Goal: Task Accomplishment & Management: Manage account settings

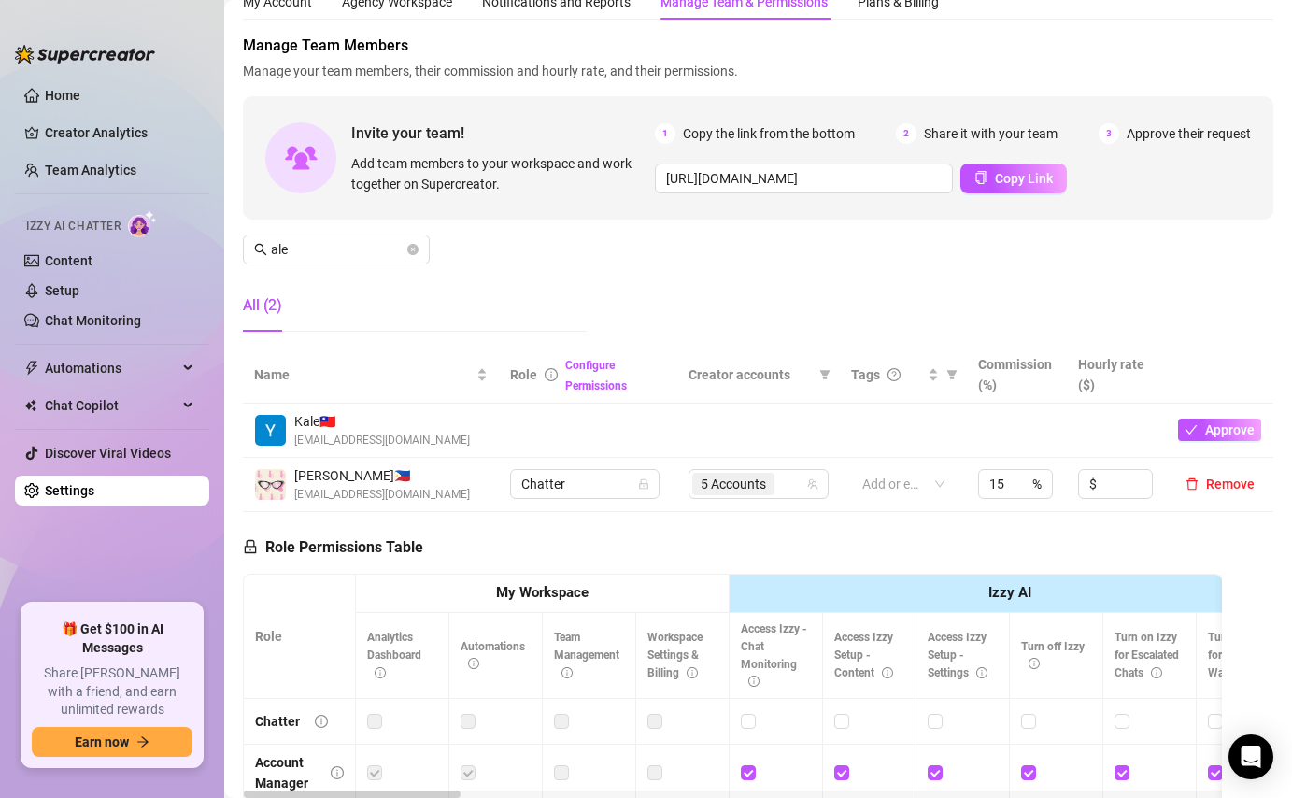
scroll to position [81, 0]
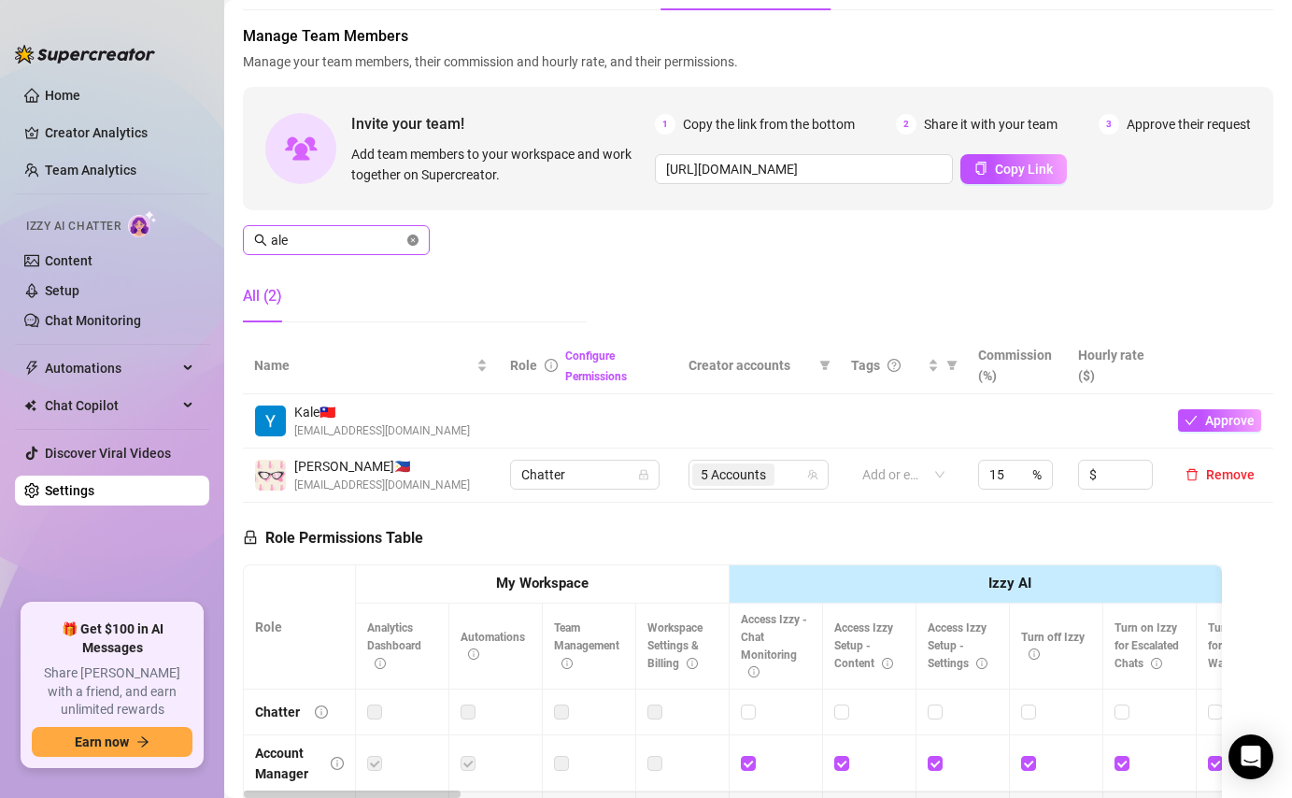
click at [409, 243] on icon "close-circle" at bounding box center [412, 239] width 11 height 11
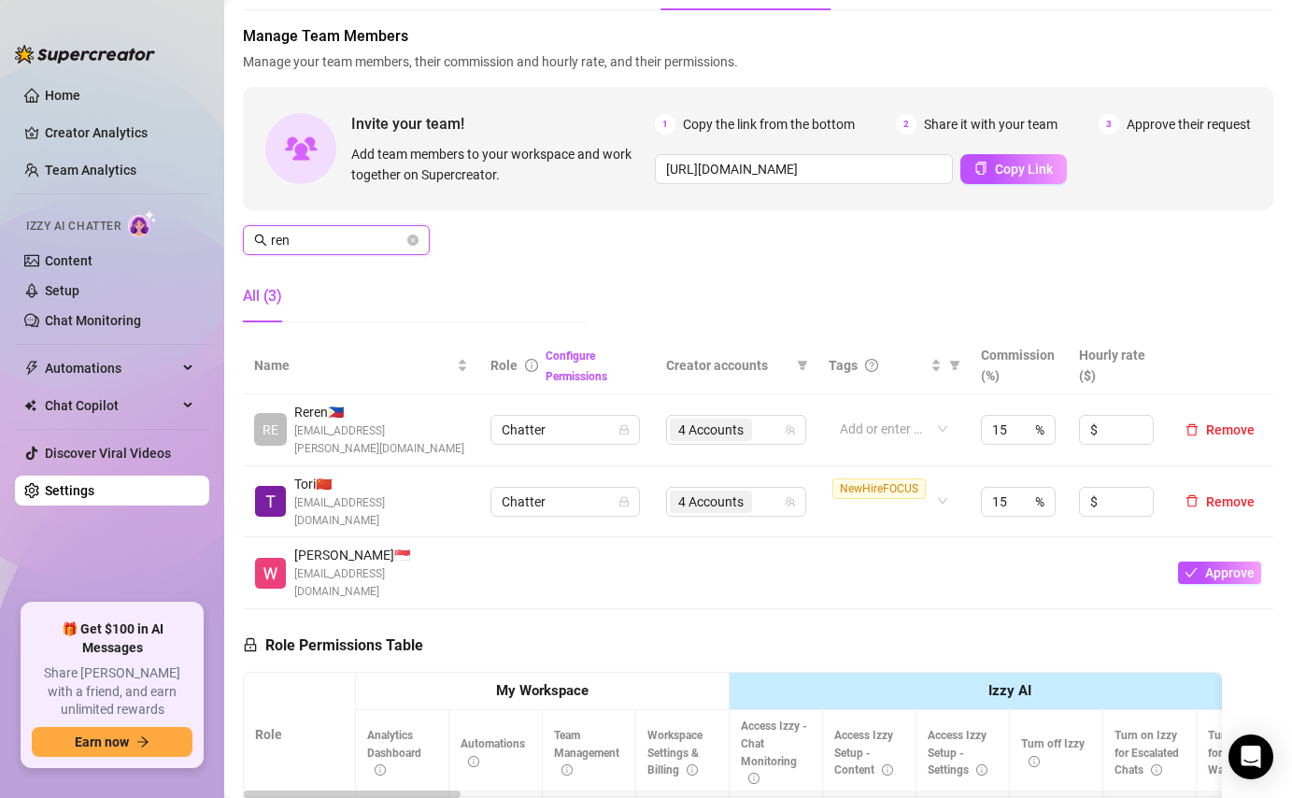
type input "ren"
click at [772, 429] on div "4 Accounts" at bounding box center [726, 430] width 113 height 26
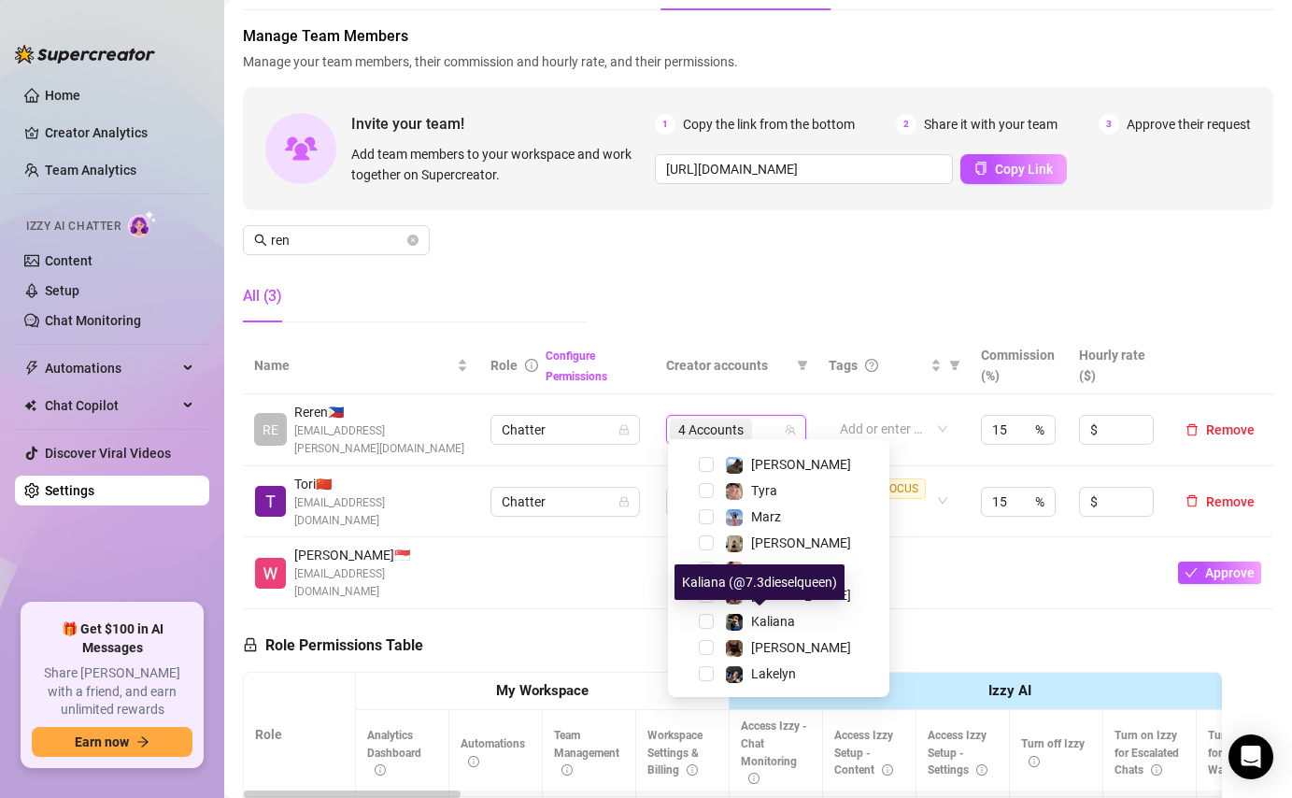
scroll to position [362, 0]
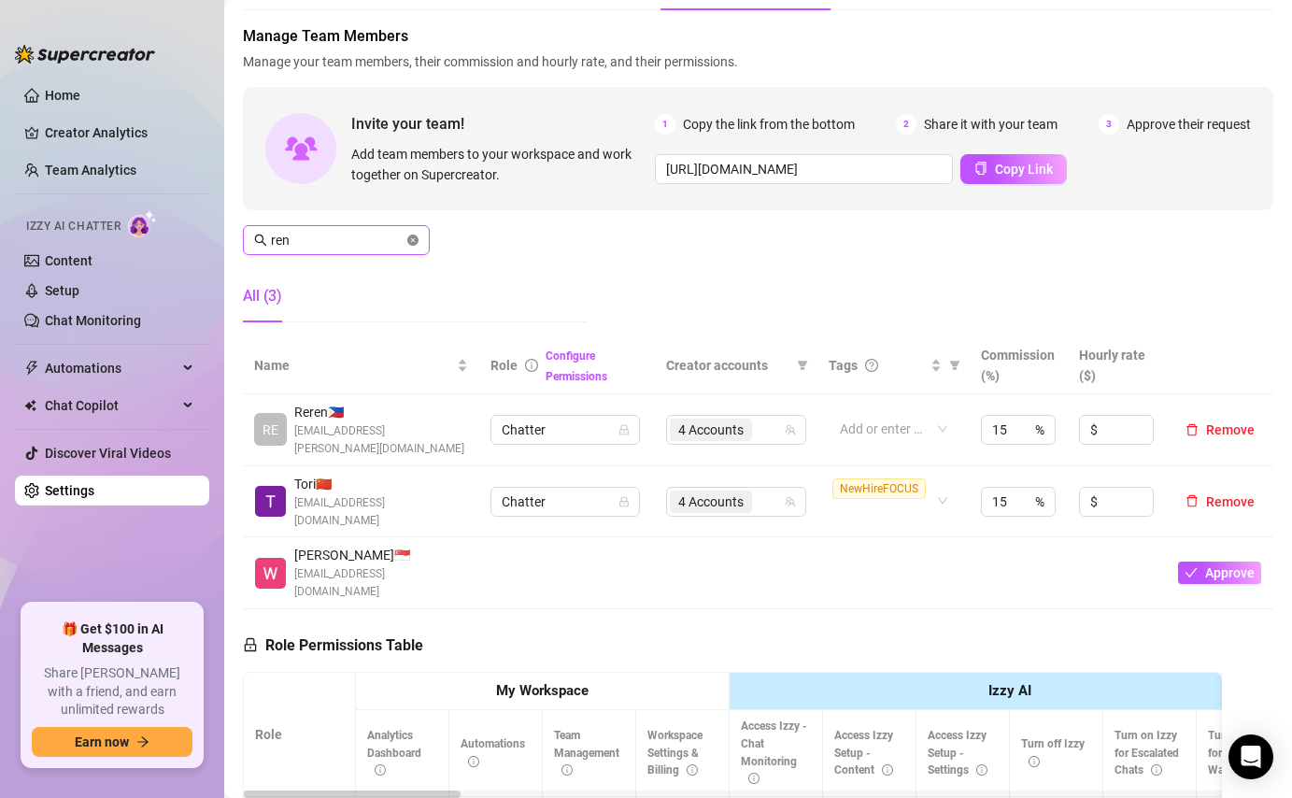
click at [409, 238] on icon "close-circle" at bounding box center [412, 239] width 11 height 11
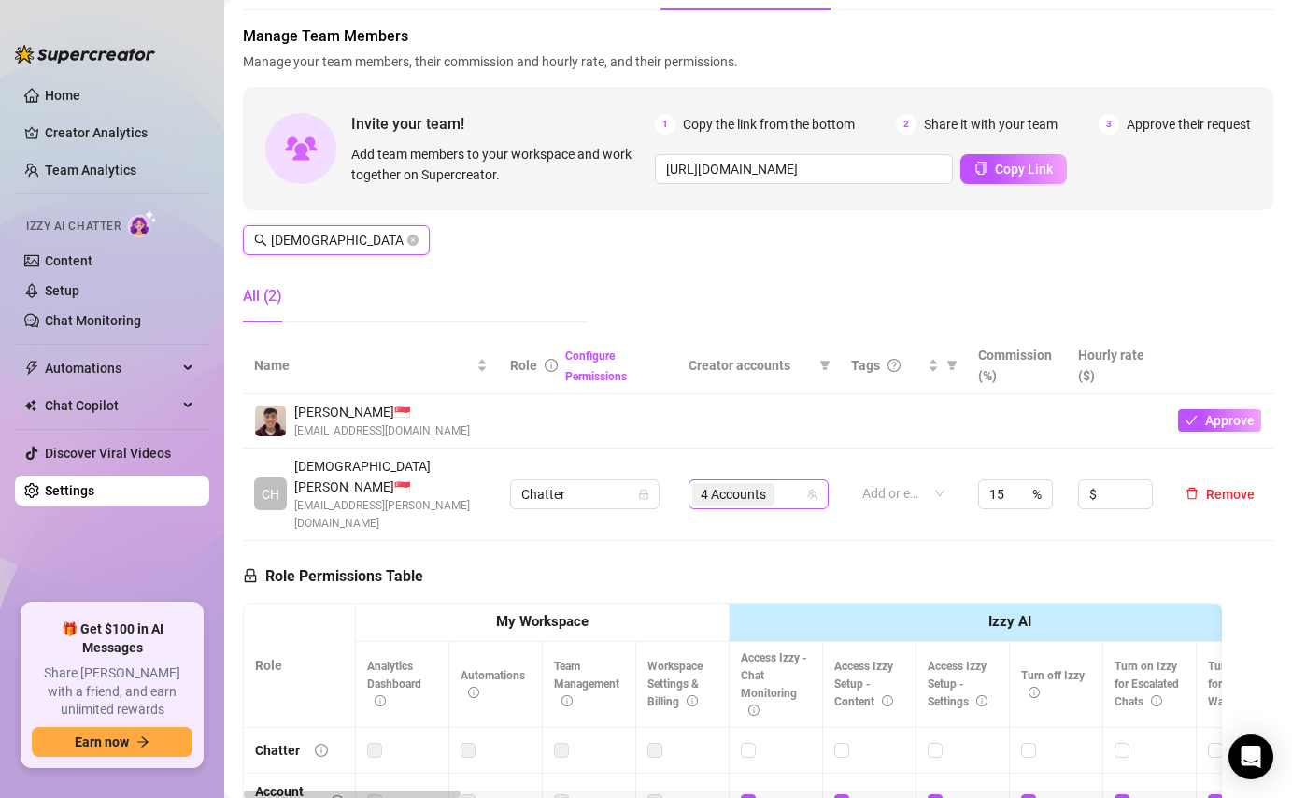
click at [795, 481] on div "4 Accounts" at bounding box center [748, 494] width 113 height 26
type input "[DEMOGRAPHIC_DATA]"
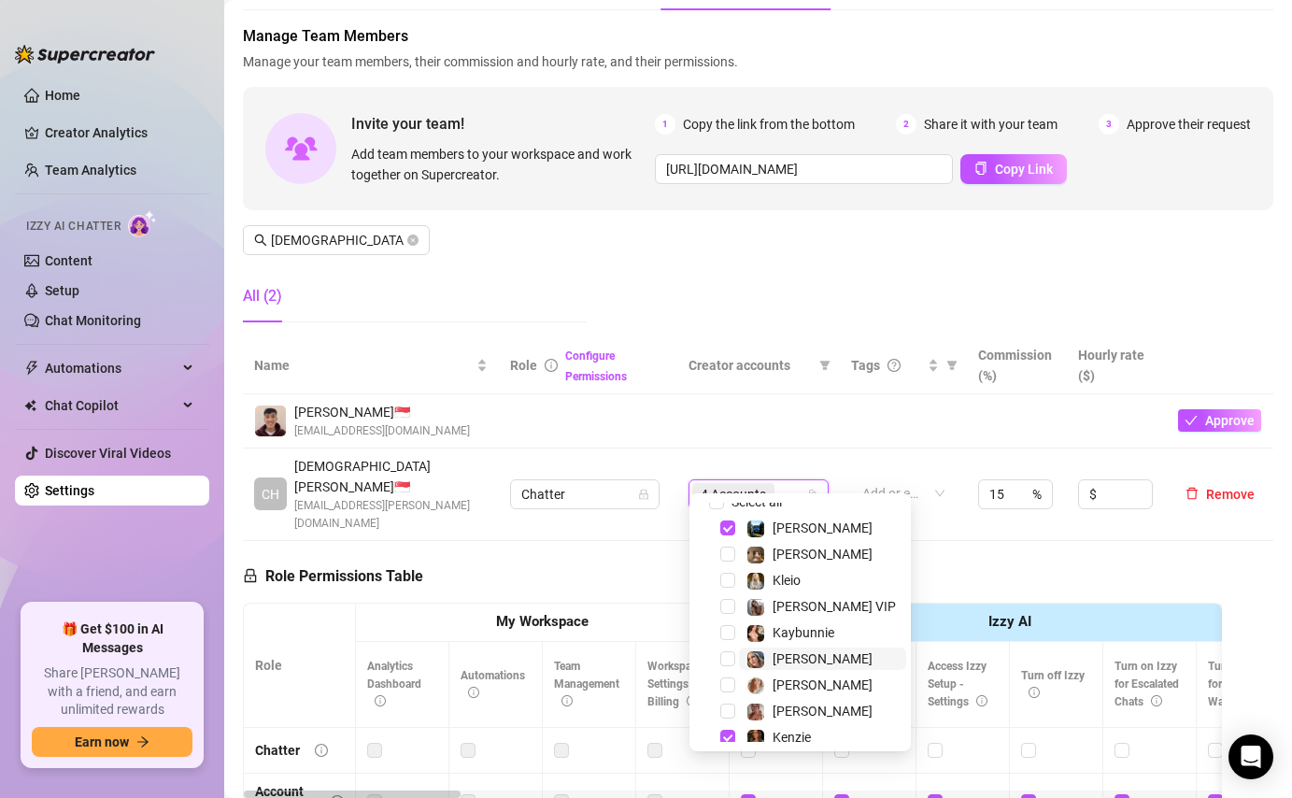
scroll to position [2, 0]
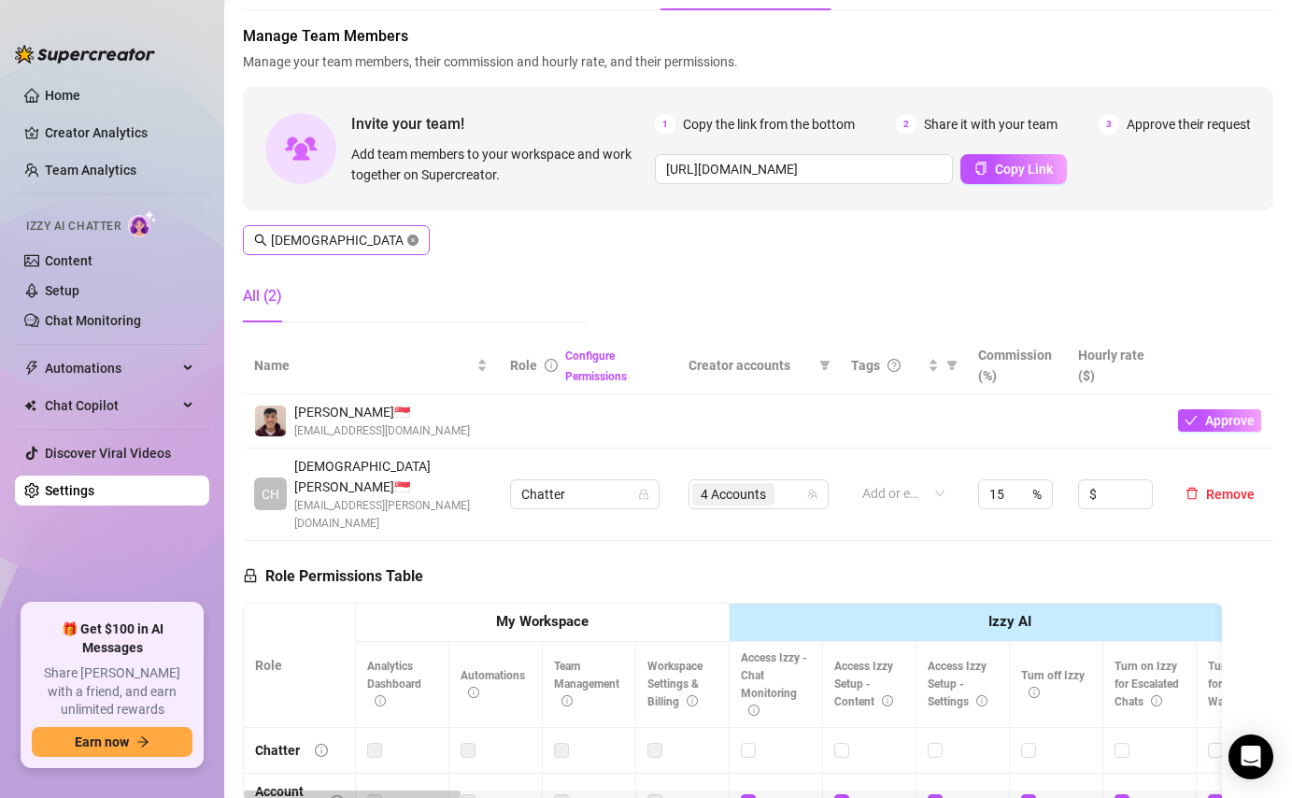
click at [417, 245] on icon "close-circle" at bounding box center [412, 239] width 11 height 11
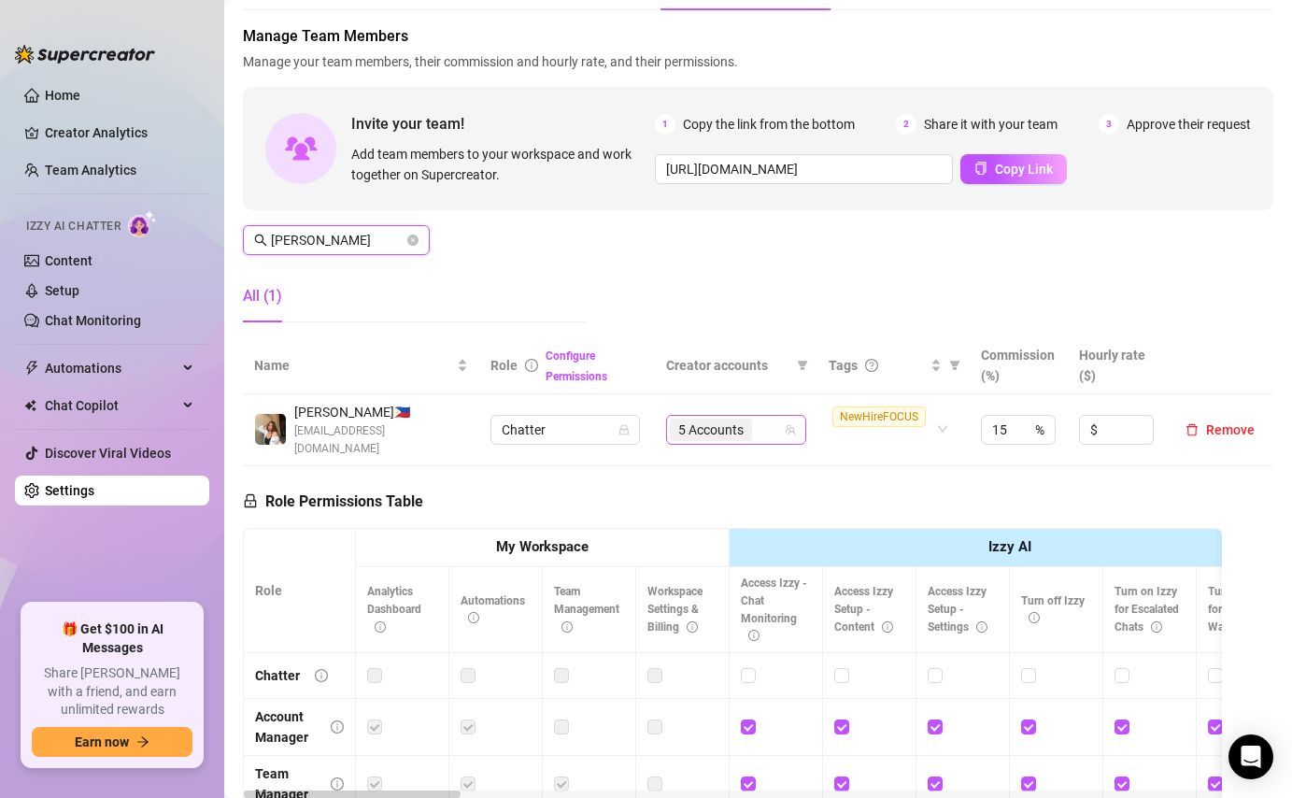
click at [763, 438] on div "5 Accounts" at bounding box center [726, 430] width 113 height 26
type input "[PERSON_NAME]"
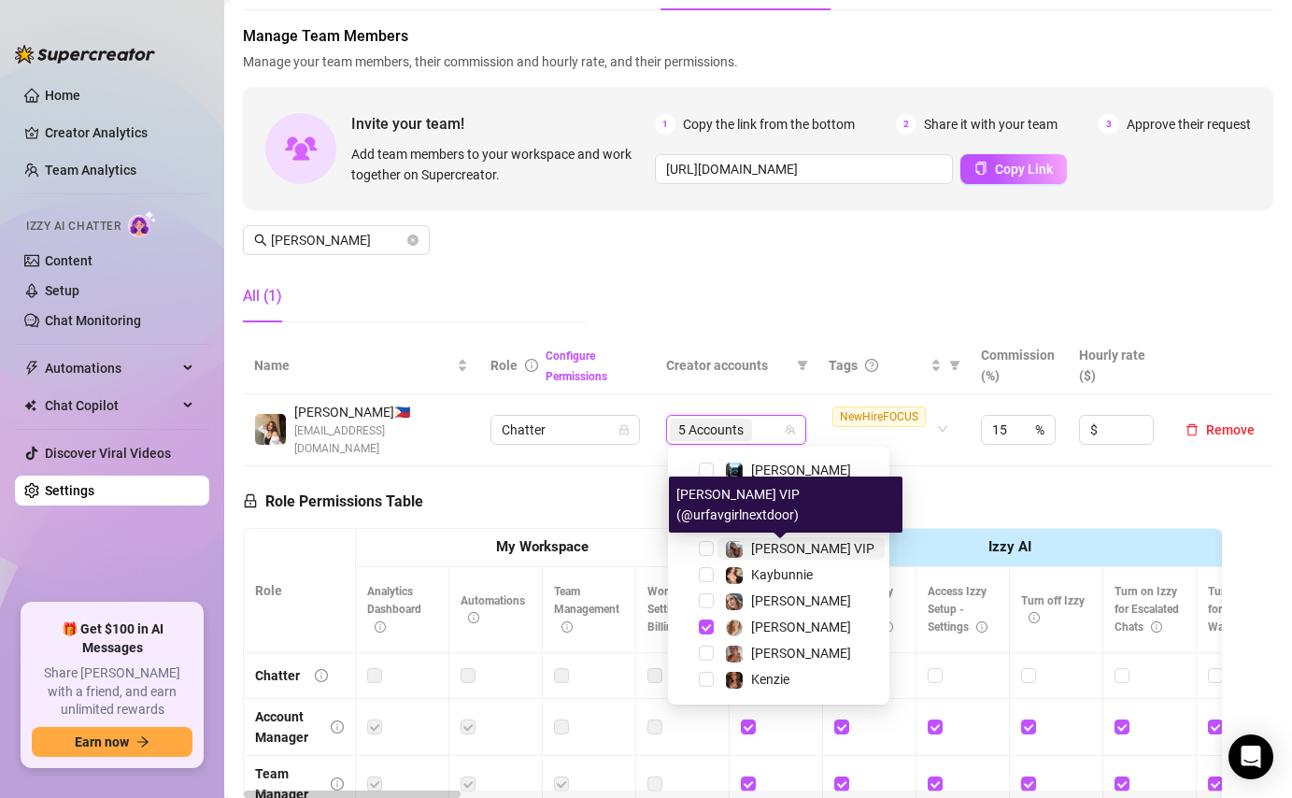
scroll to position [25, 0]
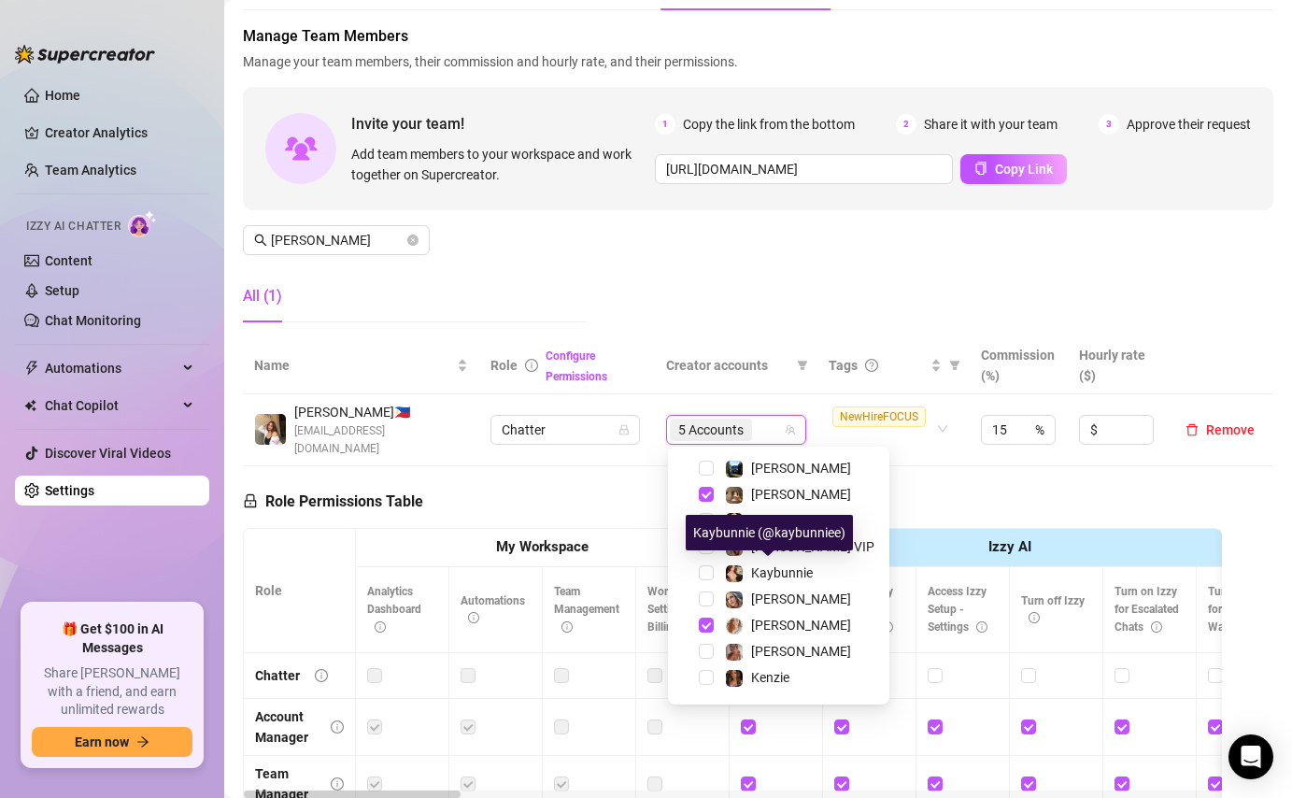
click at [741, 545] on div "Kaybunnie (@kaybunniee)" at bounding box center [769, 532] width 167 height 35
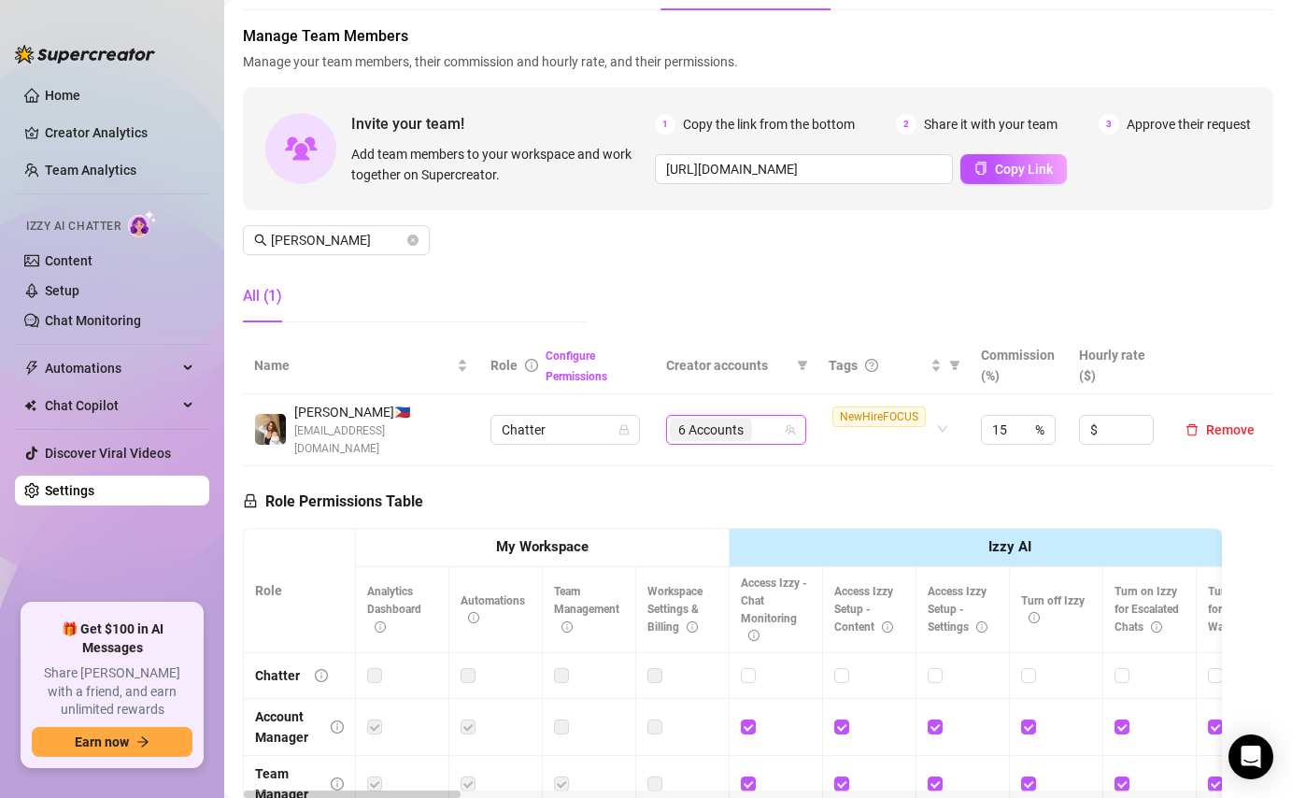
click at [768, 444] on td "25367751, 161443945, 456476283, 510595744, 457488286, 239130780 6 Accounts" at bounding box center [736, 430] width 163 height 72
click at [768, 431] on div "6 Accounts" at bounding box center [726, 430] width 113 height 26
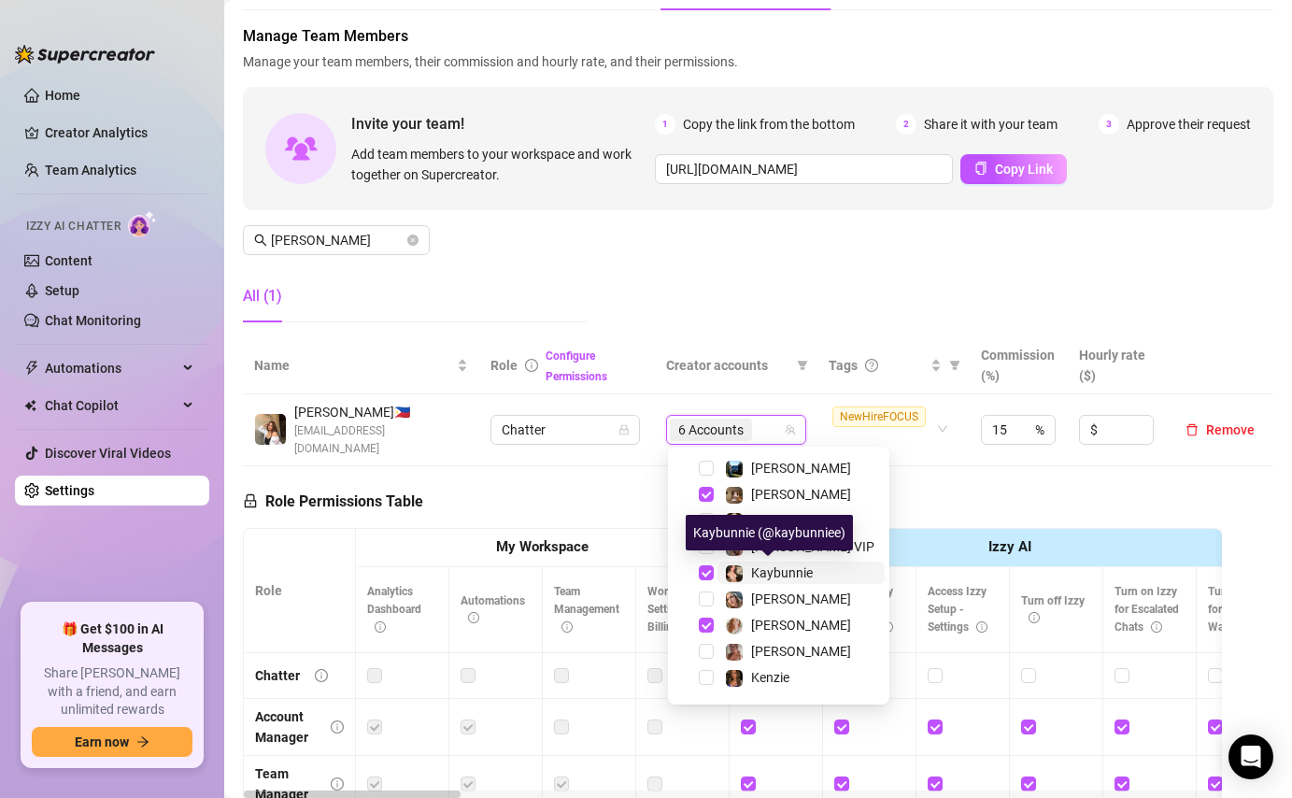
click at [731, 575] on img at bounding box center [734, 573] width 17 height 17
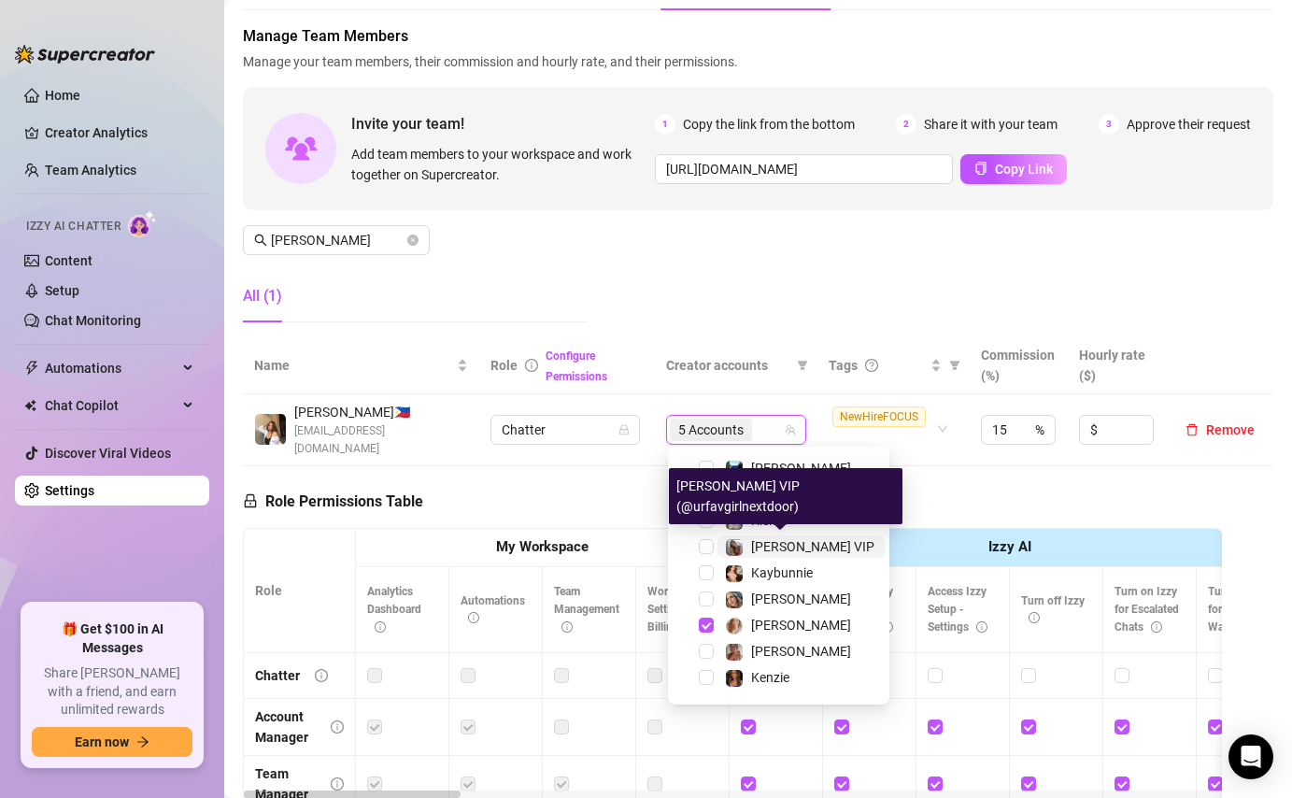
click at [799, 545] on span "[PERSON_NAME] VIP" at bounding box center [812, 546] width 123 height 15
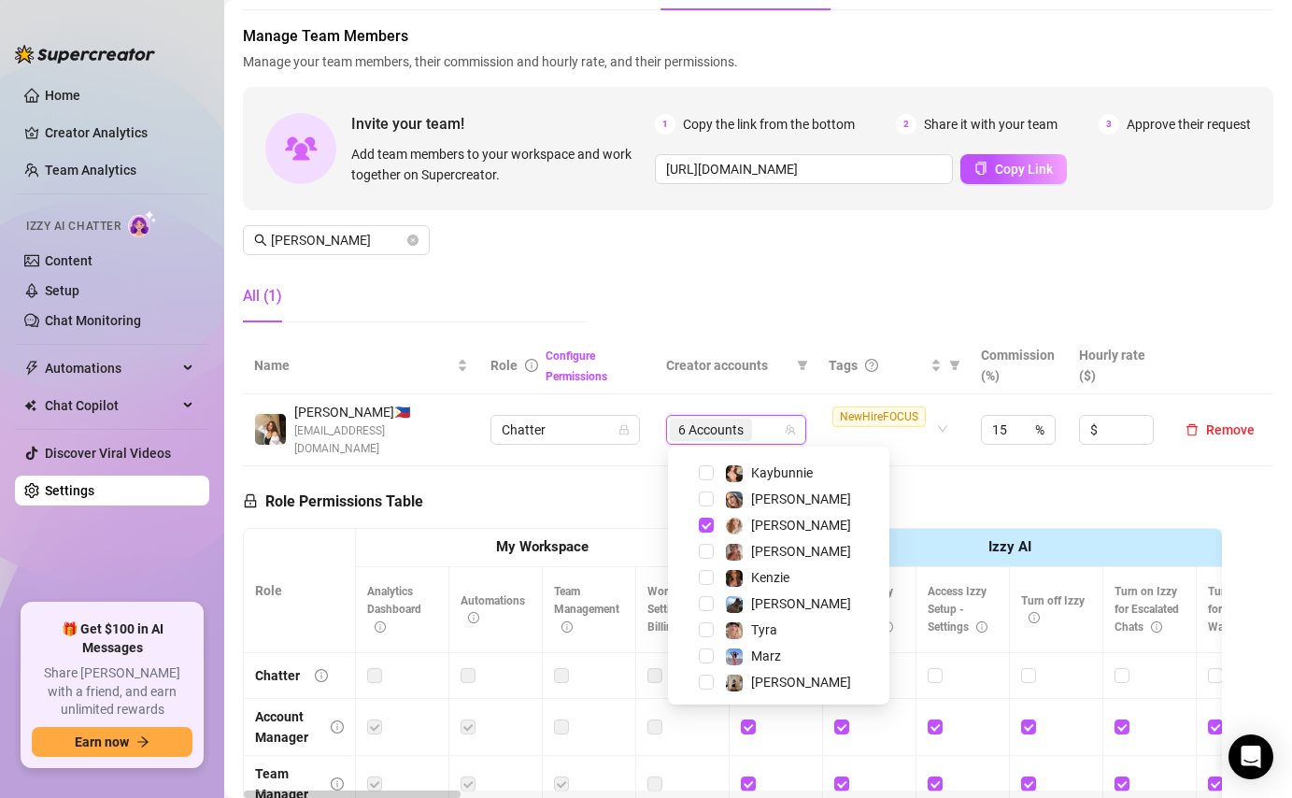
scroll to position [132, 0]
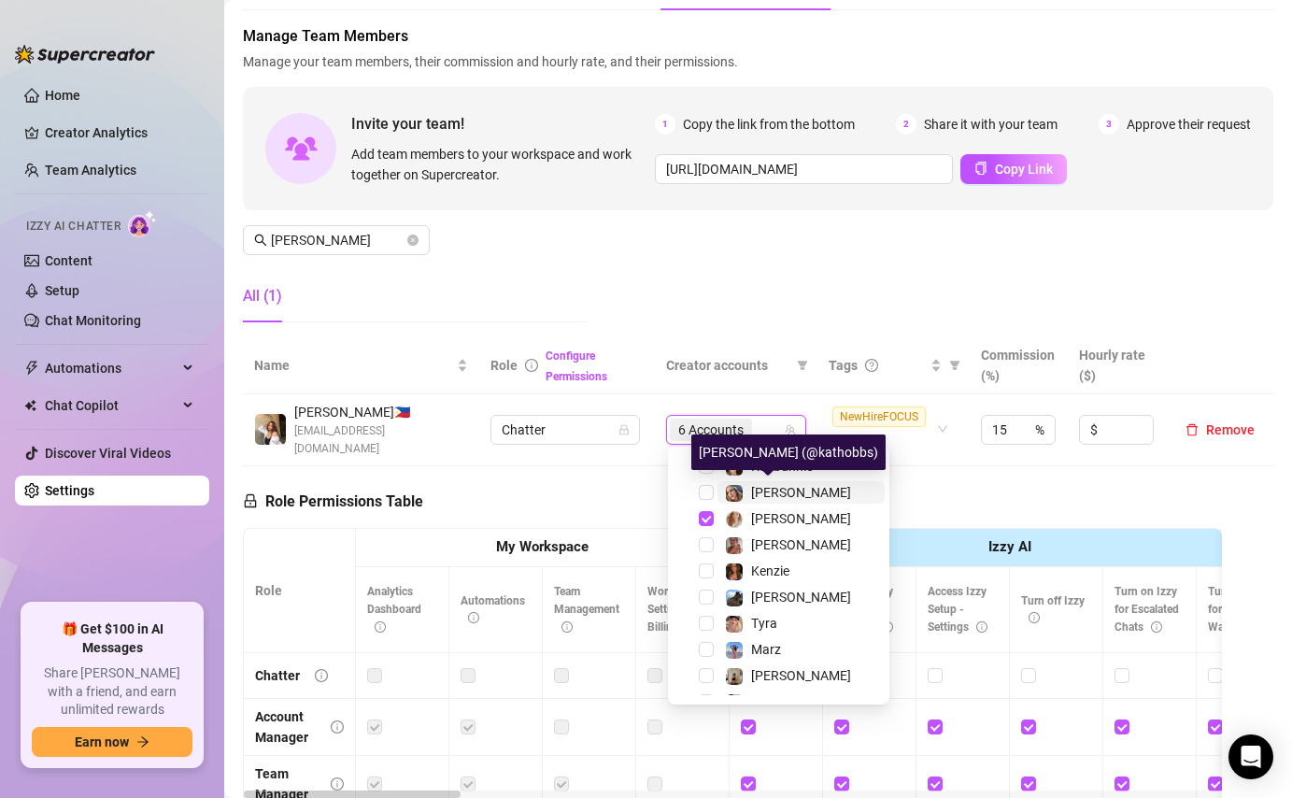
click at [771, 487] on span "[PERSON_NAME]" at bounding box center [801, 492] width 100 height 15
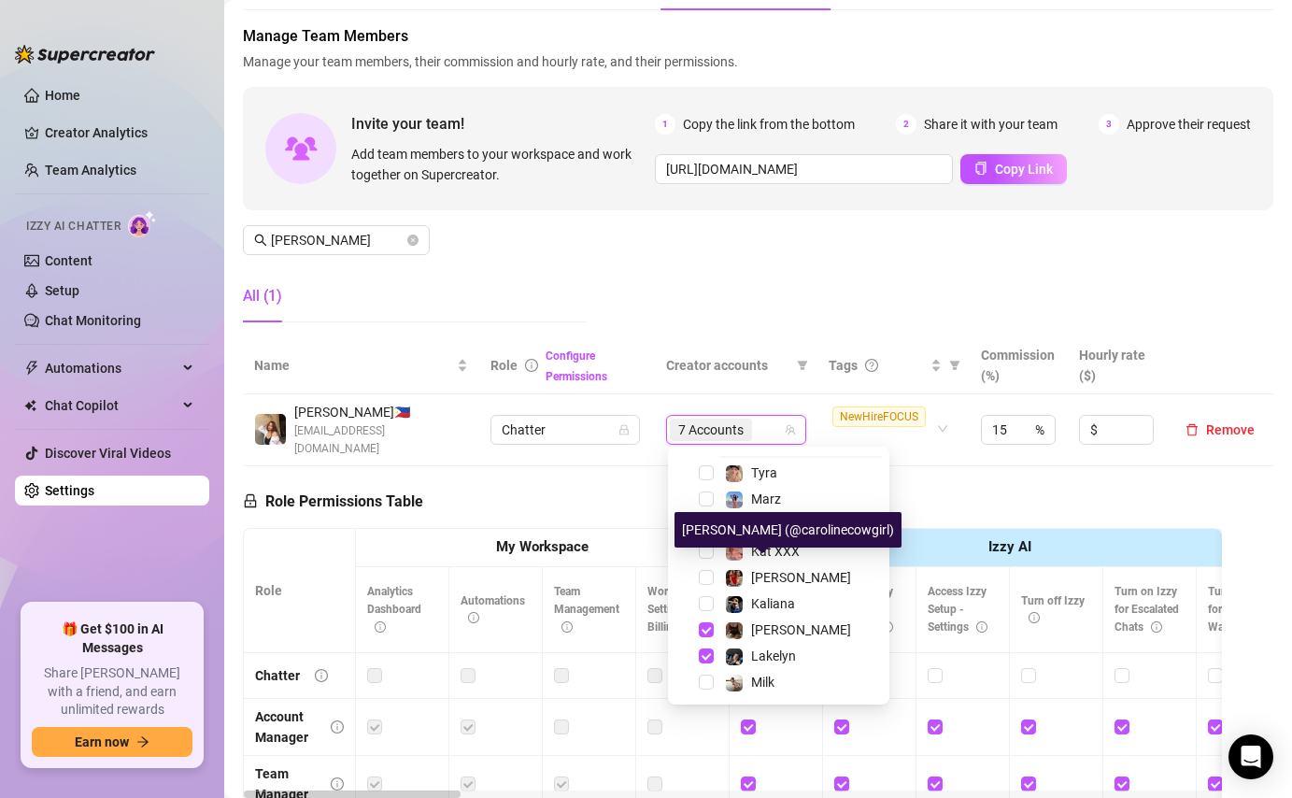
scroll to position [305, 0]
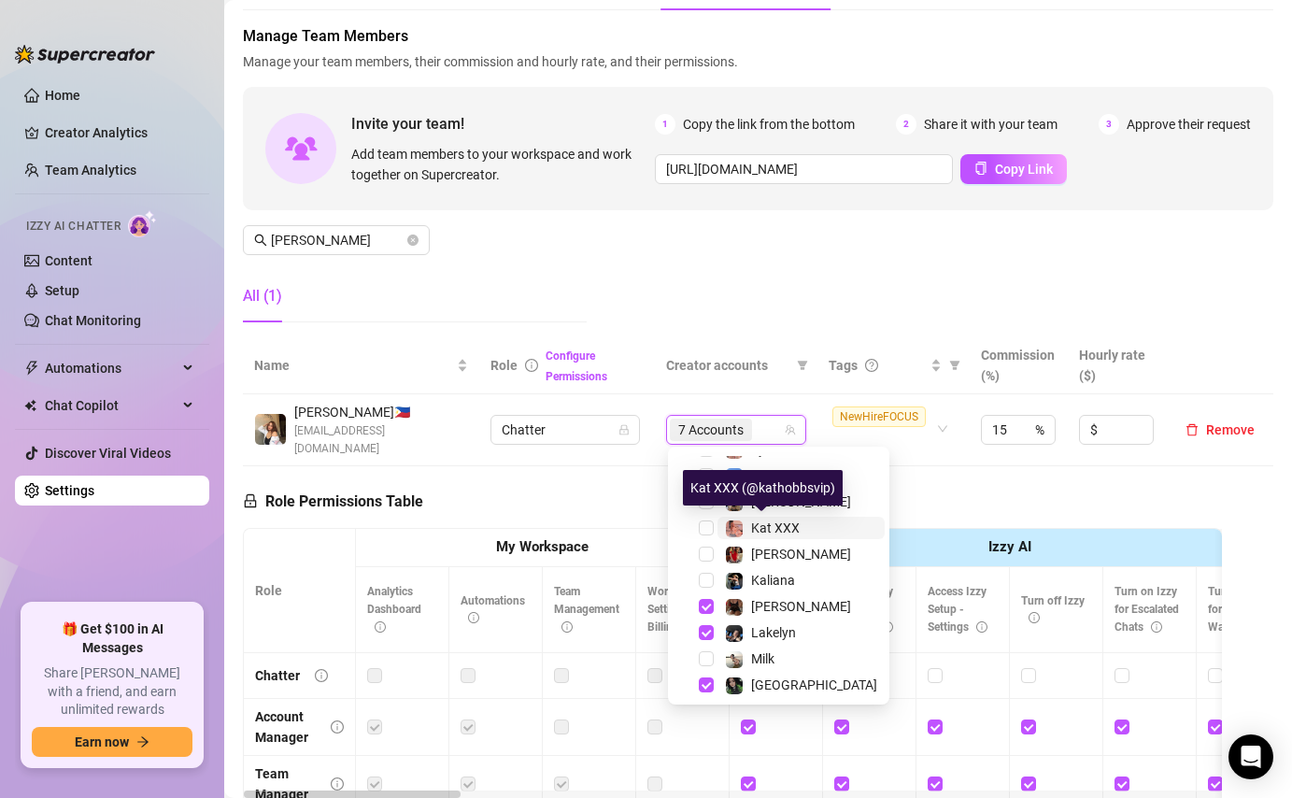
click at [780, 526] on span "Kat XXX" at bounding box center [775, 527] width 49 height 15
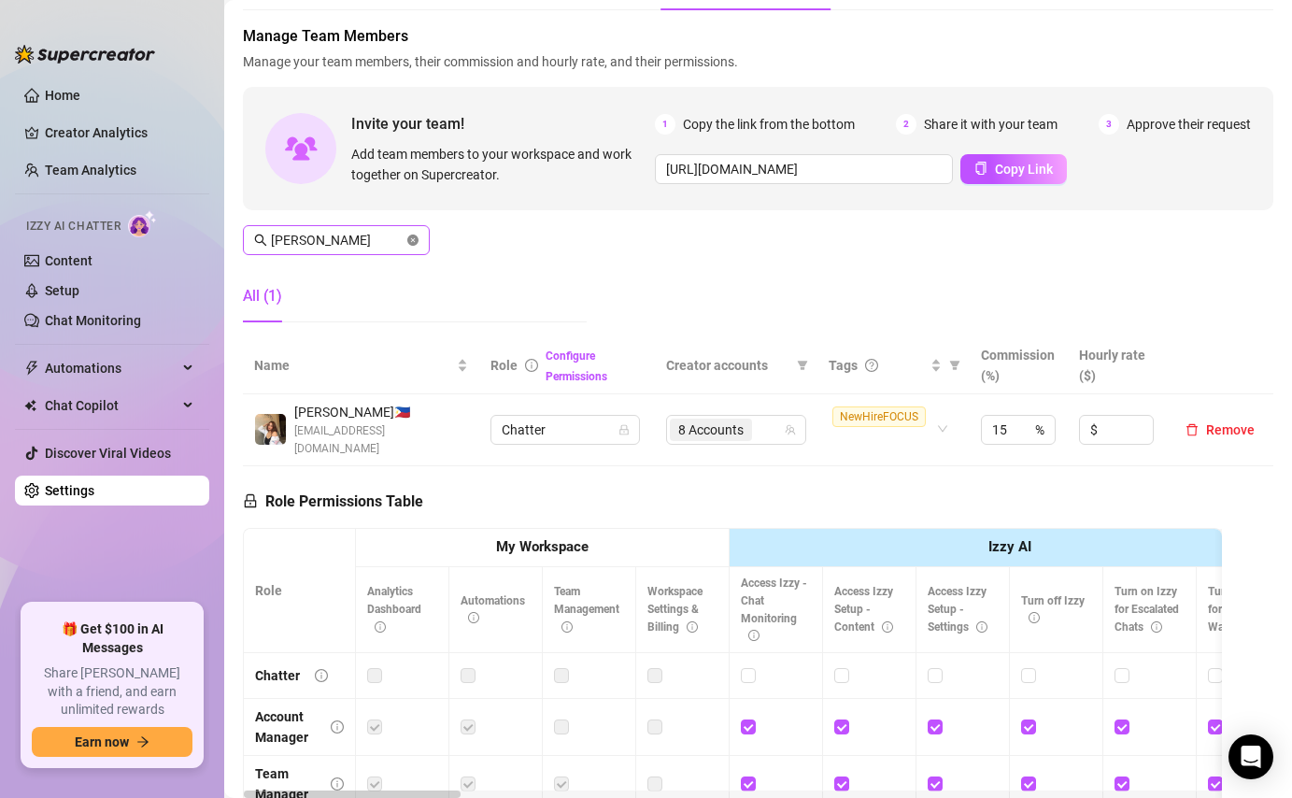
click at [413, 242] on icon "close-circle" at bounding box center [412, 239] width 11 height 11
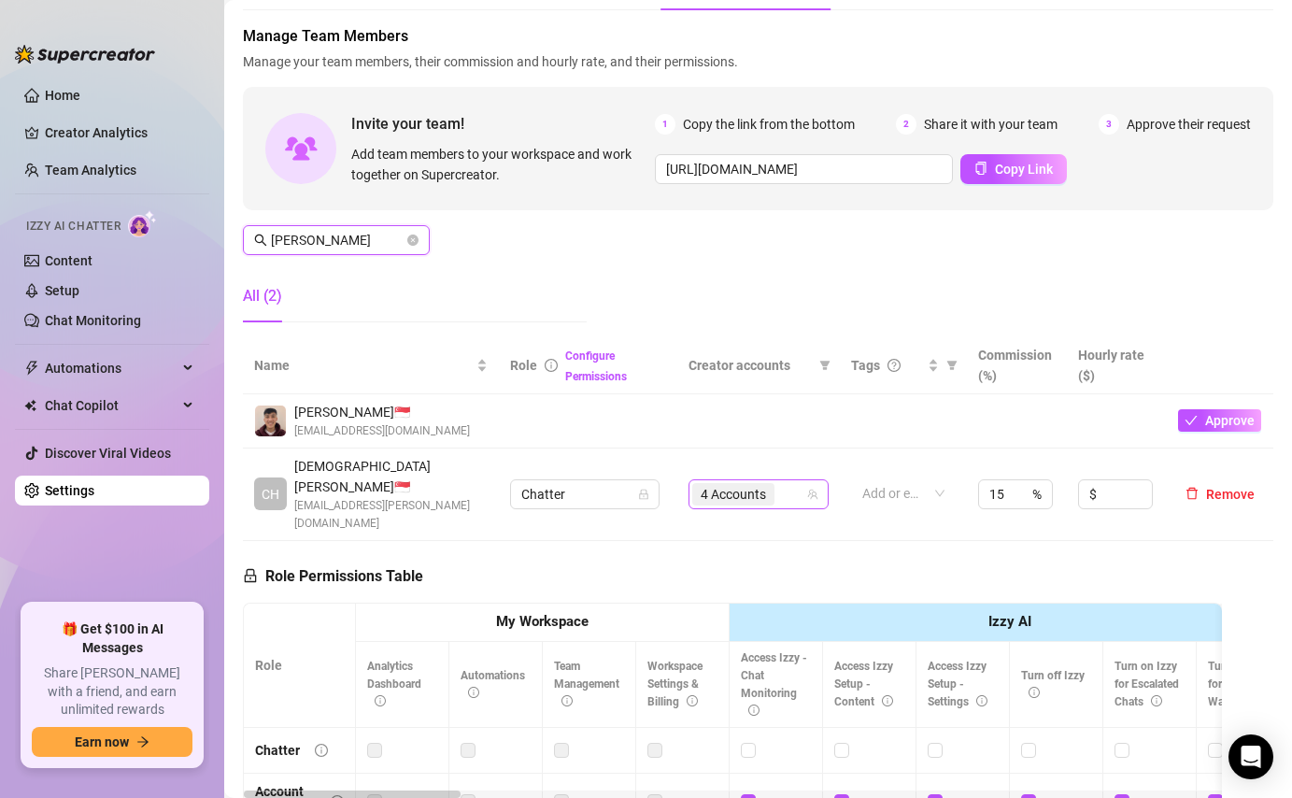
click at [791, 481] on div "4 Accounts" at bounding box center [748, 494] width 113 height 26
type input "[PERSON_NAME]"
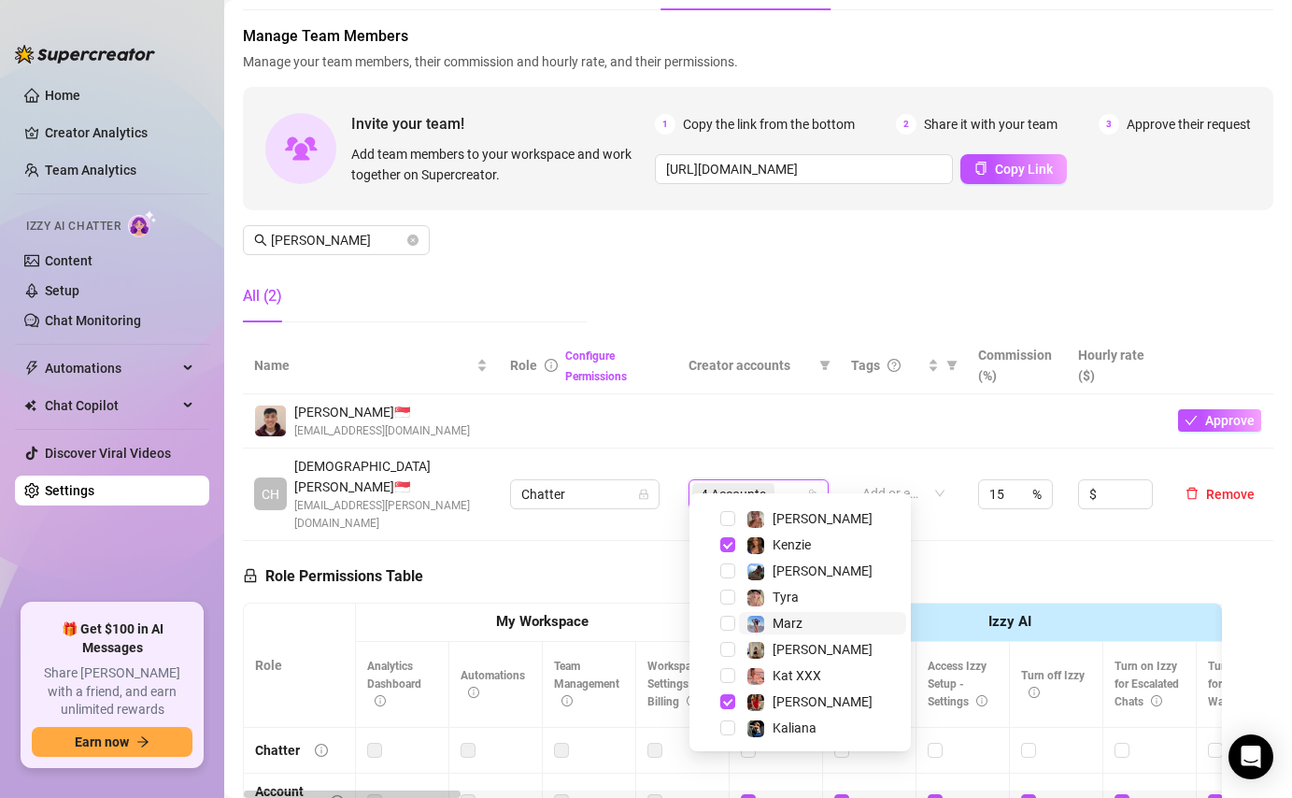
scroll to position [216, 0]
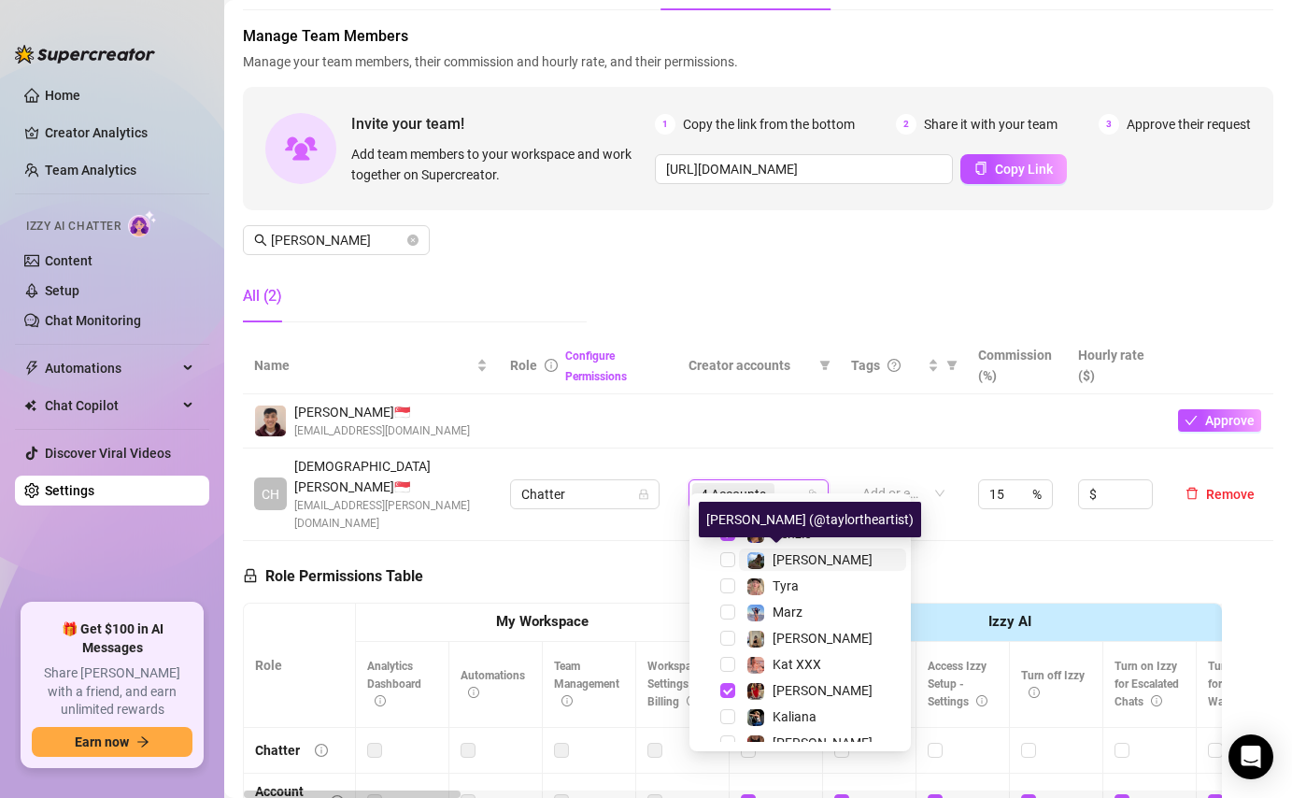
click at [797, 562] on span "[PERSON_NAME]" at bounding box center [822, 559] width 100 height 15
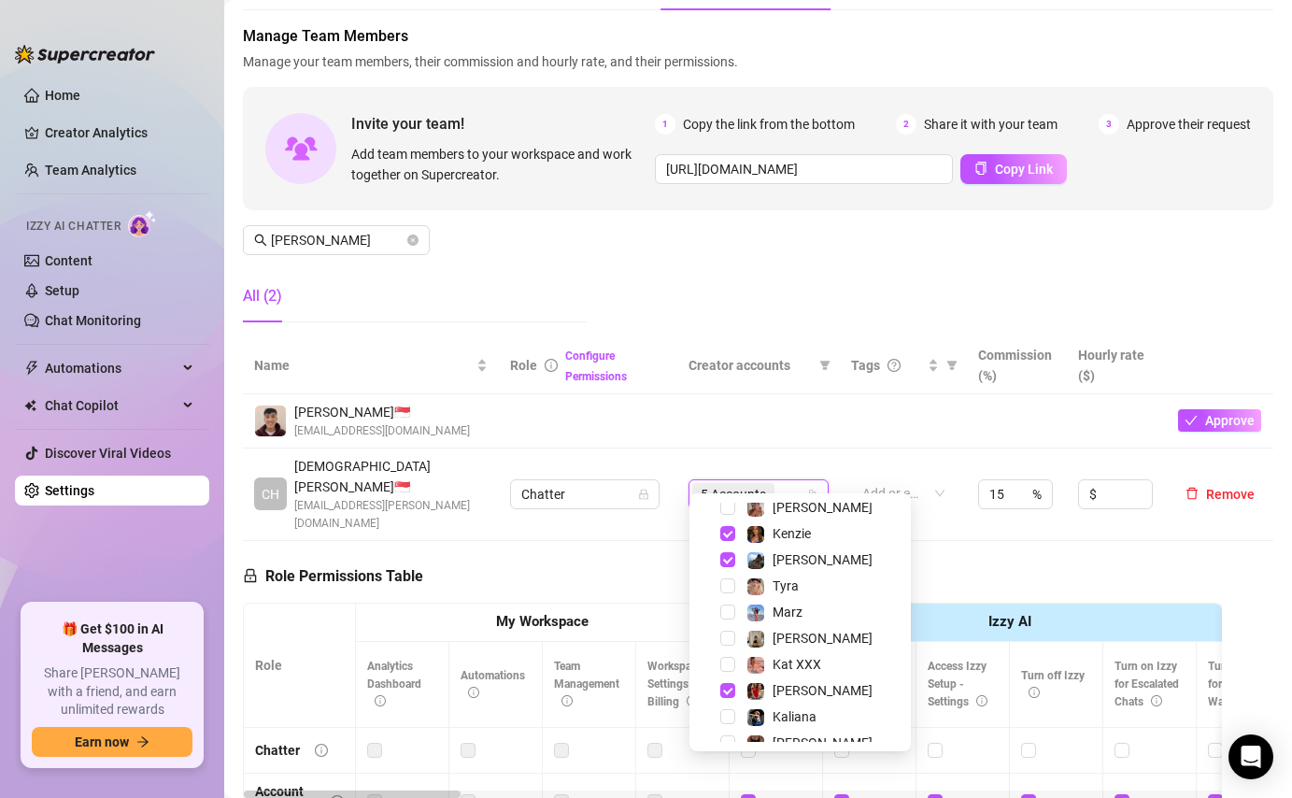
click at [782, 426] on td at bounding box center [758, 421] width 163 height 54
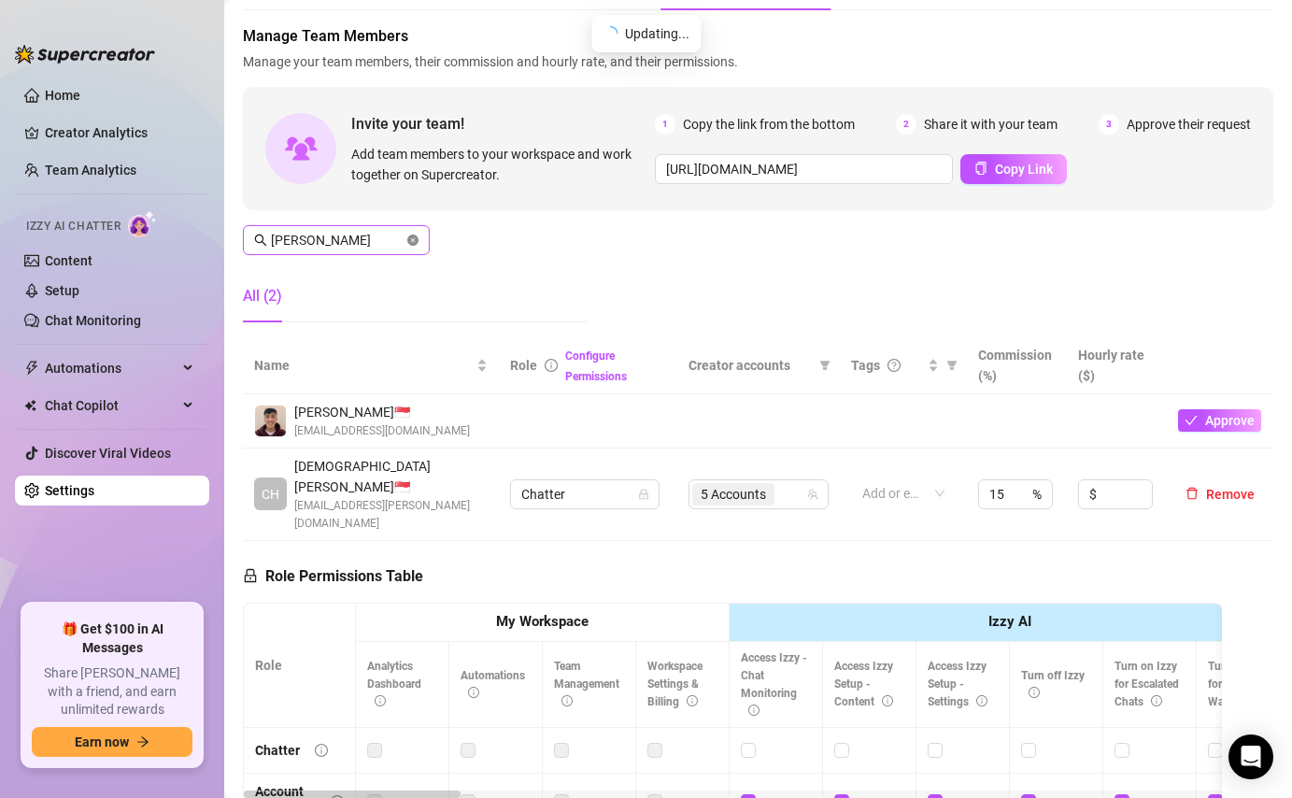
click at [415, 238] on icon "close-circle" at bounding box center [412, 239] width 11 height 11
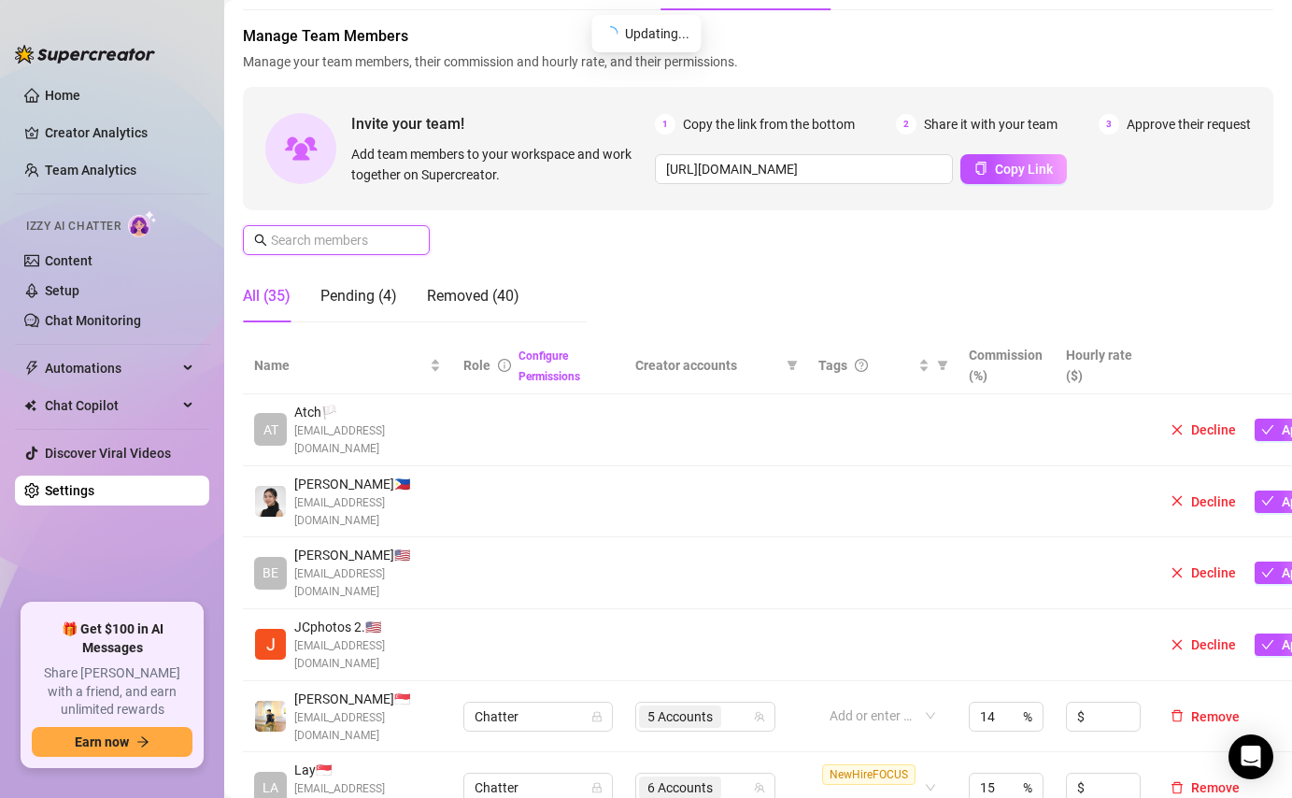
click at [357, 243] on input "text" at bounding box center [337, 240] width 133 height 21
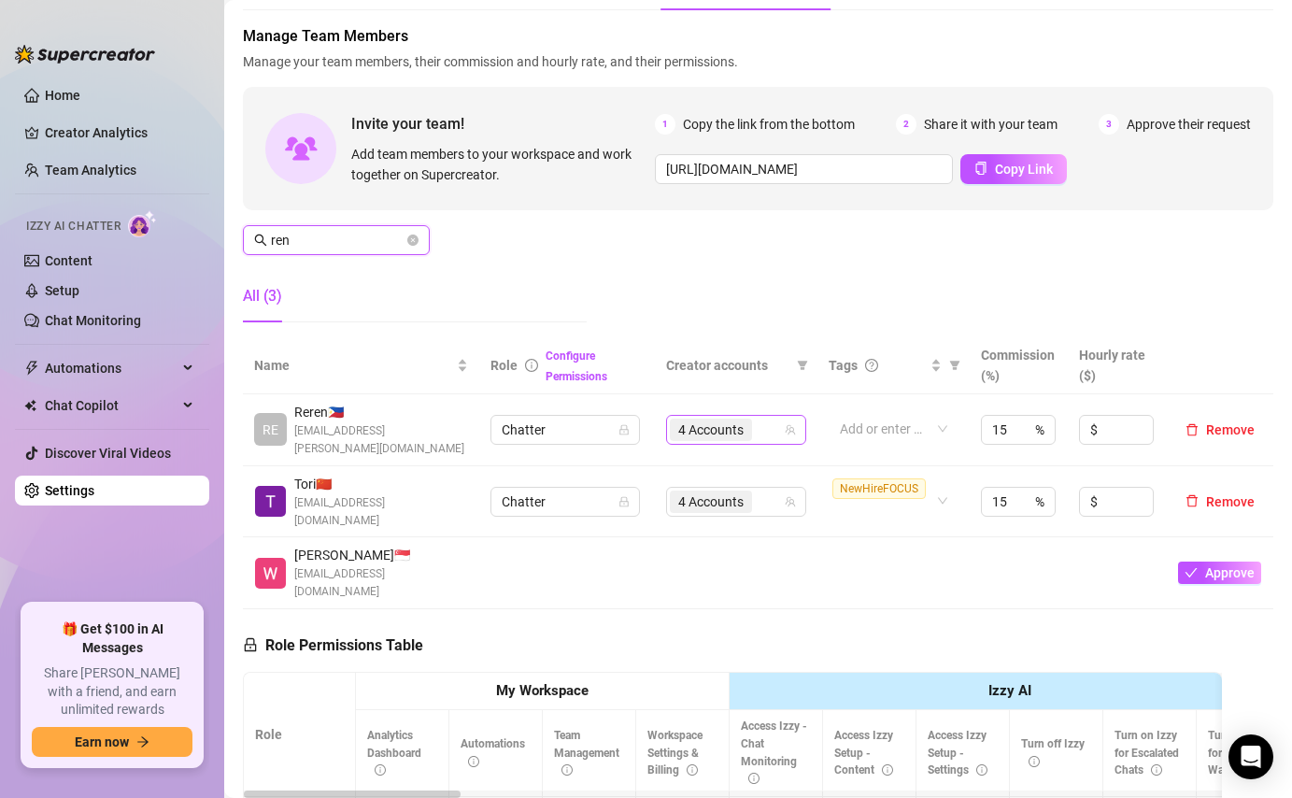
click at [765, 426] on div "4 Accounts" at bounding box center [726, 430] width 113 height 26
type input "ren"
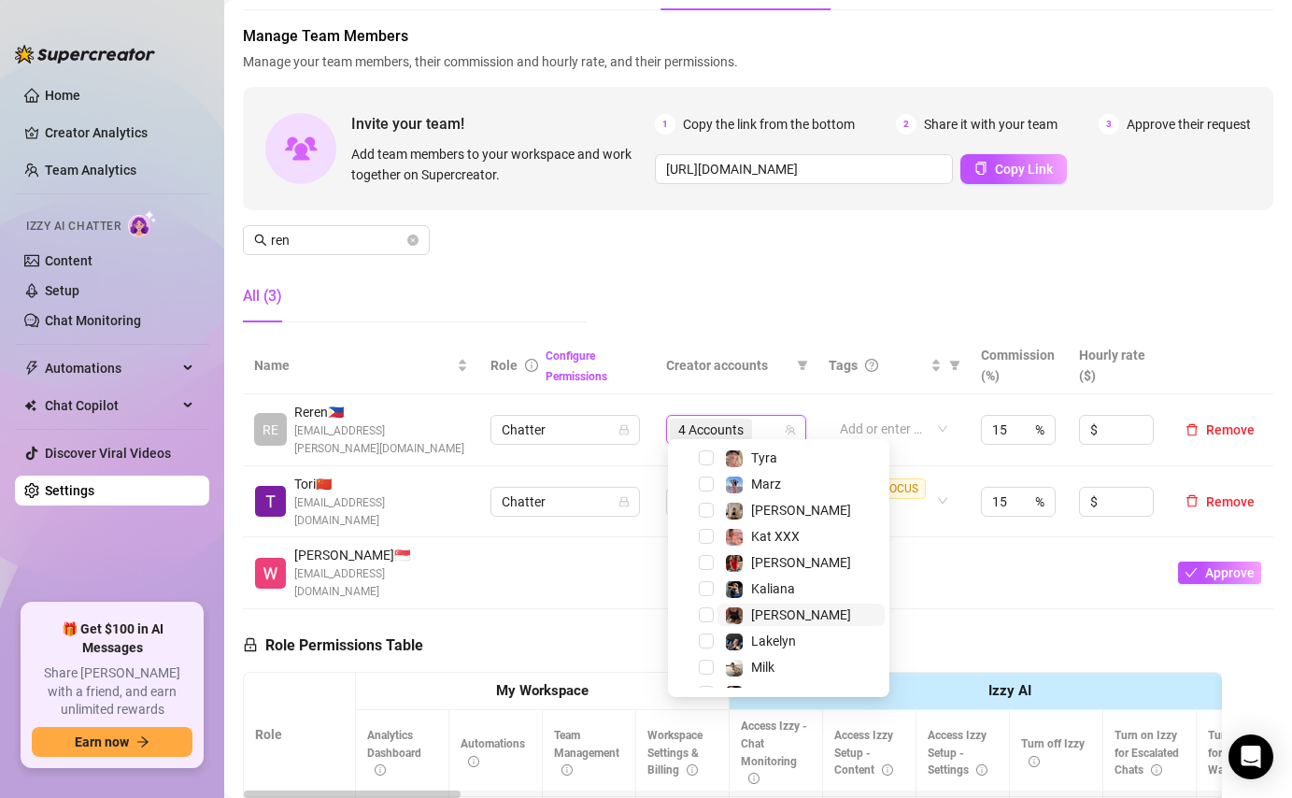
scroll to position [254, 0]
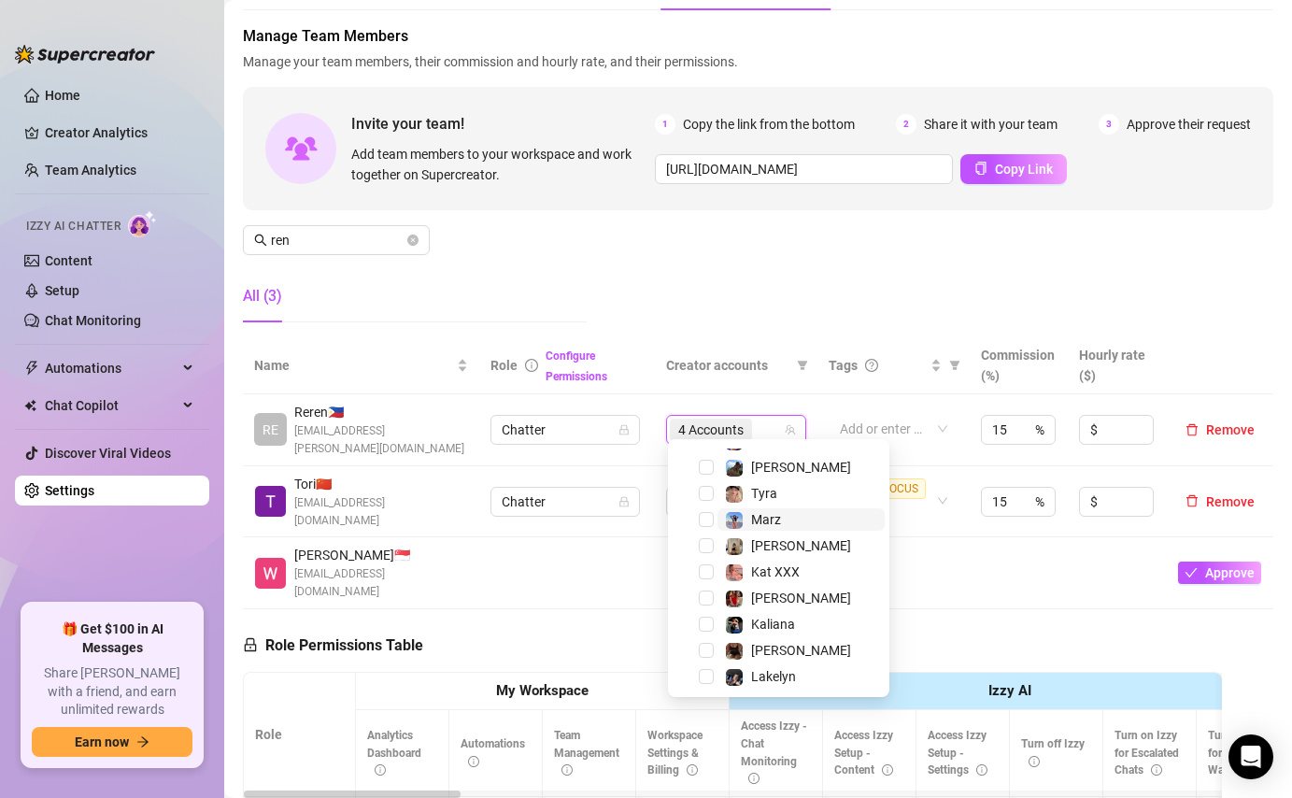
click at [808, 525] on span "Marz" at bounding box center [800, 519] width 167 height 22
click at [801, 550] on span "[PERSON_NAME]" at bounding box center [800, 545] width 167 height 22
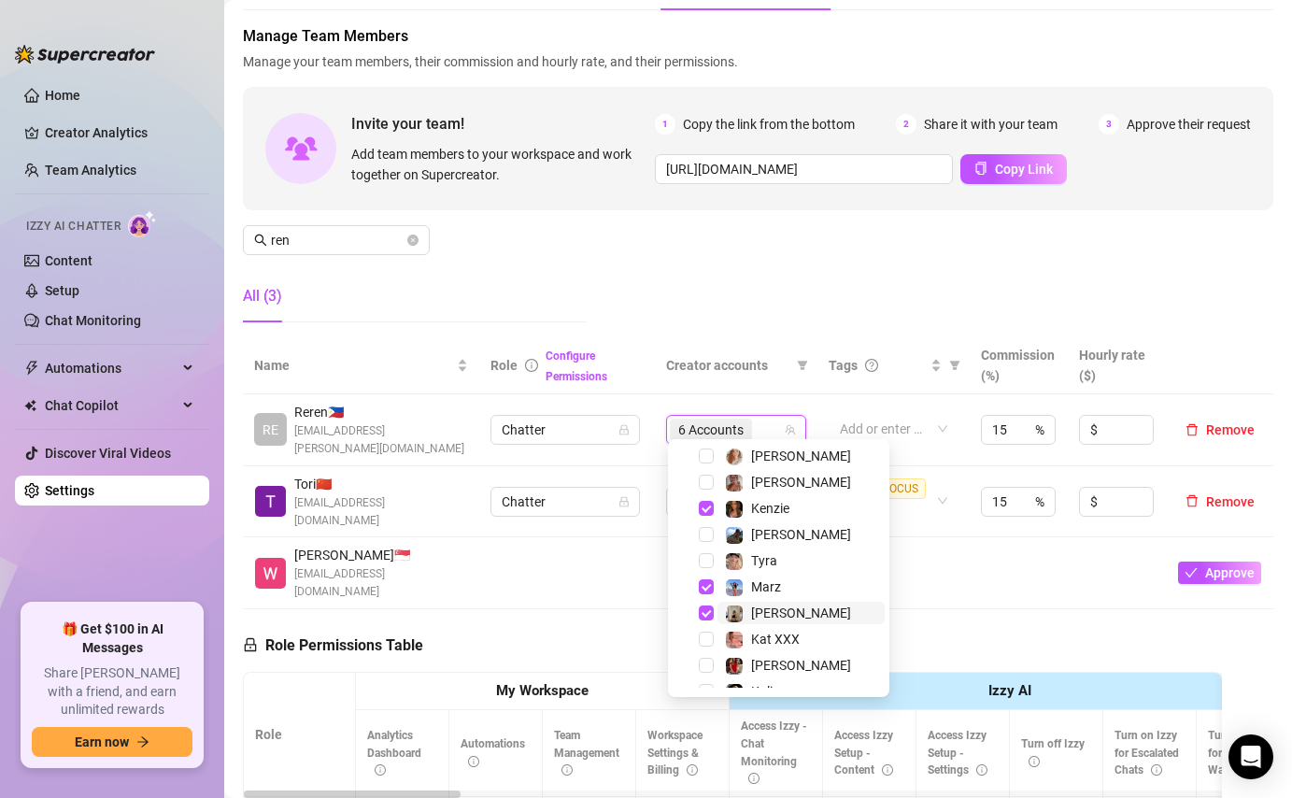
scroll to position [189, 0]
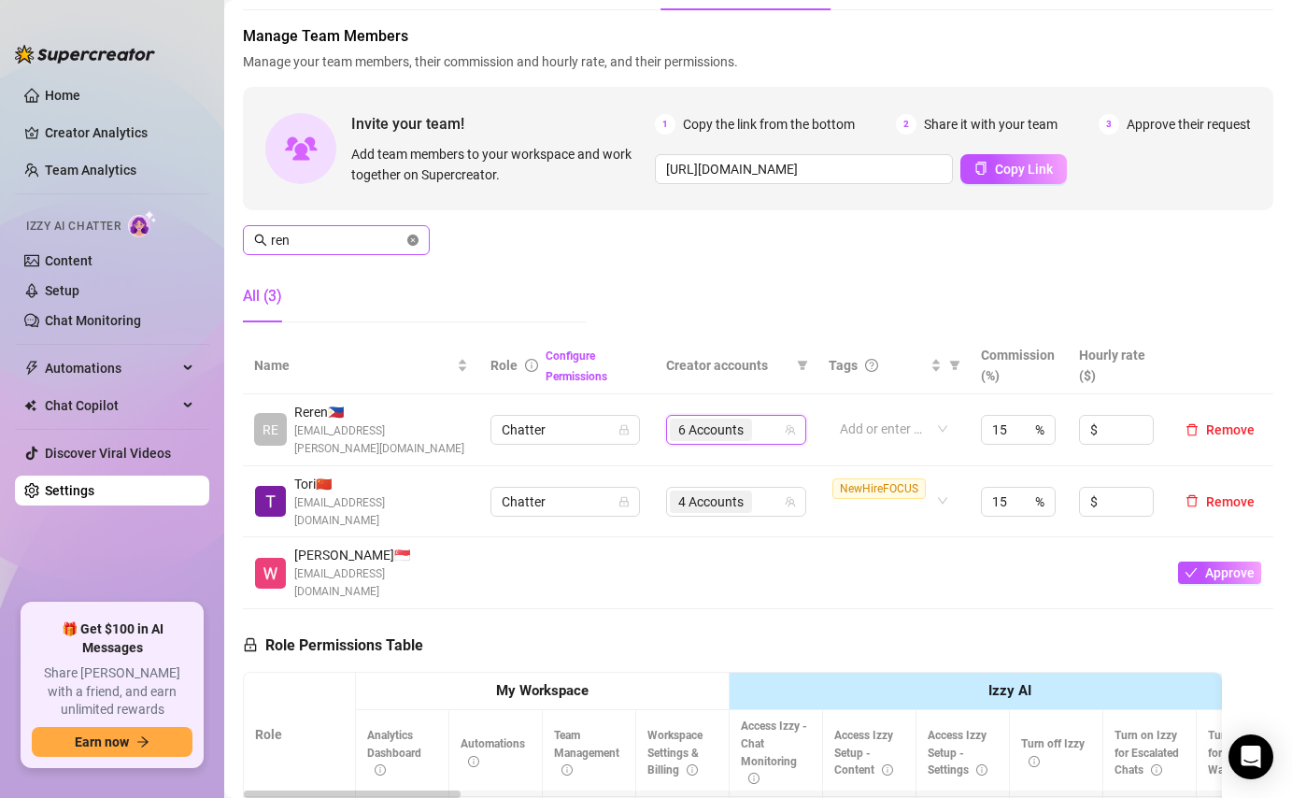
click at [414, 238] on icon "close-circle" at bounding box center [412, 239] width 11 height 11
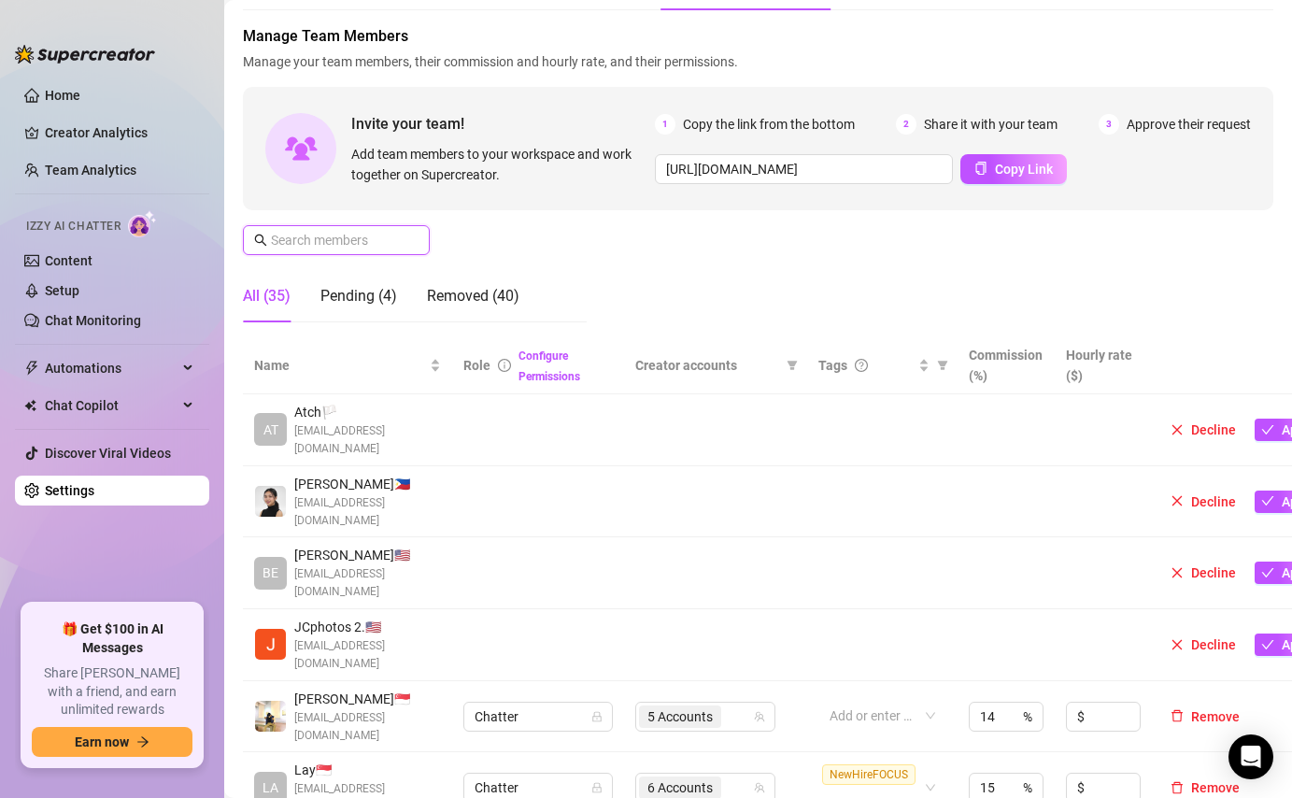
click at [340, 237] on input "text" at bounding box center [337, 240] width 133 height 21
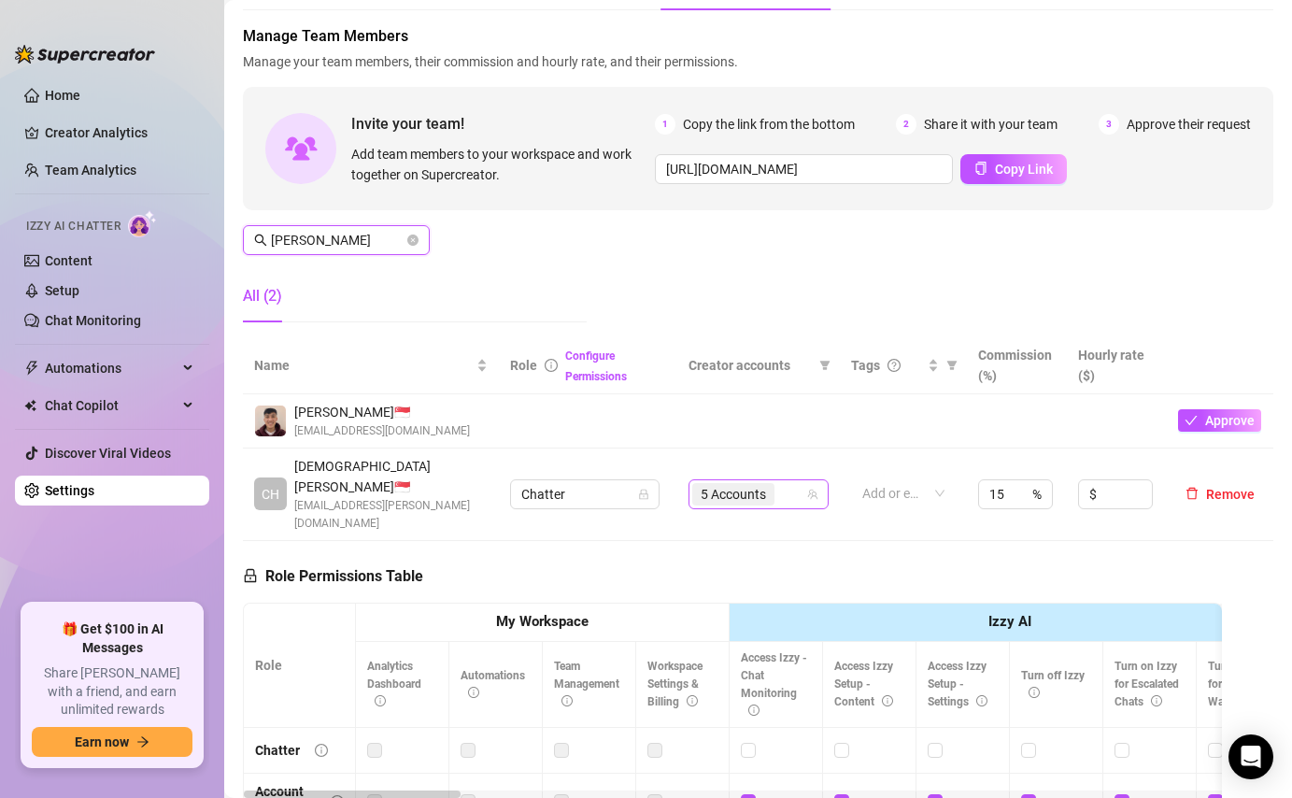
click at [786, 481] on div "5 Accounts" at bounding box center [748, 494] width 113 height 26
type input "[PERSON_NAME]"
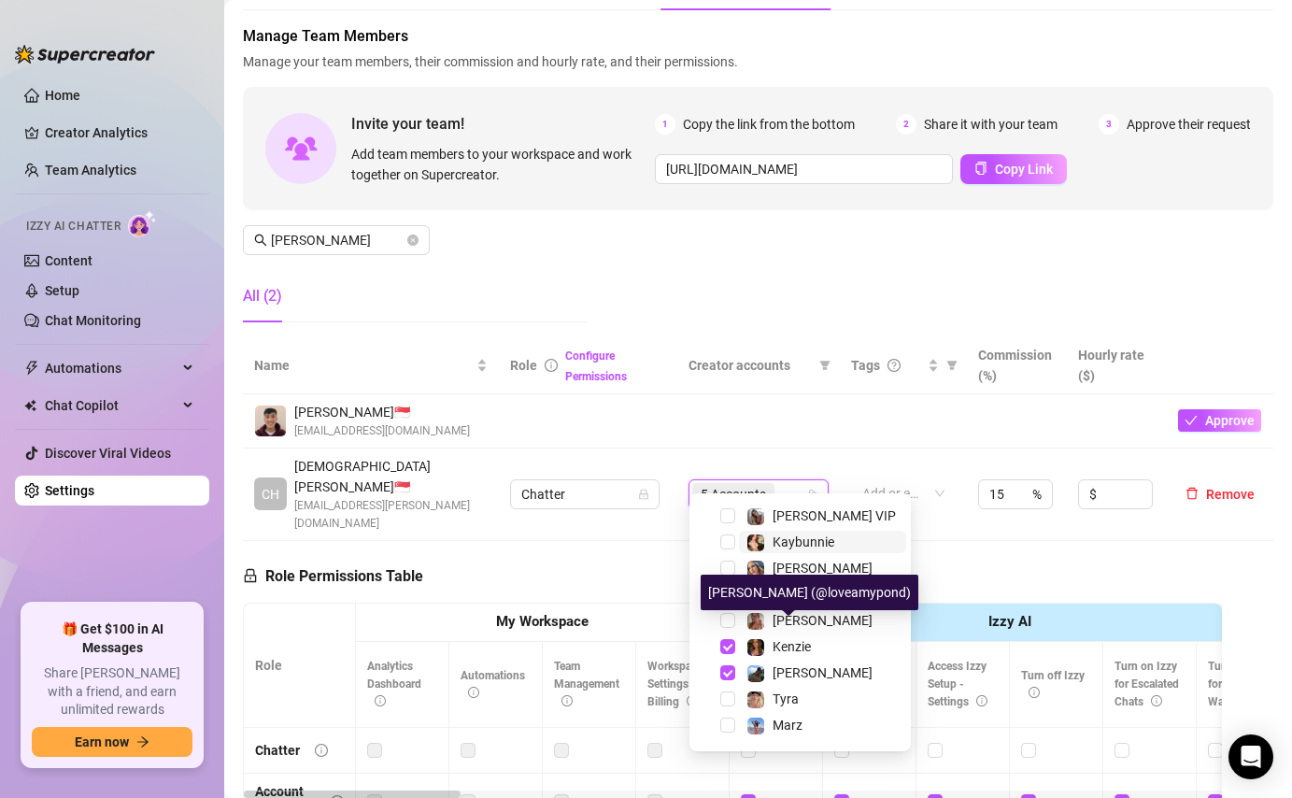
scroll to position [109, 0]
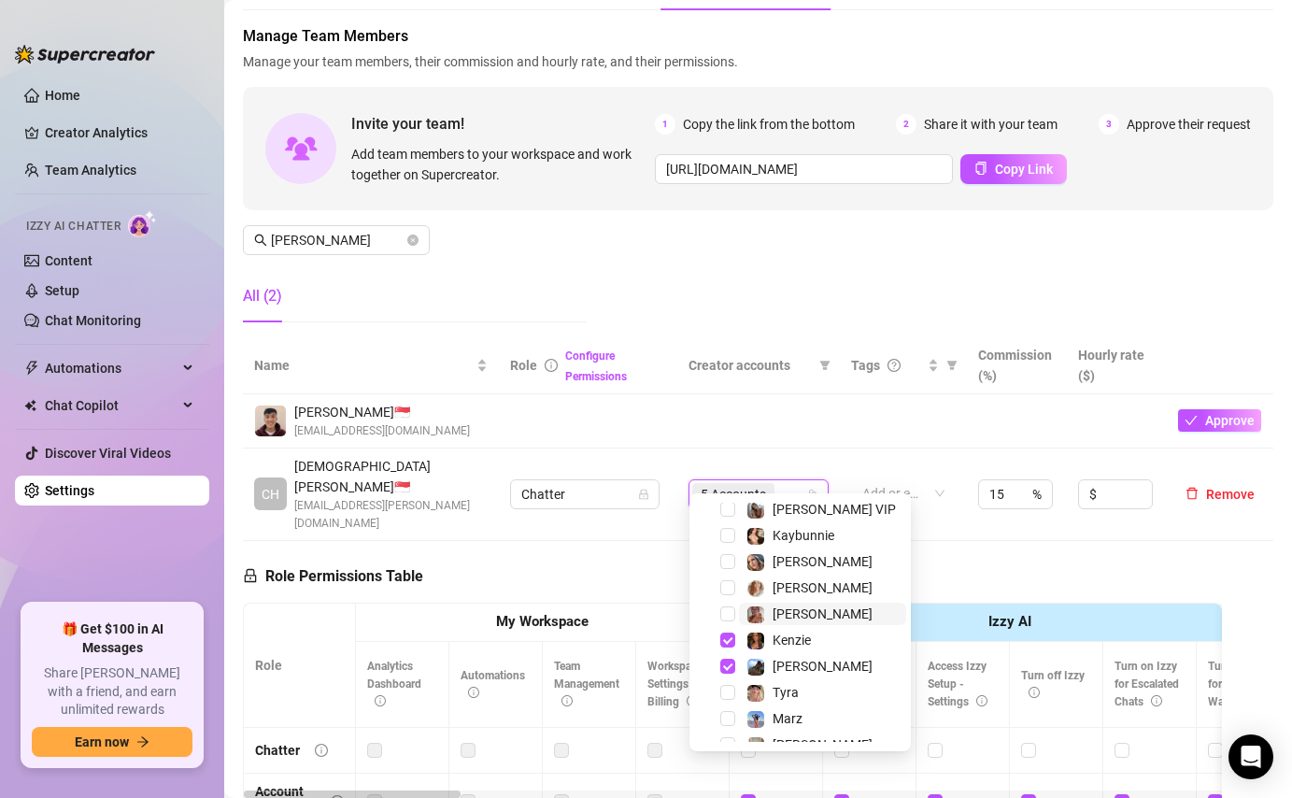
click at [839, 614] on span "[PERSON_NAME]" at bounding box center [822, 613] width 167 height 22
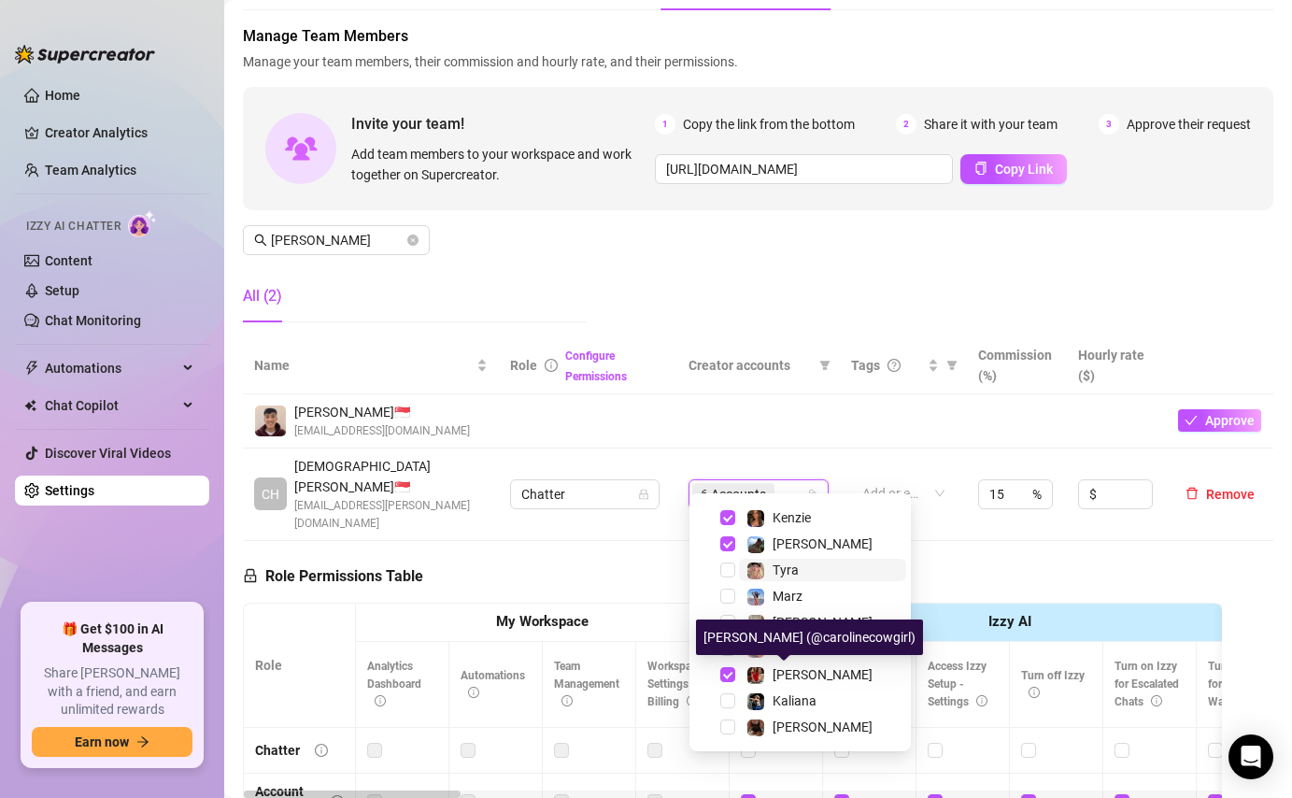
scroll to position [237, 0]
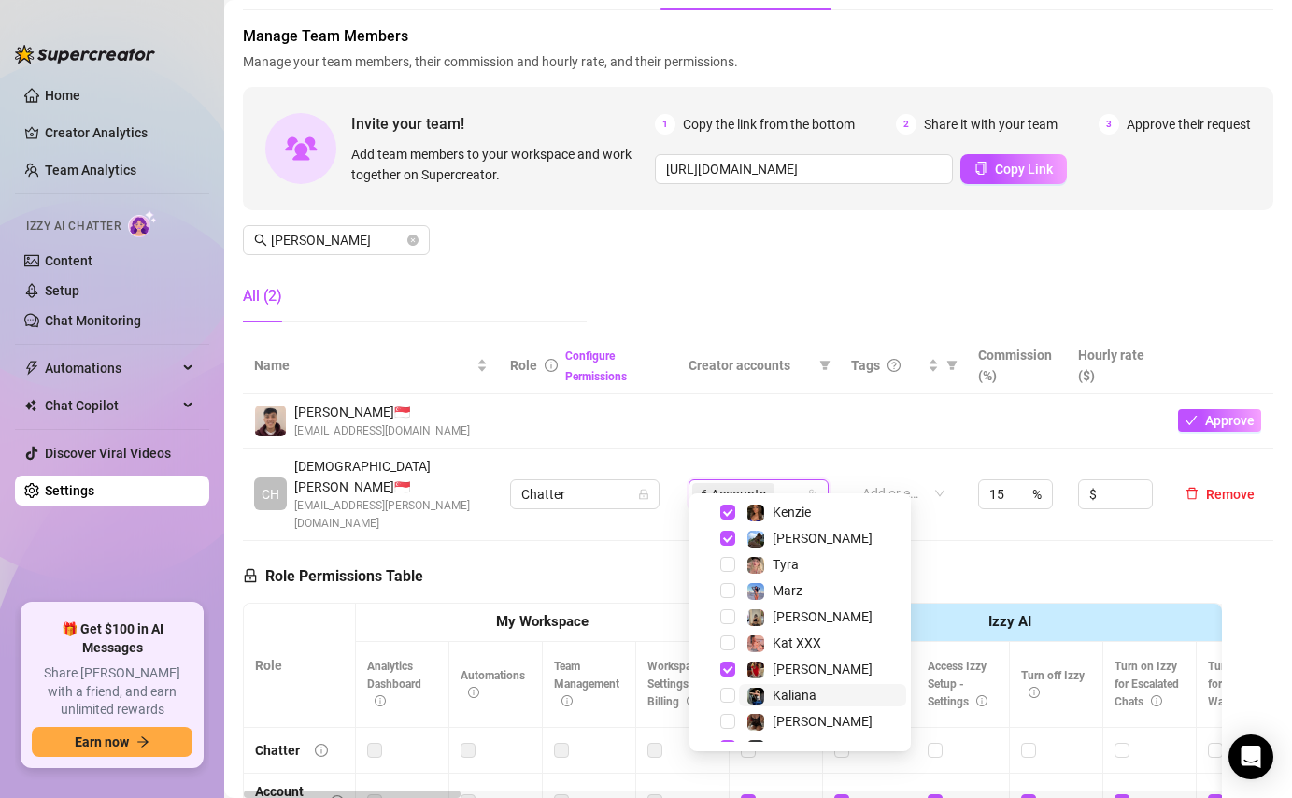
click at [787, 693] on span "Kaliana" at bounding box center [794, 694] width 44 height 15
click at [853, 297] on div "Manage Team Members Manage your team members, their commission and hourly rate,…" at bounding box center [758, 181] width 1030 height 312
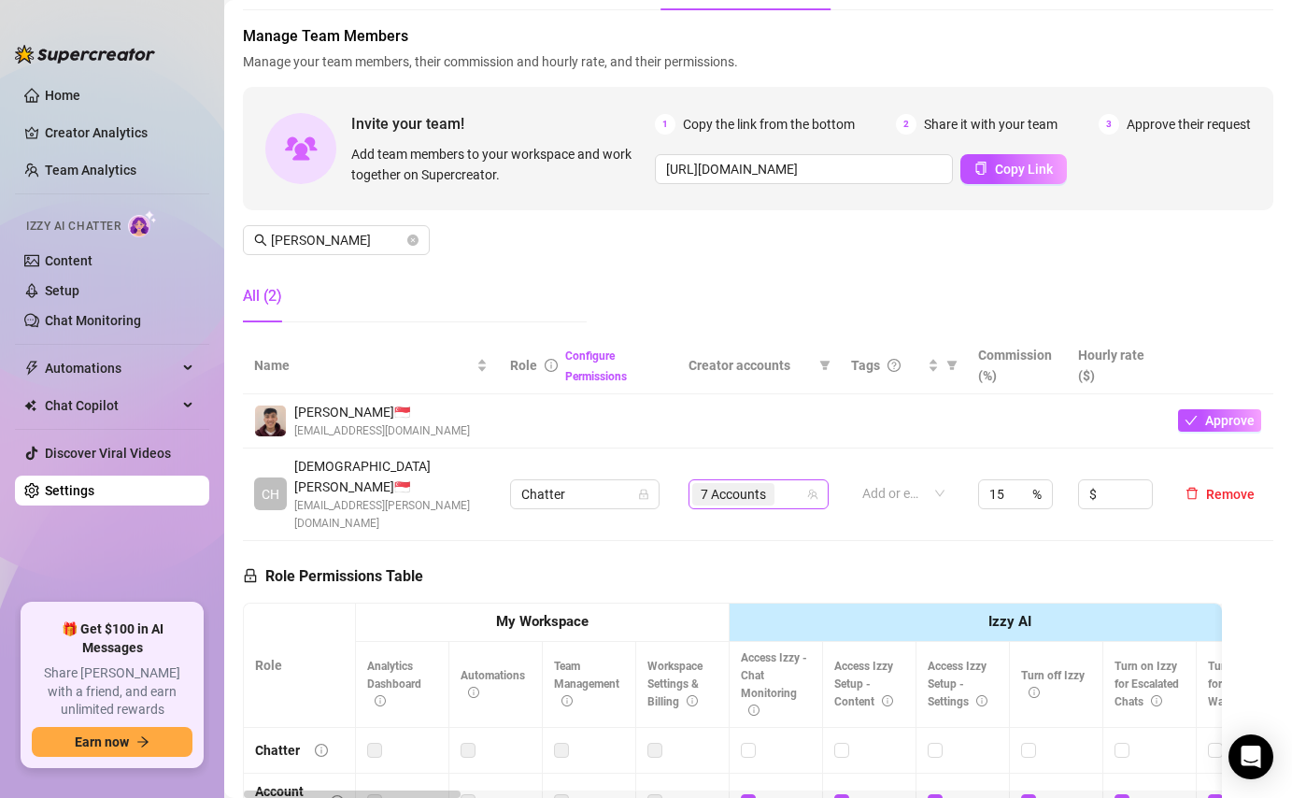
click at [787, 481] on div "7 Accounts" at bounding box center [748, 494] width 113 height 26
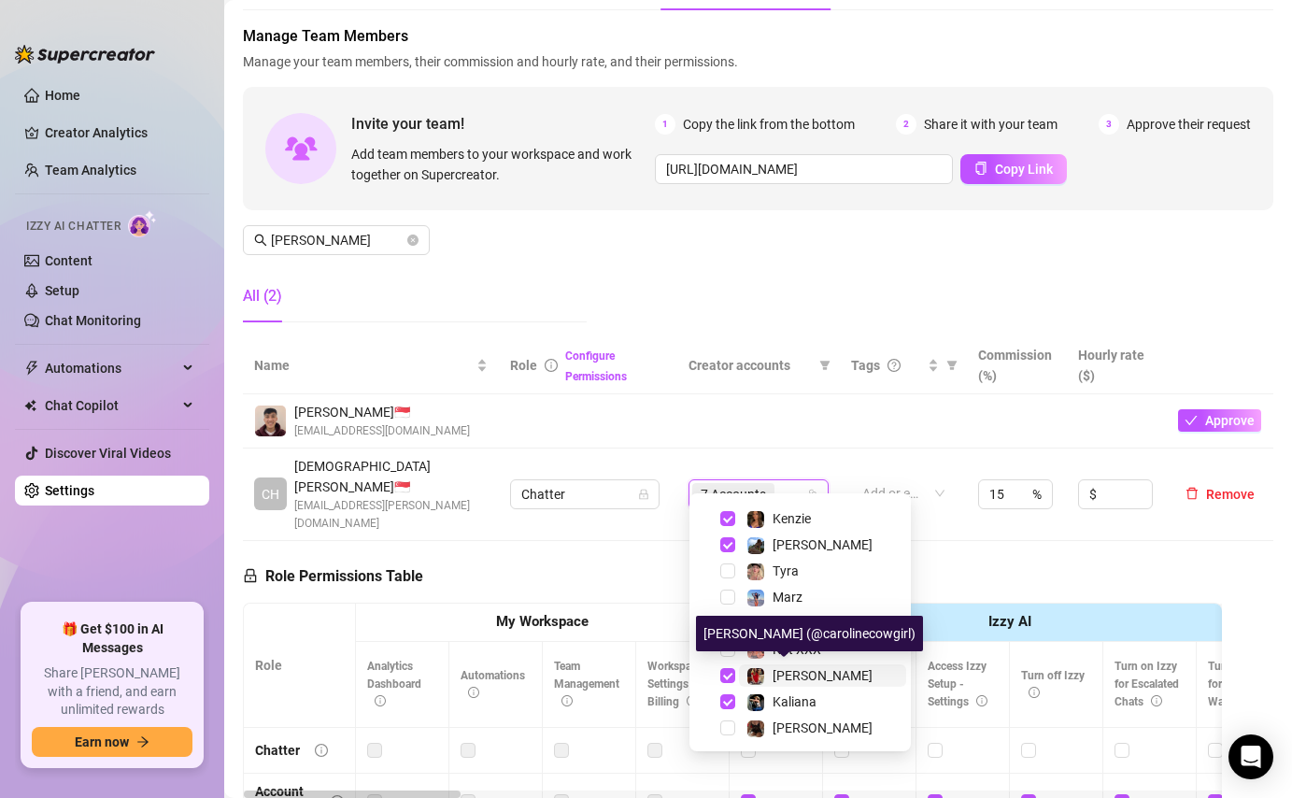
scroll to position [233, 0]
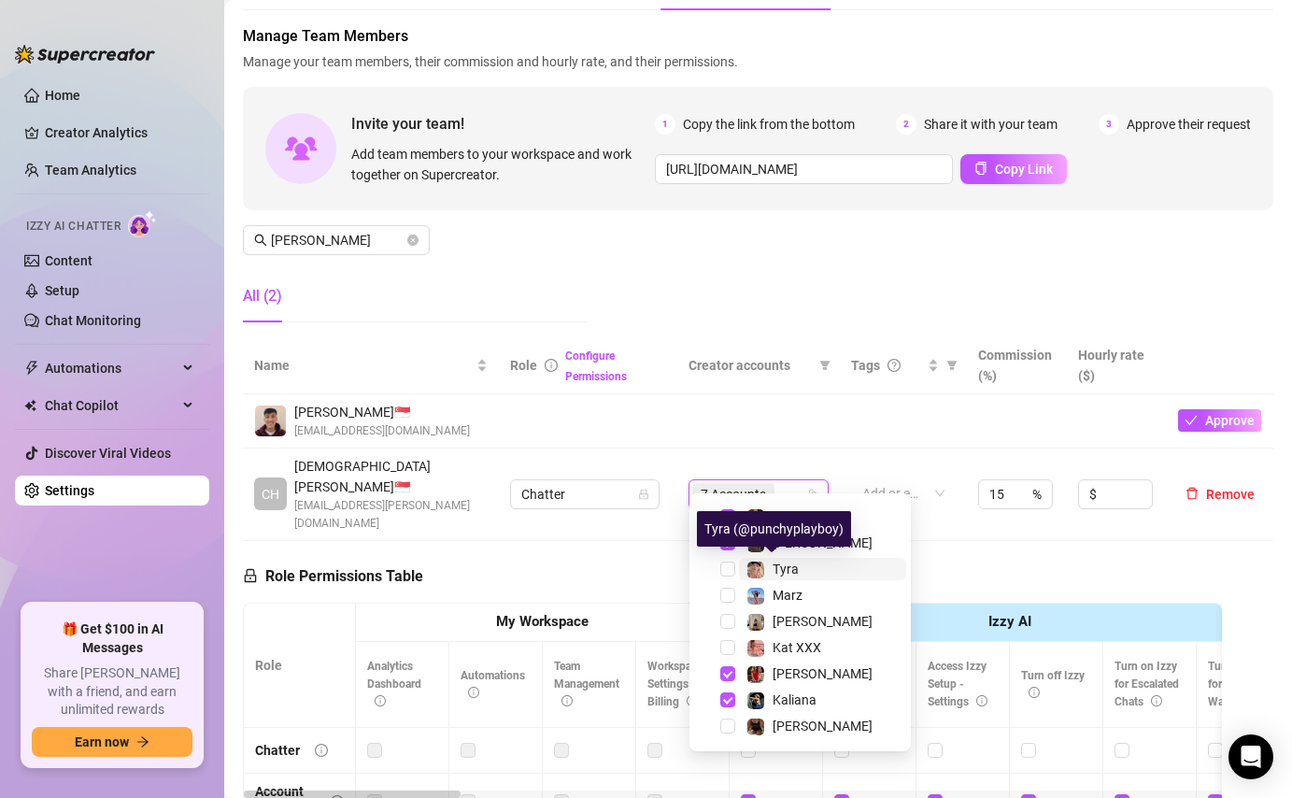
click at [784, 560] on div "Tyra" at bounding box center [785, 569] width 26 height 22
click at [847, 407] on td at bounding box center [903, 421] width 127 height 54
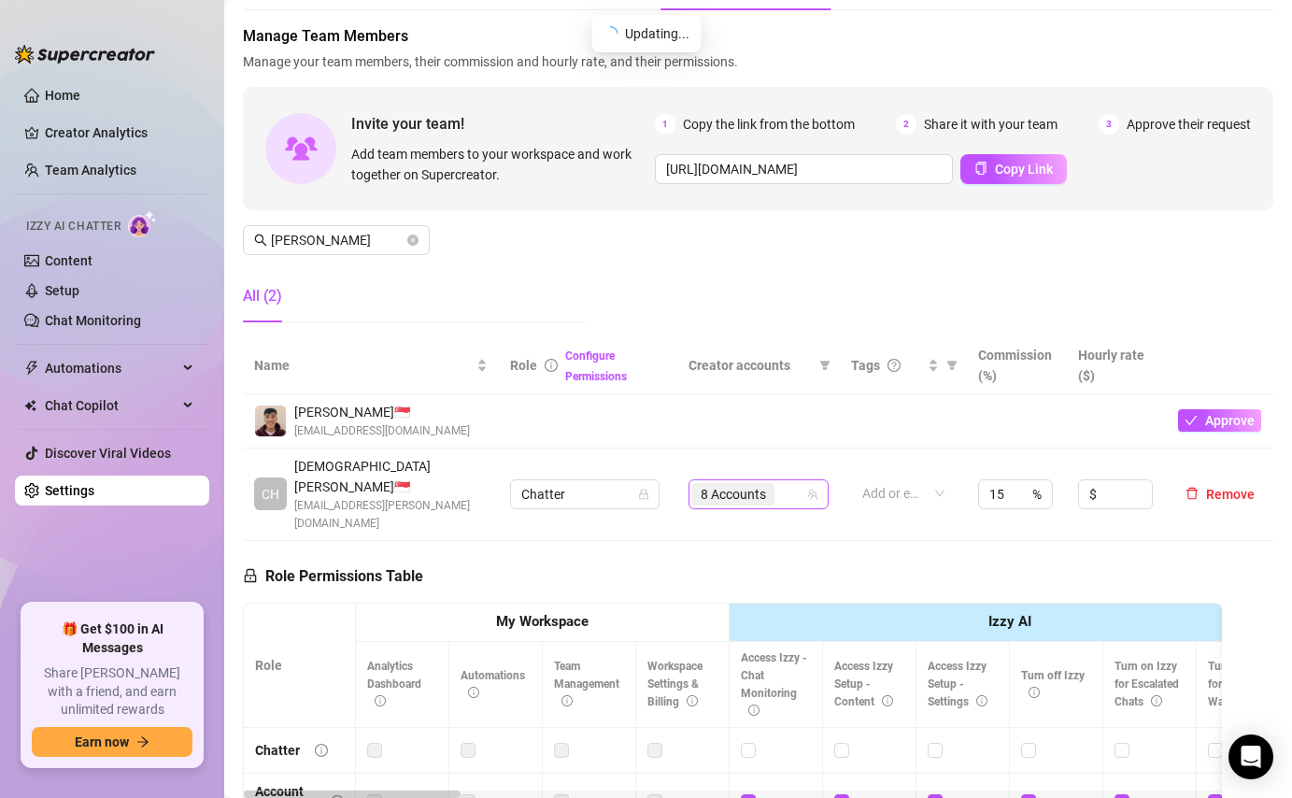
click at [786, 483] on div "8 Accounts" at bounding box center [748, 494] width 113 height 26
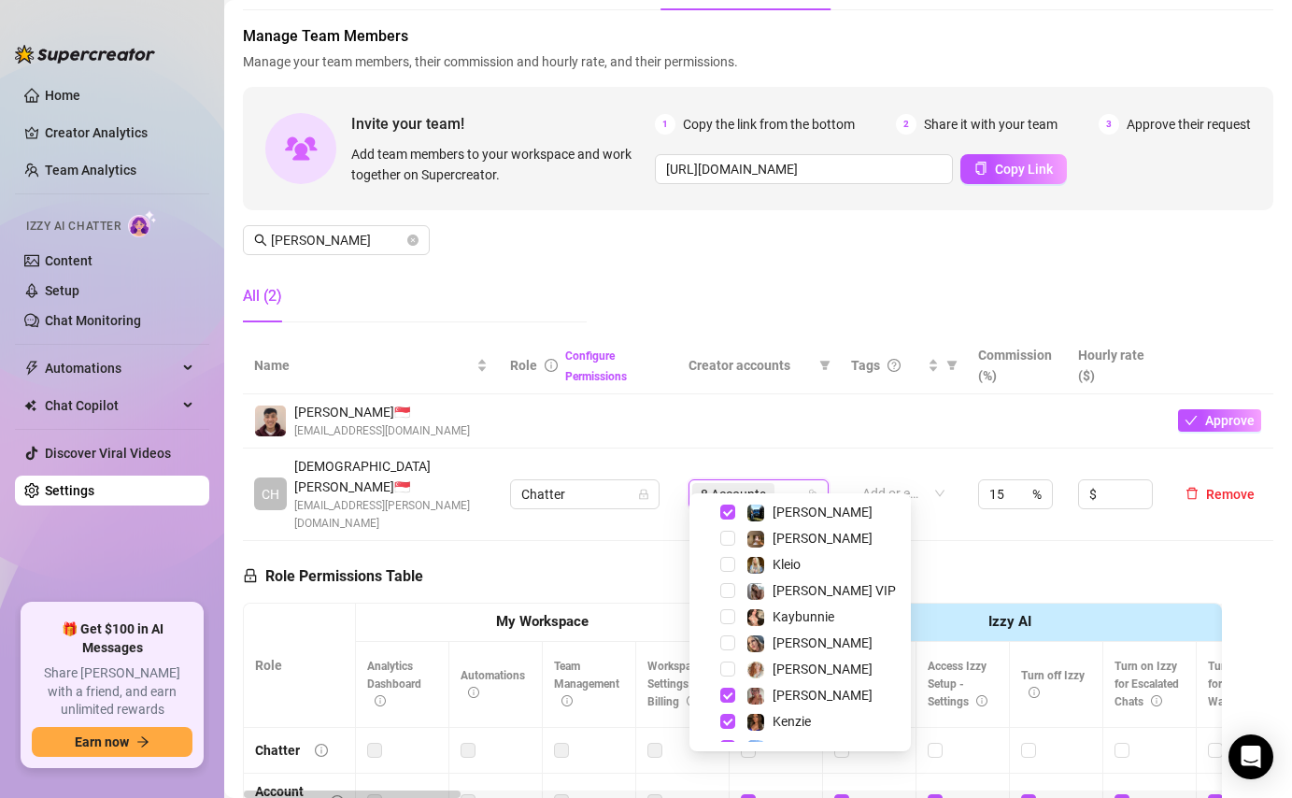
scroll to position [0, 0]
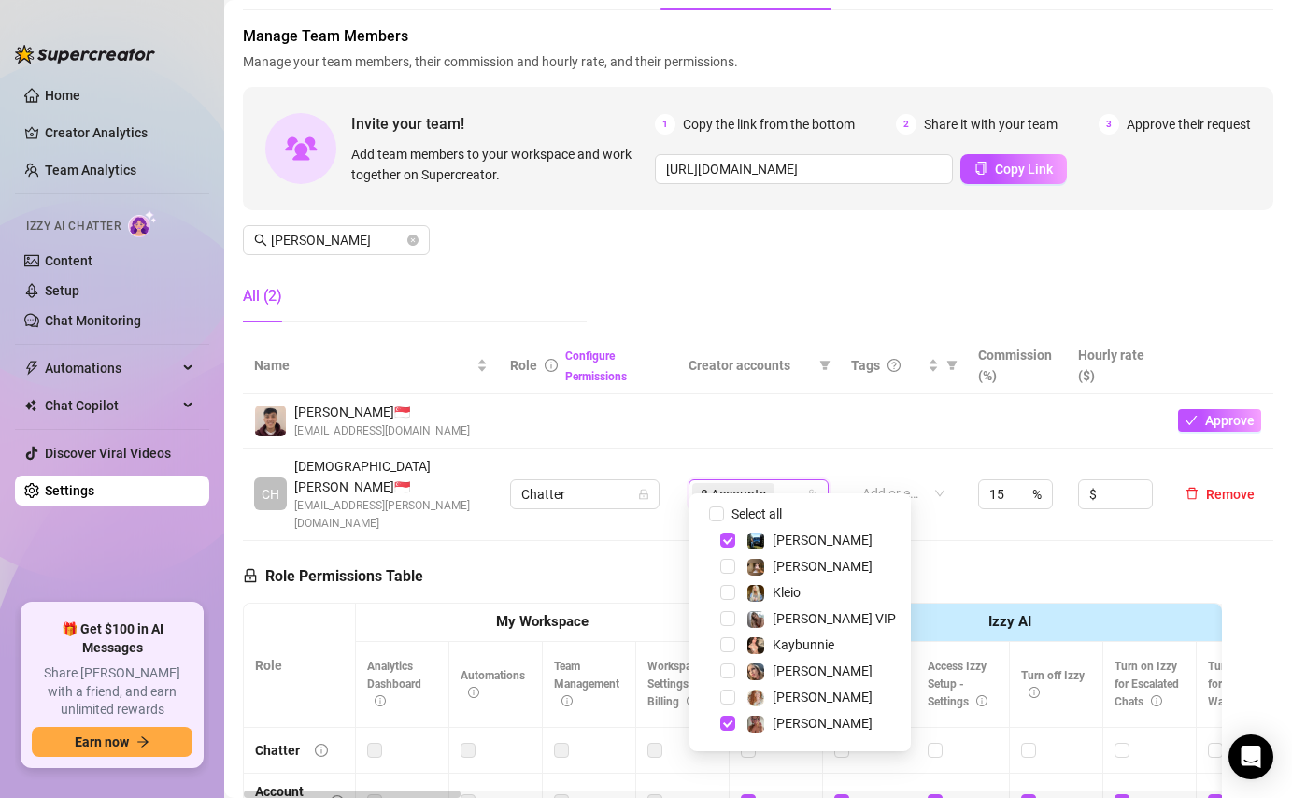
click at [913, 541] on div "Role Permissions Table Role My Workspace Izzy AI OnlyFans Side Menu OnlyFans Ch…" at bounding box center [732, 810] width 979 height 538
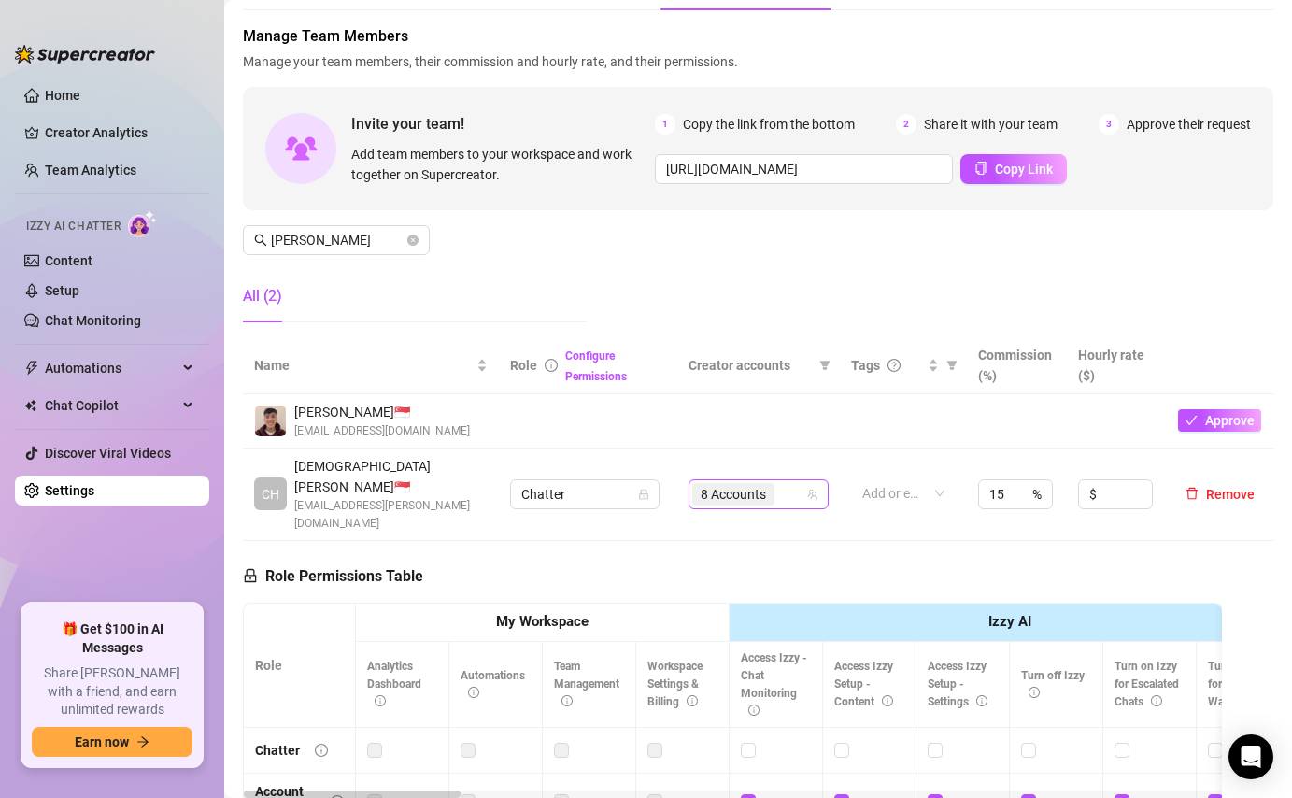
click at [785, 481] on div "8 Accounts" at bounding box center [748, 494] width 113 height 26
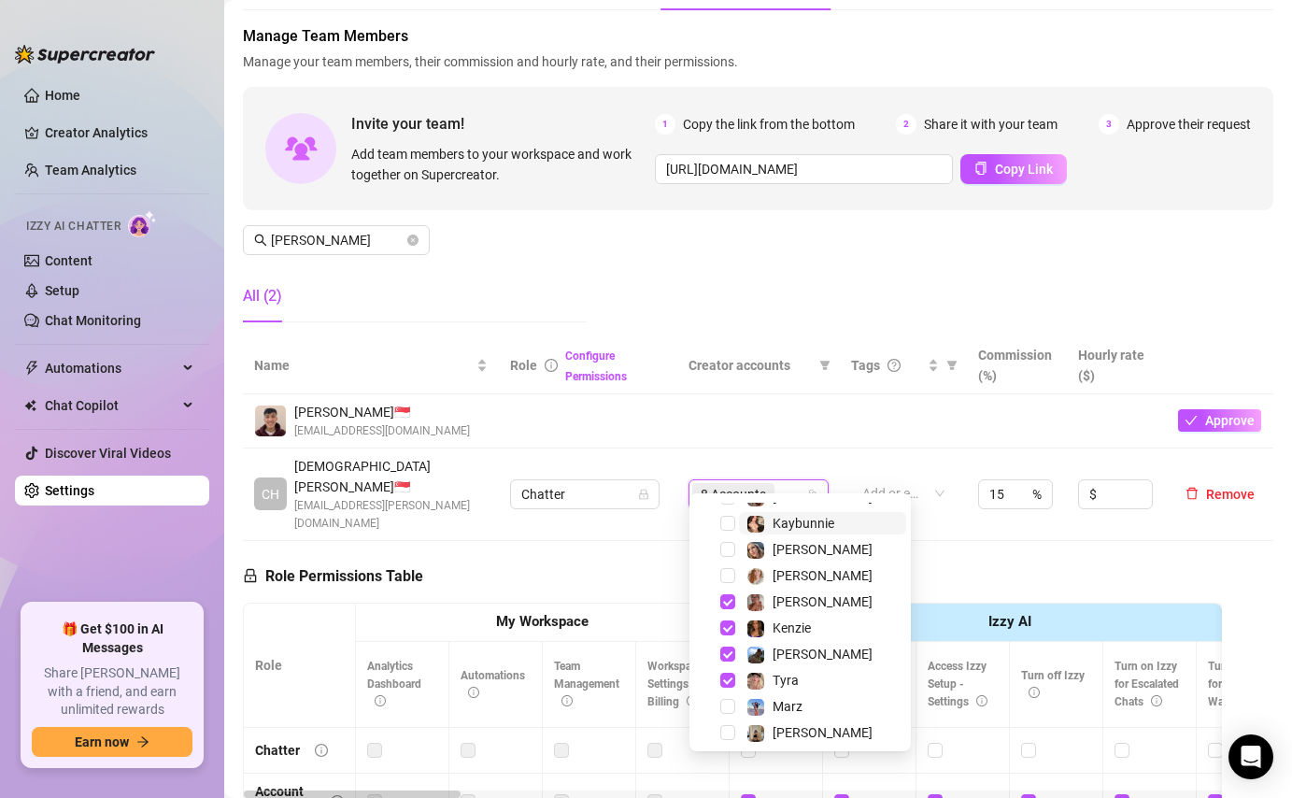
scroll to position [115, 0]
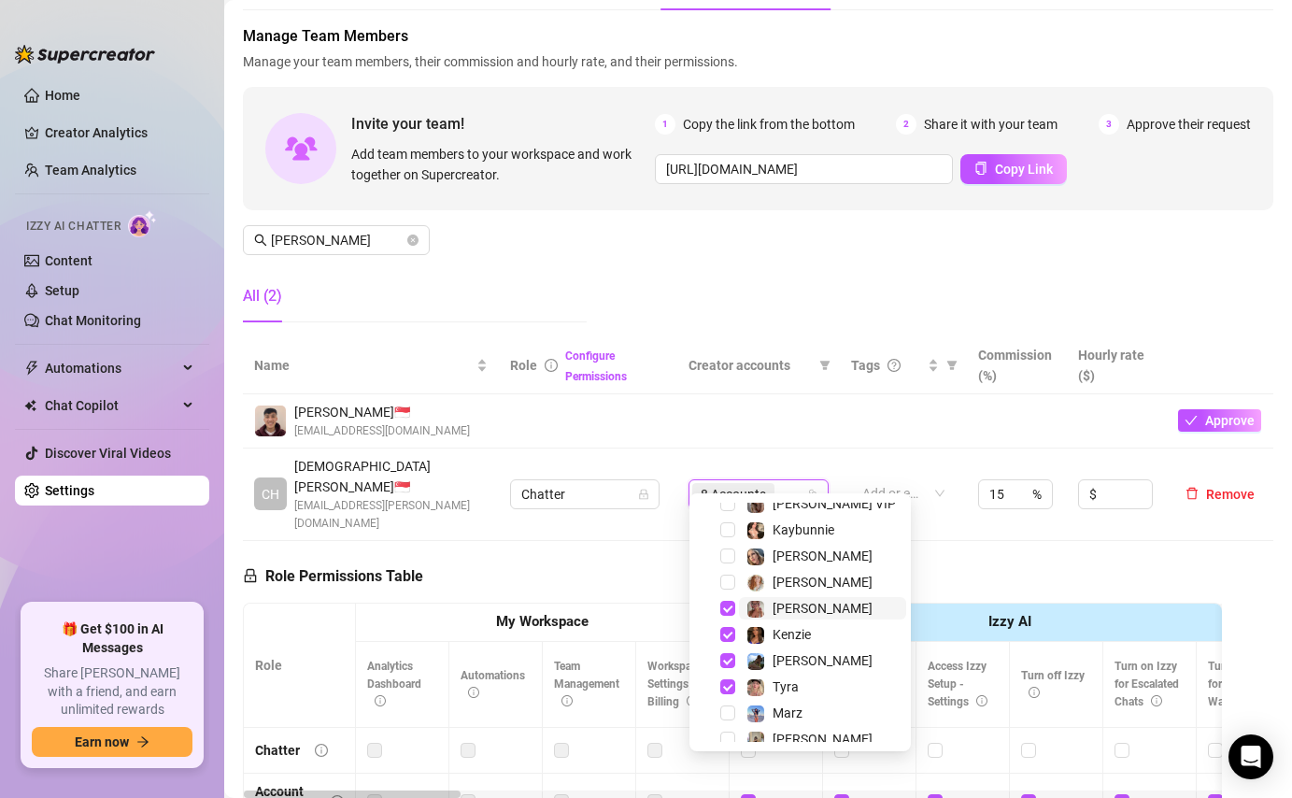
click at [796, 617] on div "[PERSON_NAME]" at bounding box center [822, 608] width 100 height 22
click at [874, 437] on td at bounding box center [903, 421] width 127 height 54
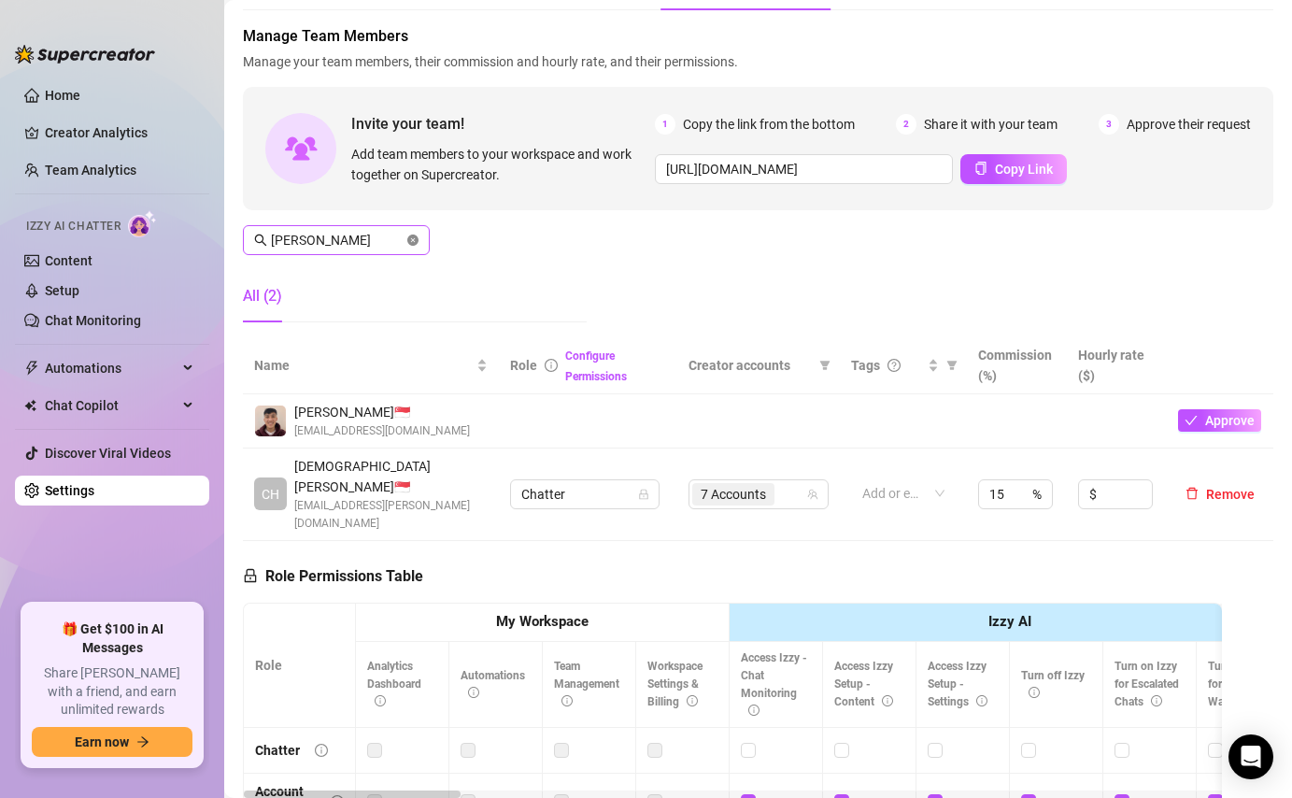
click at [412, 238] on icon "close-circle" at bounding box center [412, 239] width 11 height 11
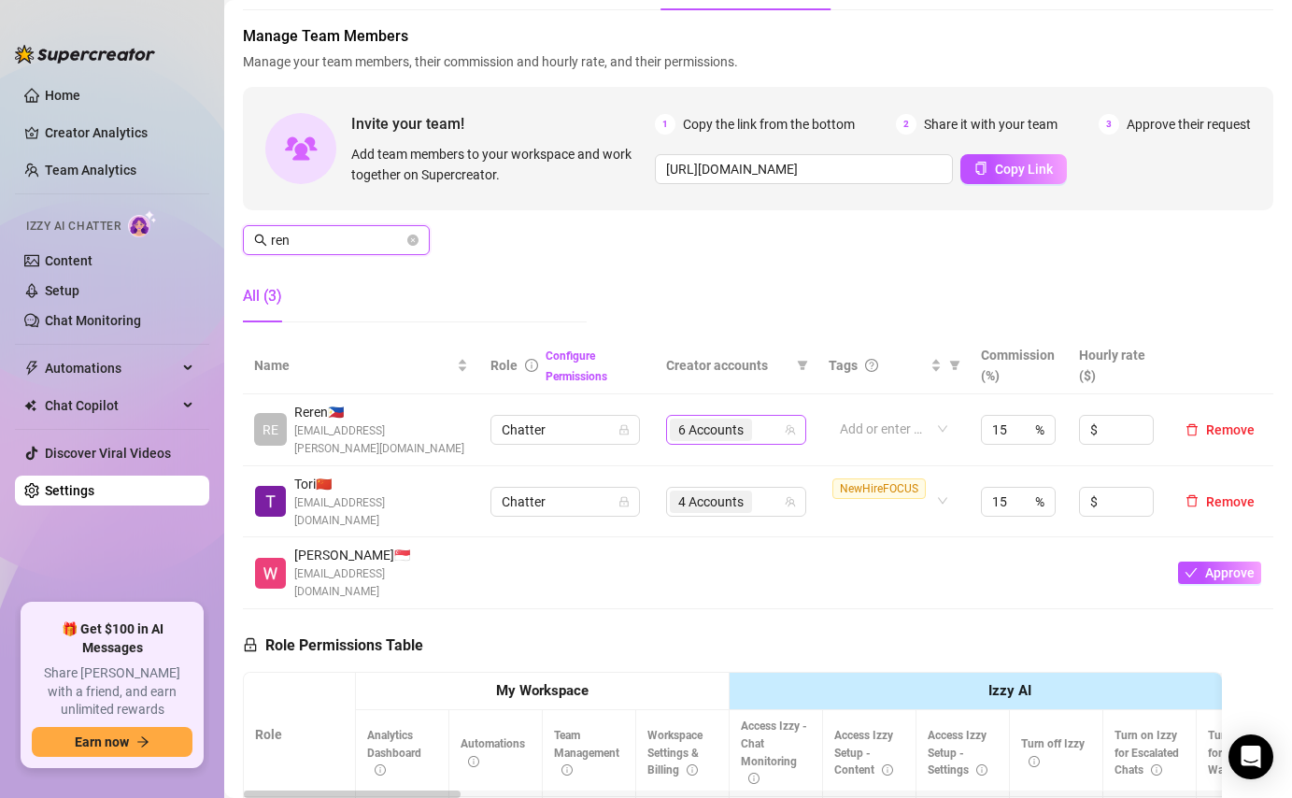
click at [769, 417] on div "6 Accounts" at bounding box center [726, 430] width 113 height 26
type input "ren"
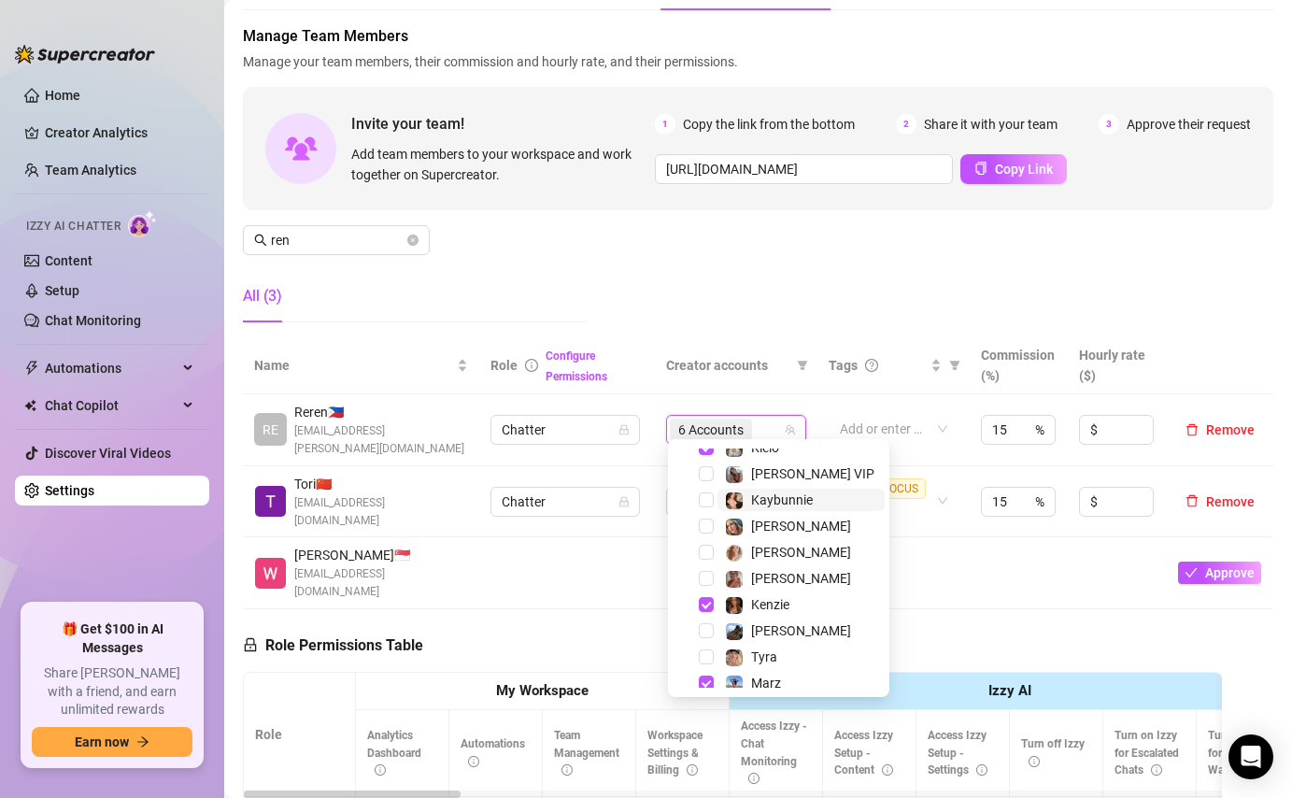
scroll to position [102, 0]
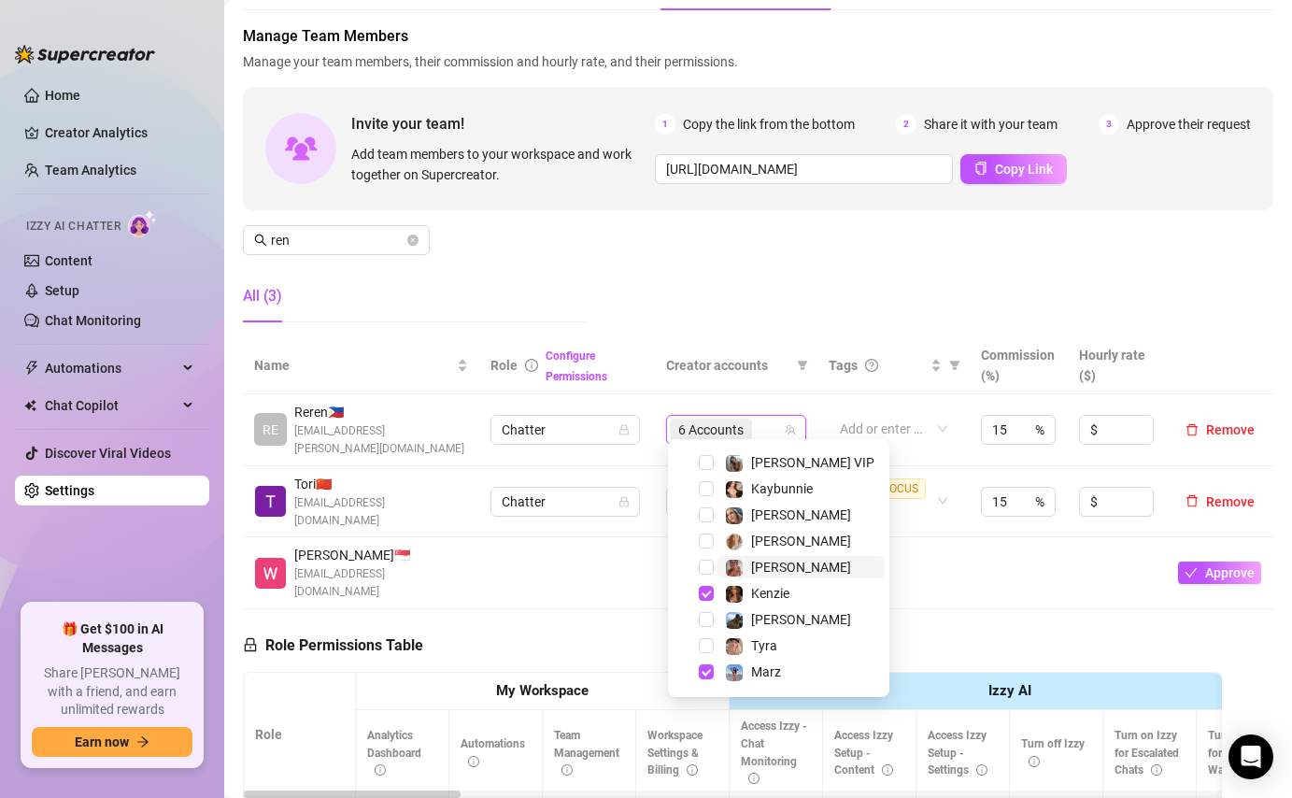
click at [721, 566] on span "[PERSON_NAME]" at bounding box center [800, 567] width 167 height 22
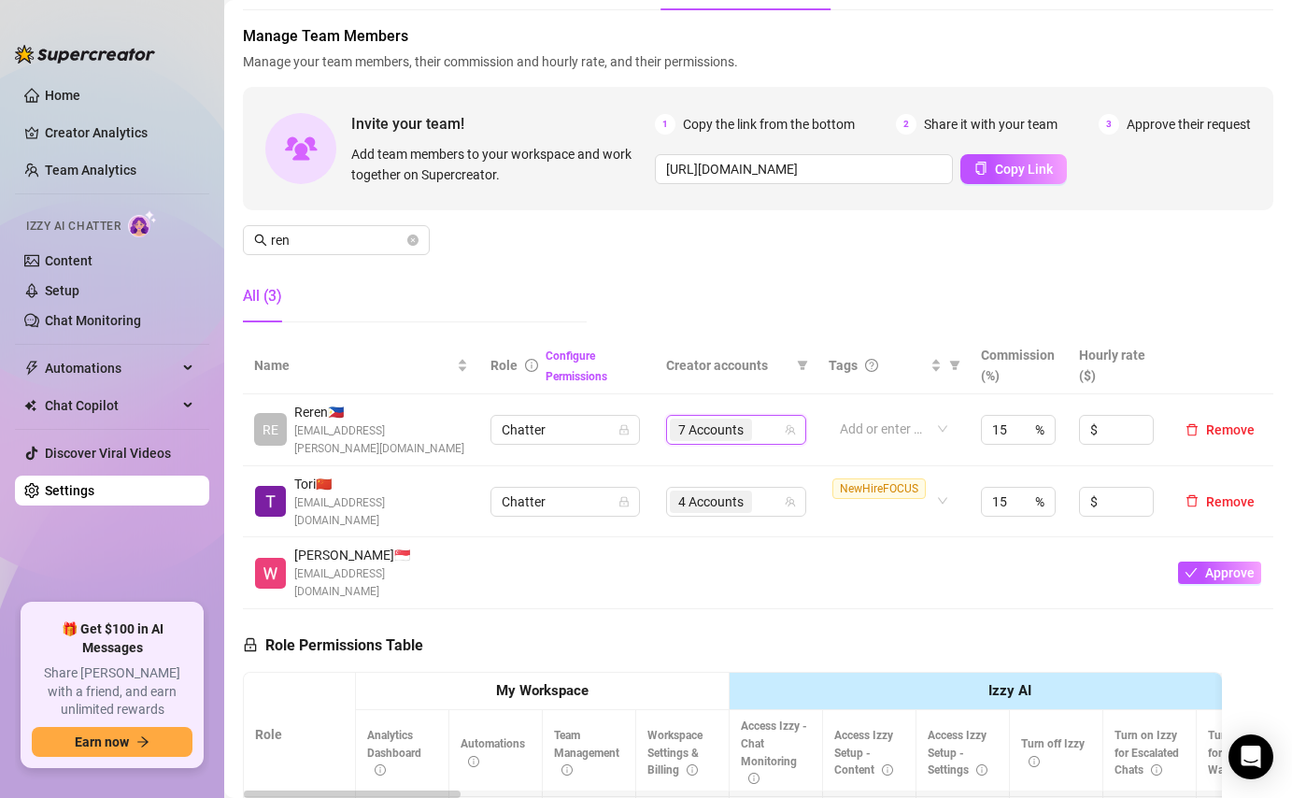
click at [812, 295] on div "Manage Team Members Manage your team members, their commission and hourly rate,…" at bounding box center [758, 181] width 1030 height 312
click at [766, 417] on div "7 Accounts" at bounding box center [726, 430] width 113 height 26
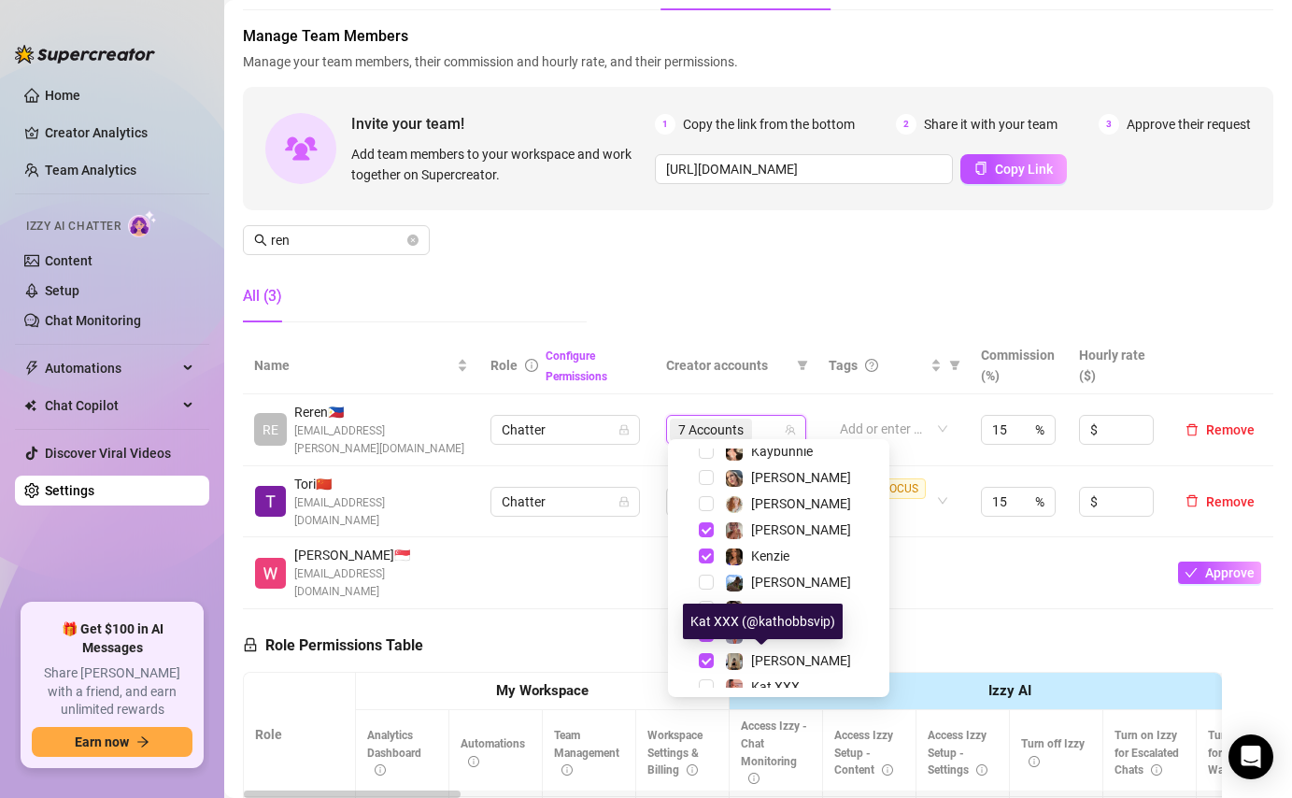
scroll to position [132, 0]
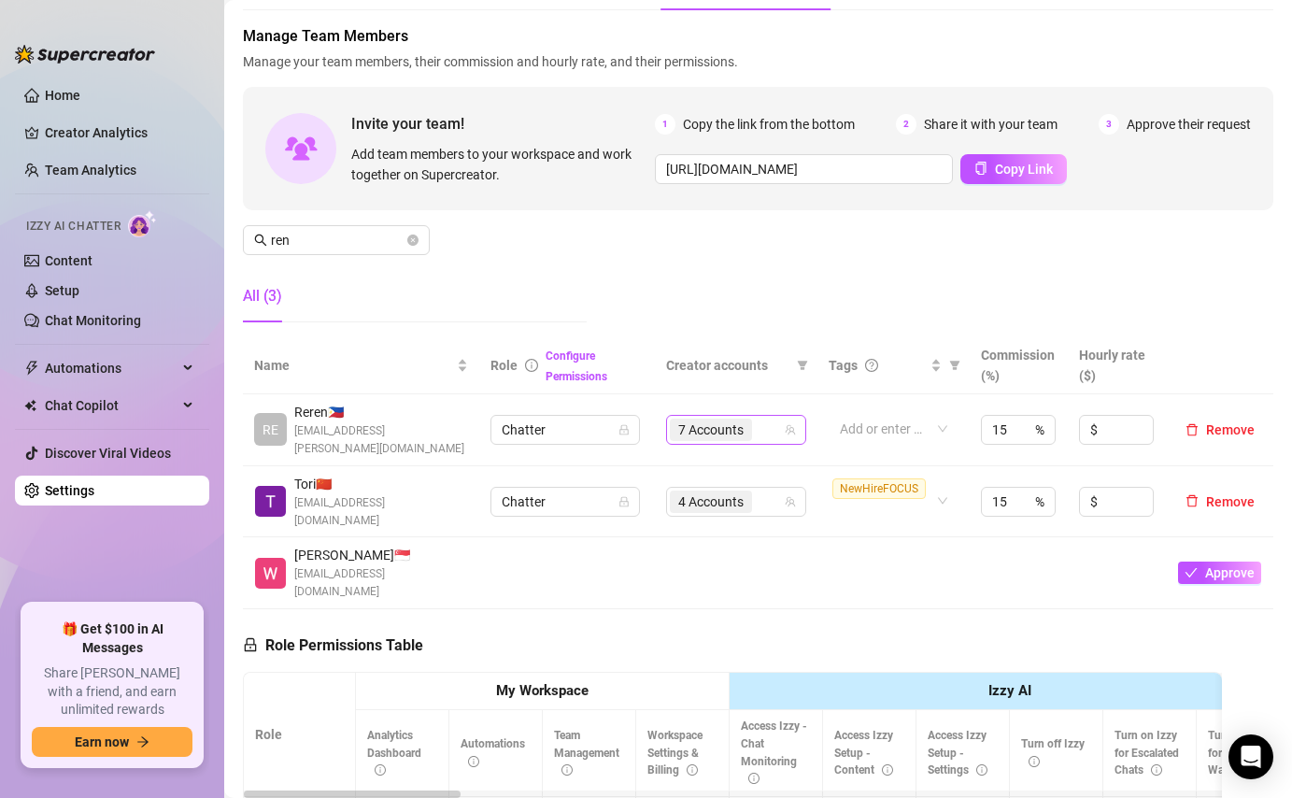
click at [767, 426] on div "7 Accounts" at bounding box center [726, 430] width 113 height 26
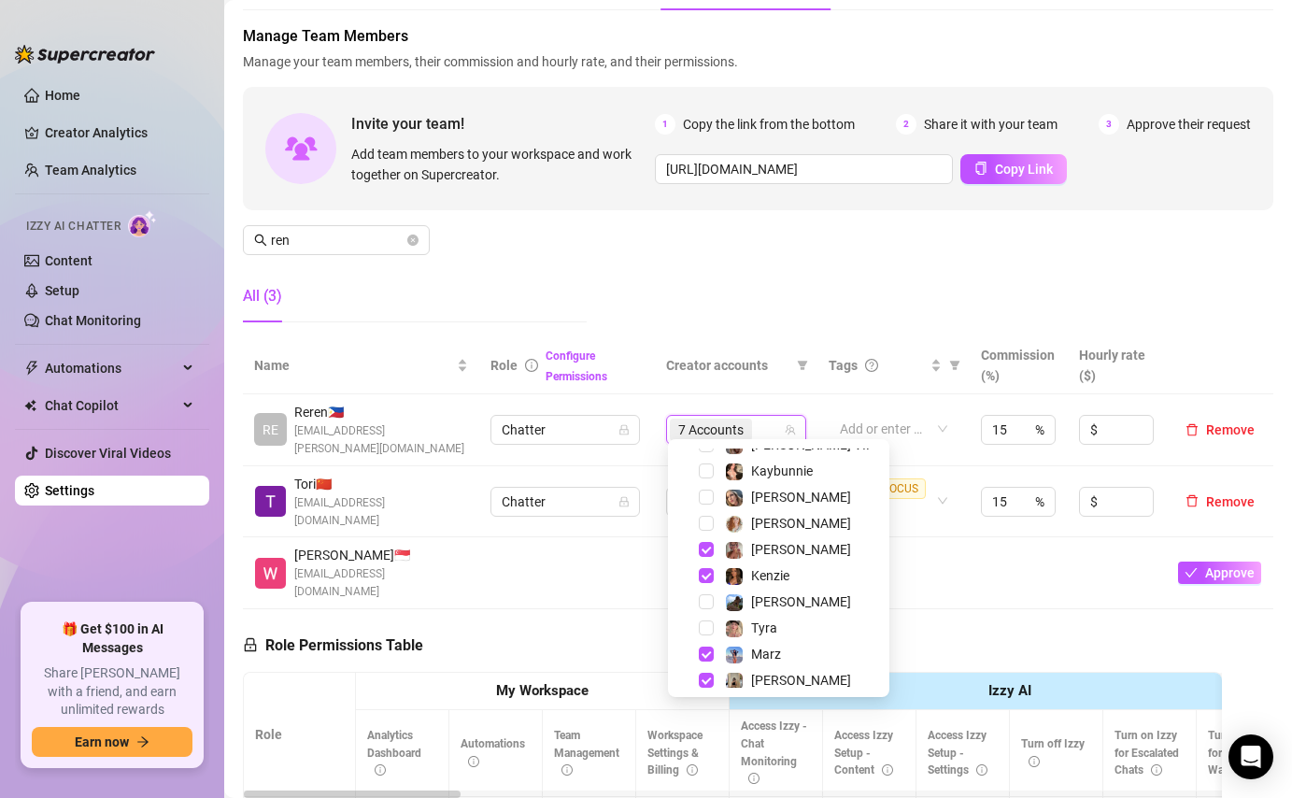
scroll to position [131, 0]
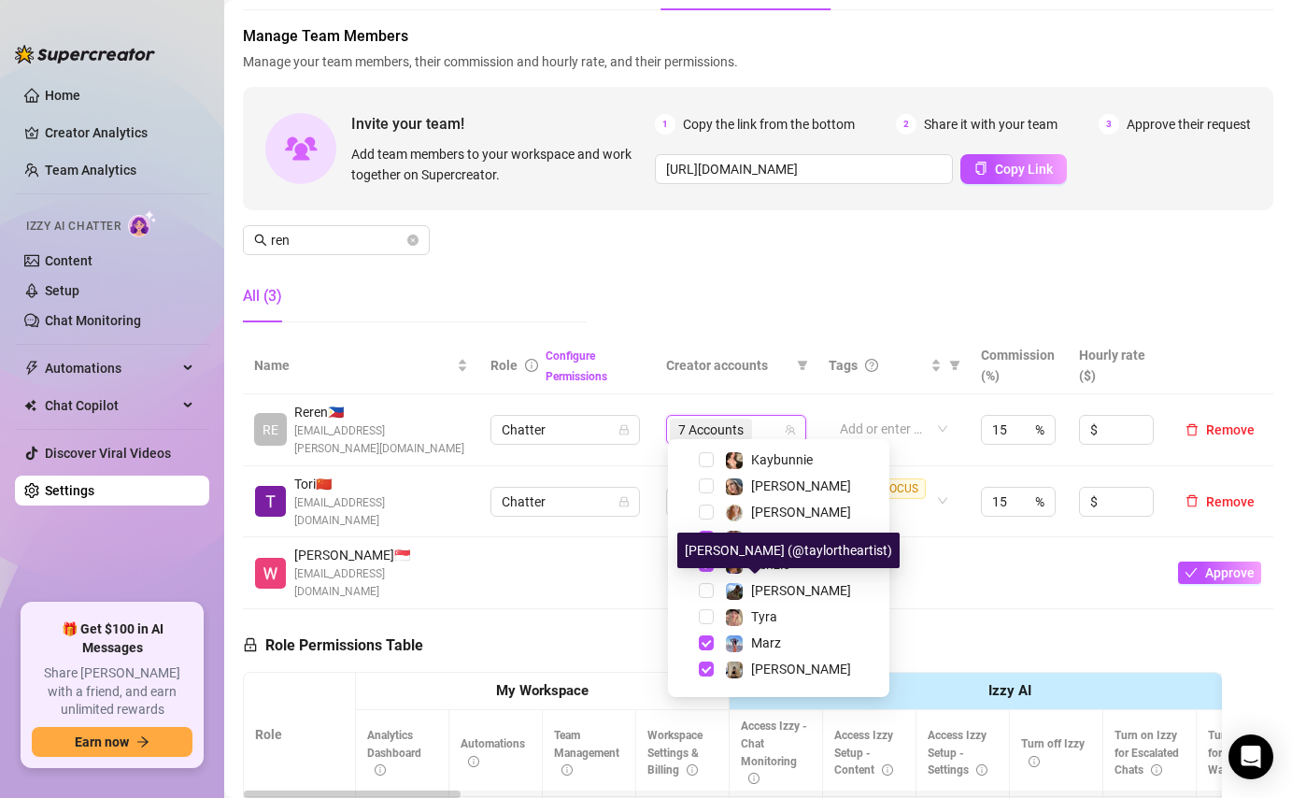
click at [764, 564] on div "[PERSON_NAME] (@taylortheartist)" at bounding box center [788, 549] width 222 height 35
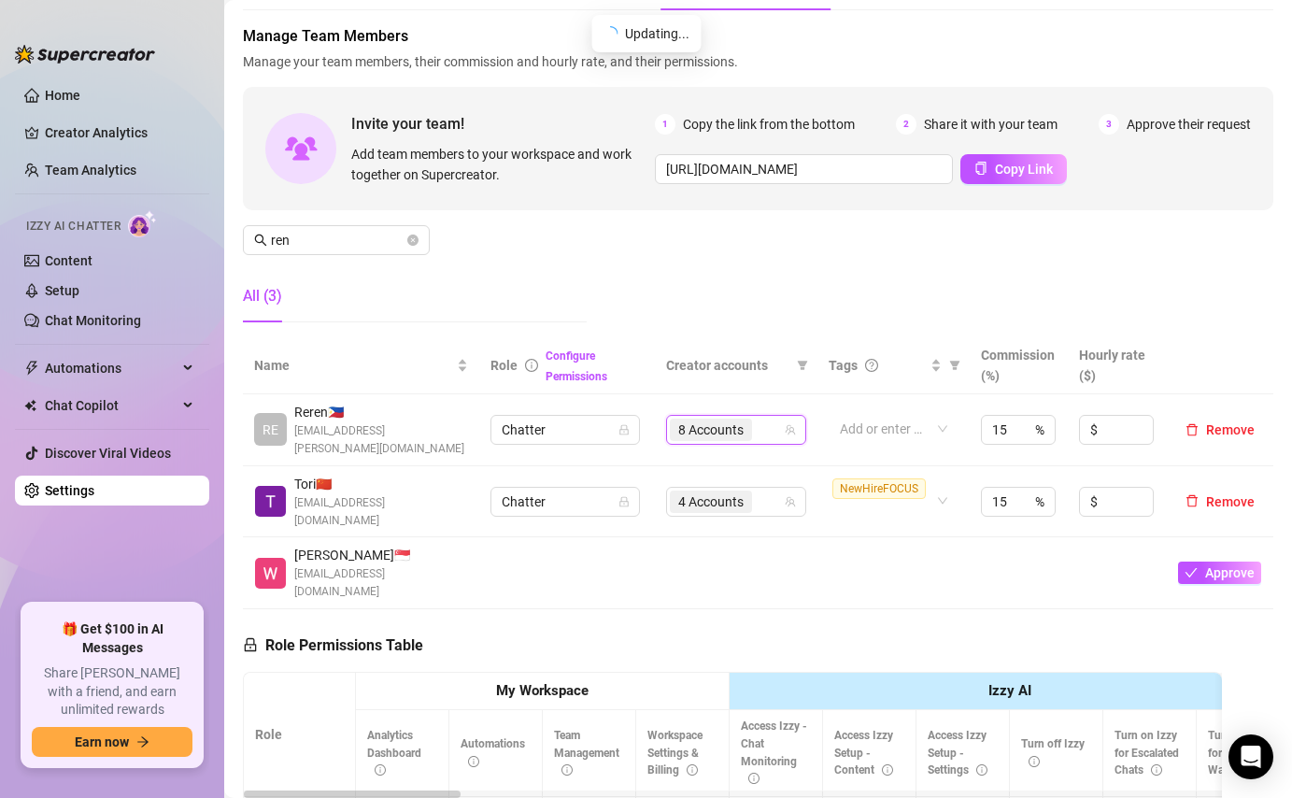
click at [759, 418] on input "search" at bounding box center [758, 429] width 4 height 22
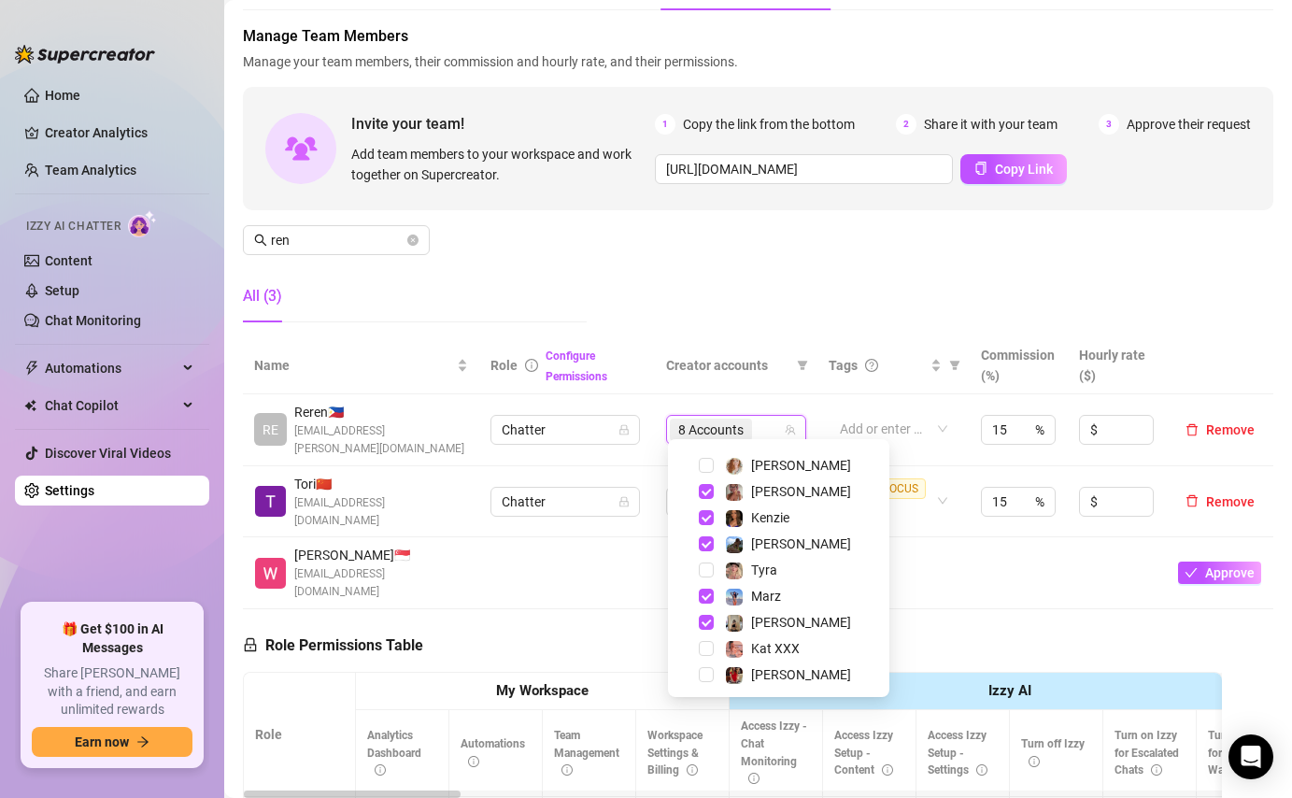
scroll to position [179, 0]
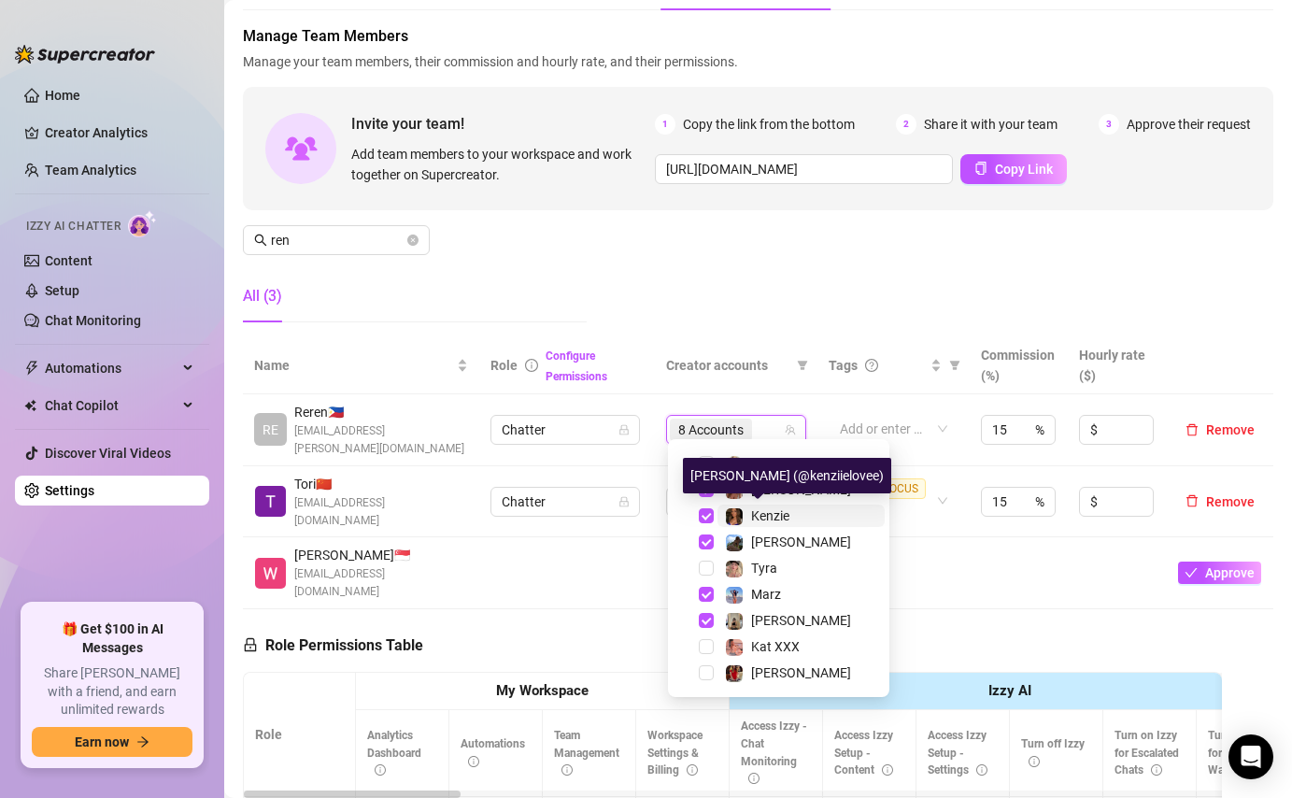
click at [783, 515] on span "Kenzie" at bounding box center [770, 515] width 38 height 15
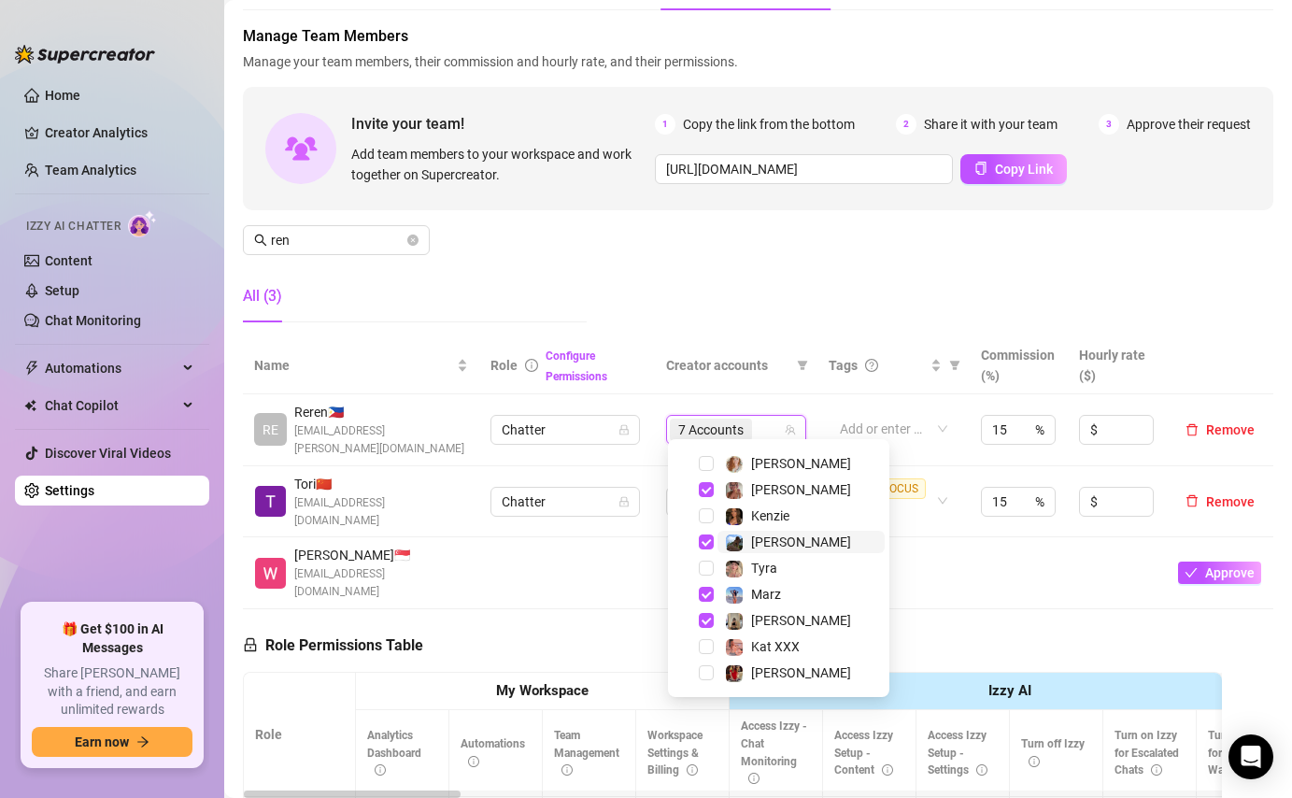
click at [800, 539] on span "[PERSON_NAME]" at bounding box center [800, 542] width 167 height 22
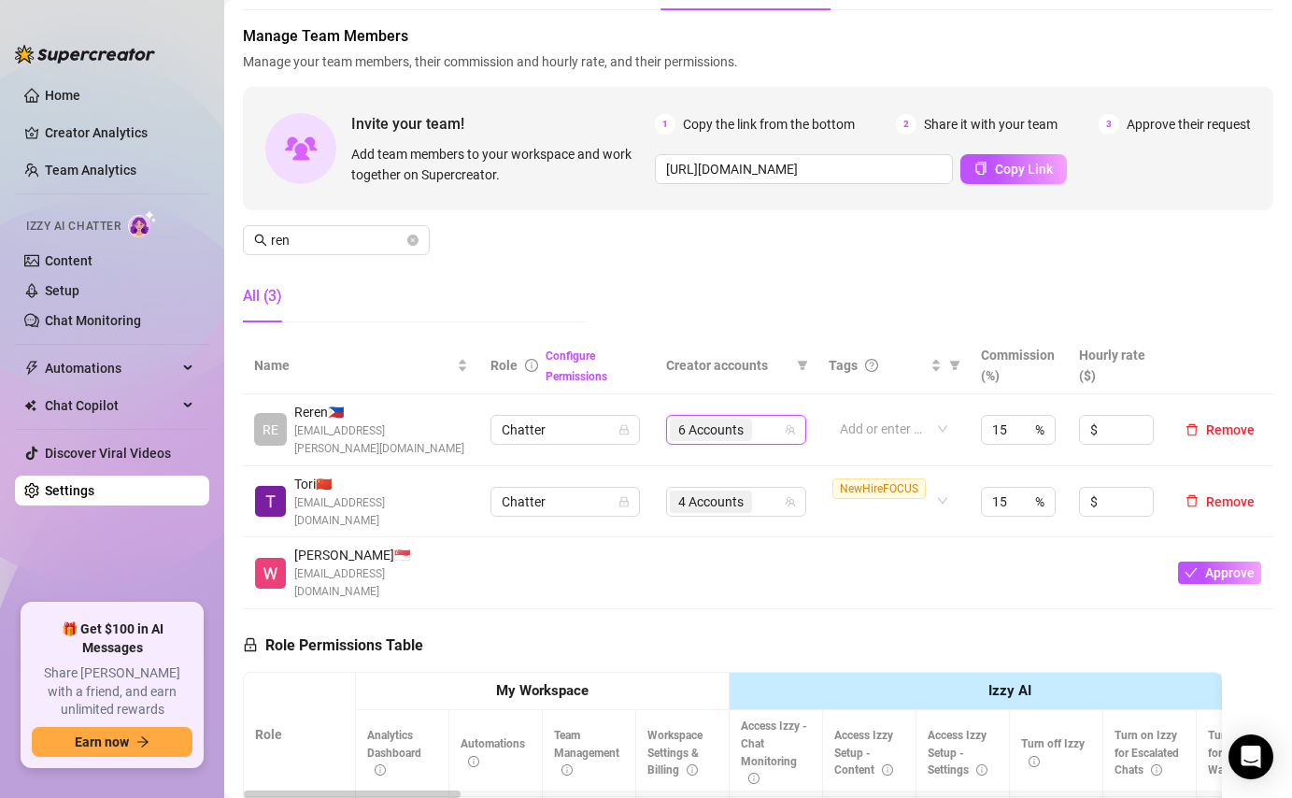
click at [831, 300] on div "Manage Team Members Manage your team members, their commission and hourly rate,…" at bounding box center [758, 181] width 1030 height 312
click at [766, 422] on div "6 Accounts" at bounding box center [726, 430] width 113 height 26
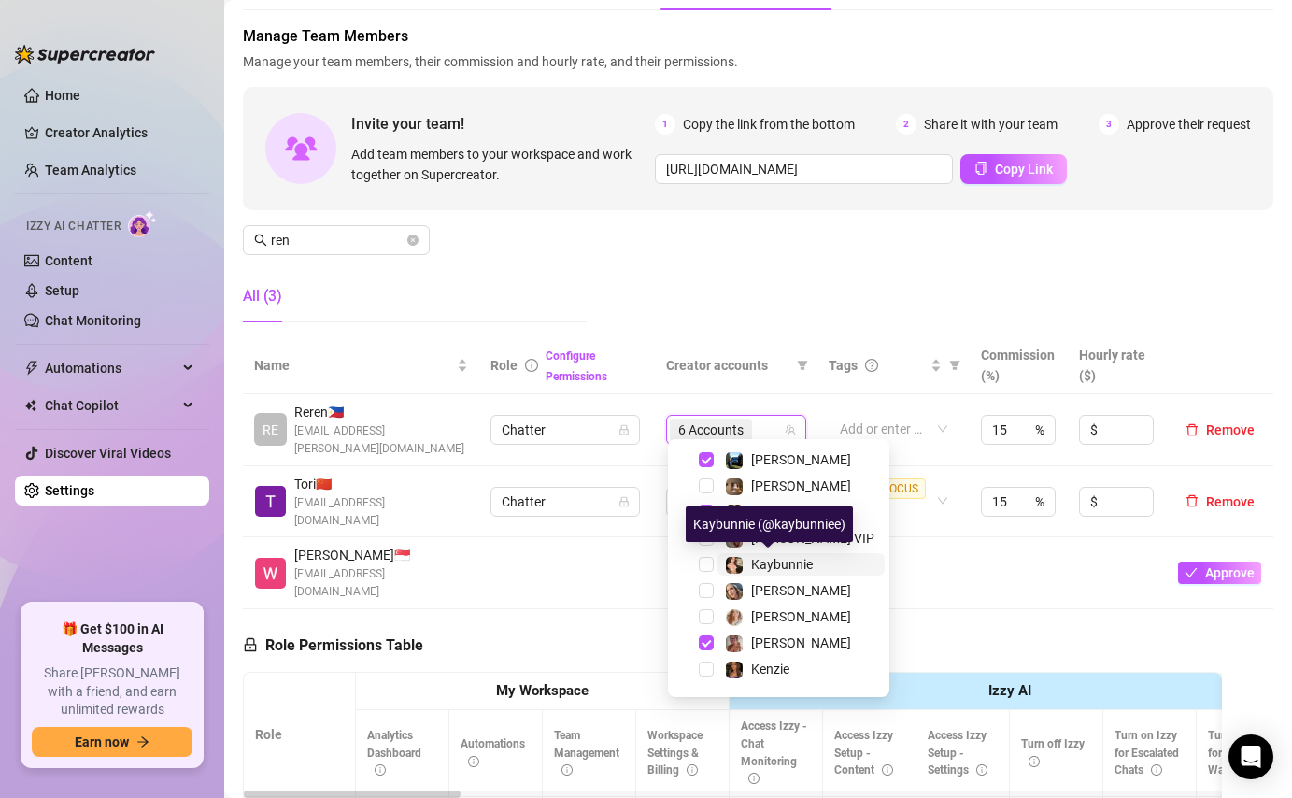
scroll to position [0, 0]
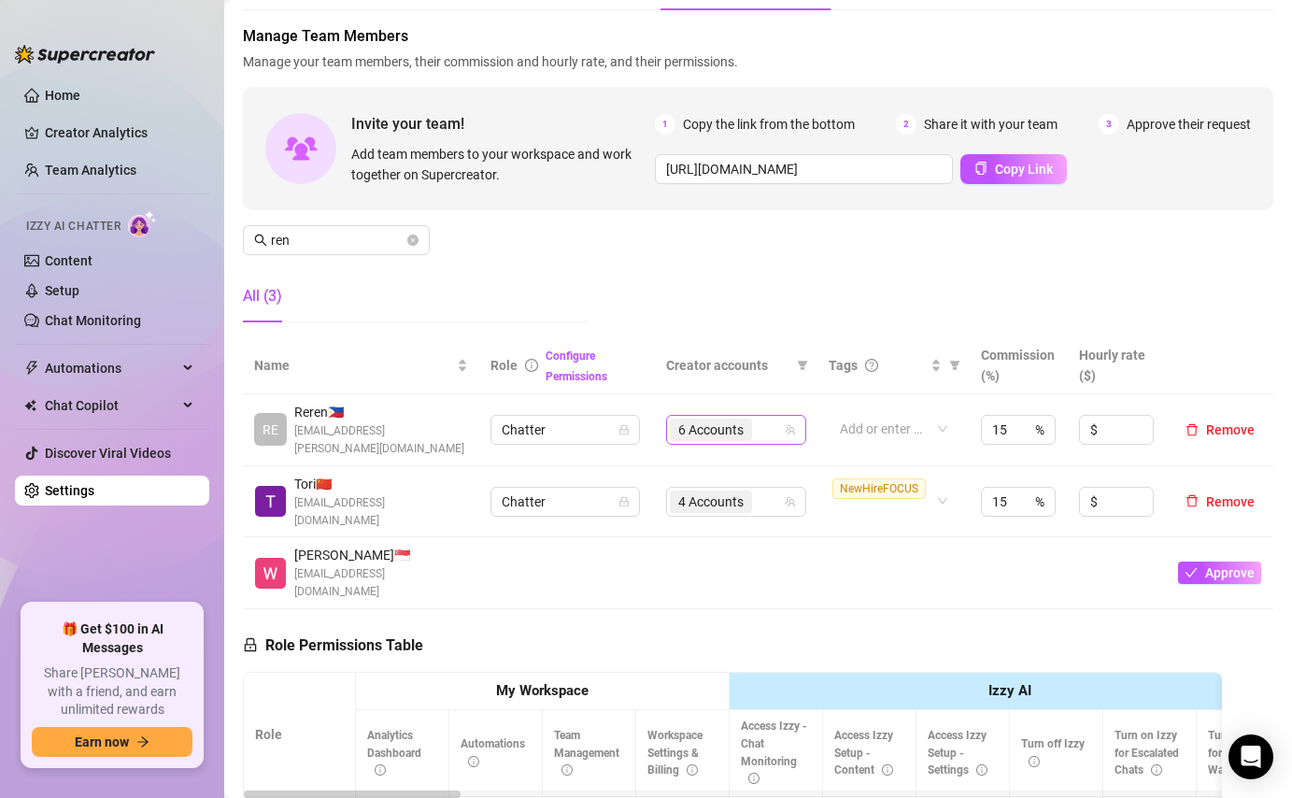
click at [769, 424] on div "6 Accounts" at bounding box center [726, 430] width 113 height 26
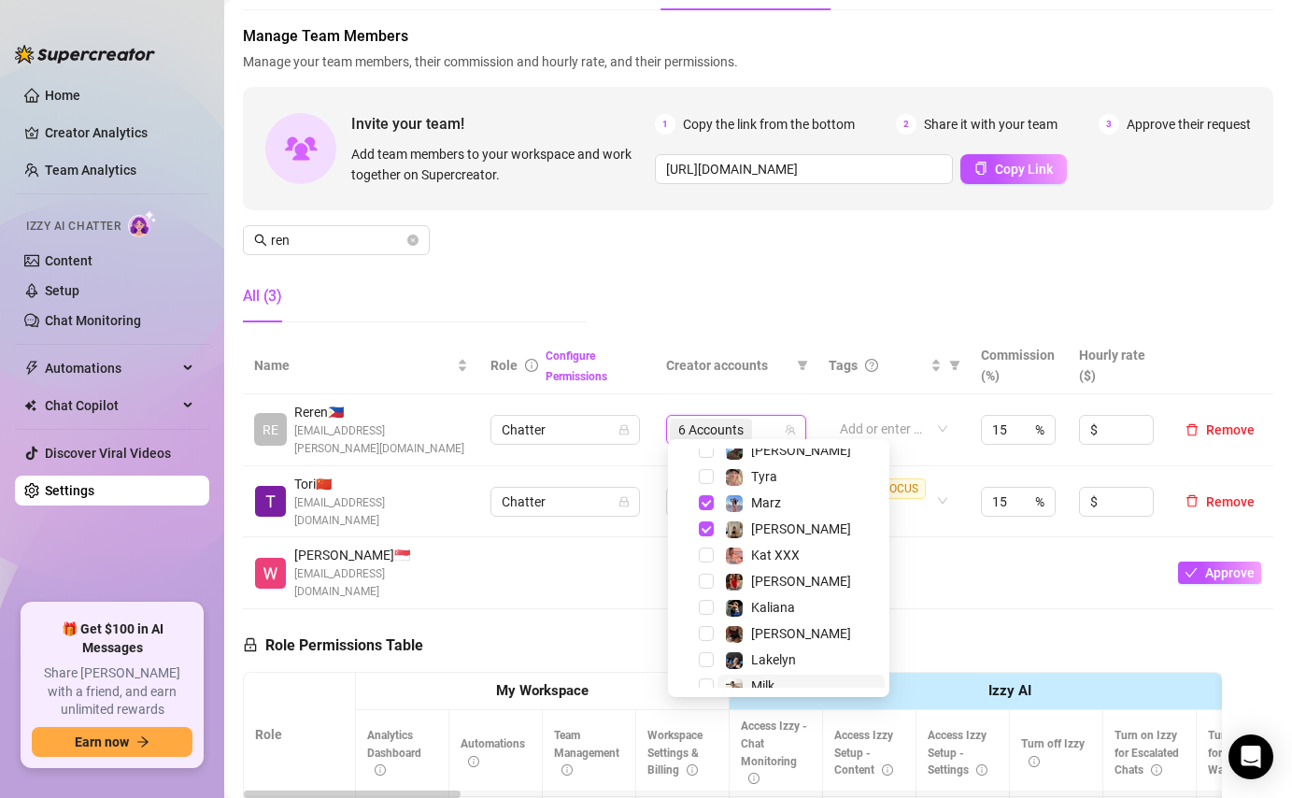
scroll to position [362, 0]
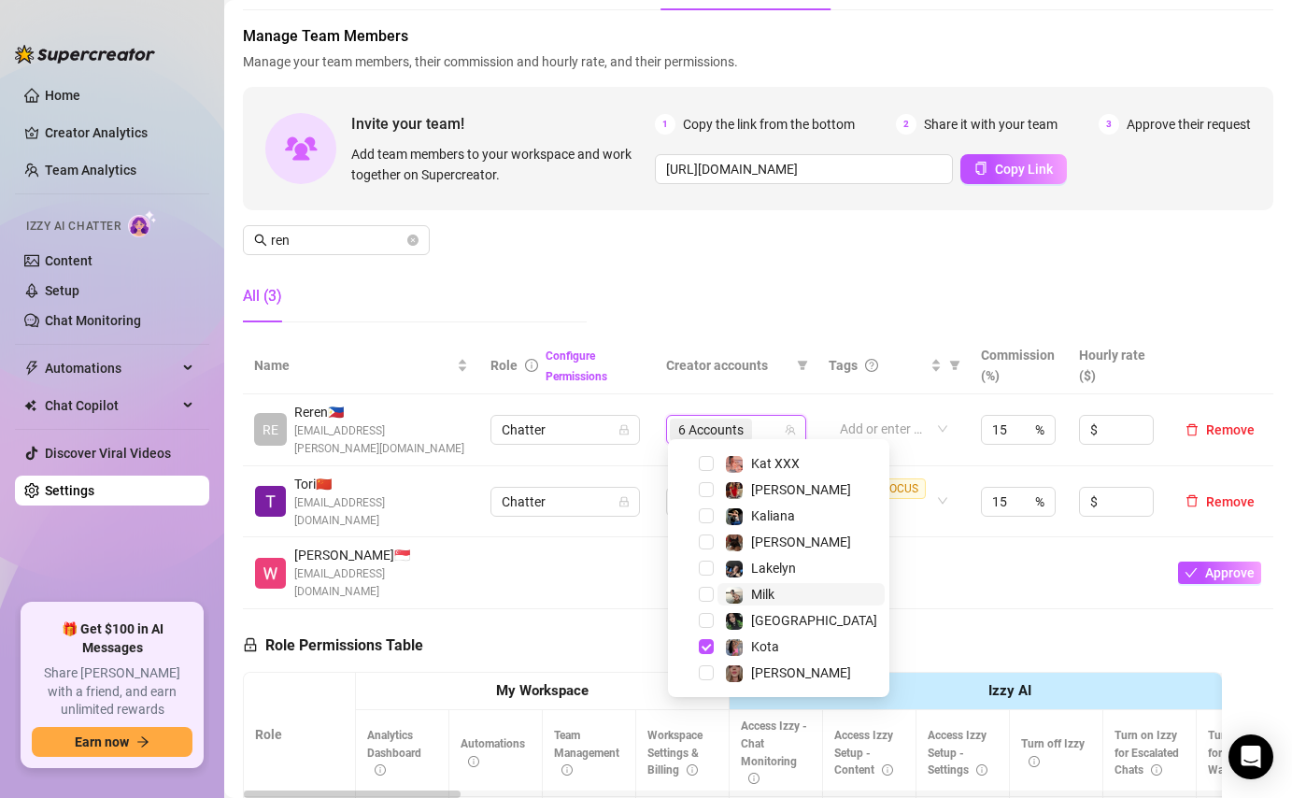
click at [776, 588] on span "Milk" at bounding box center [800, 594] width 167 height 22
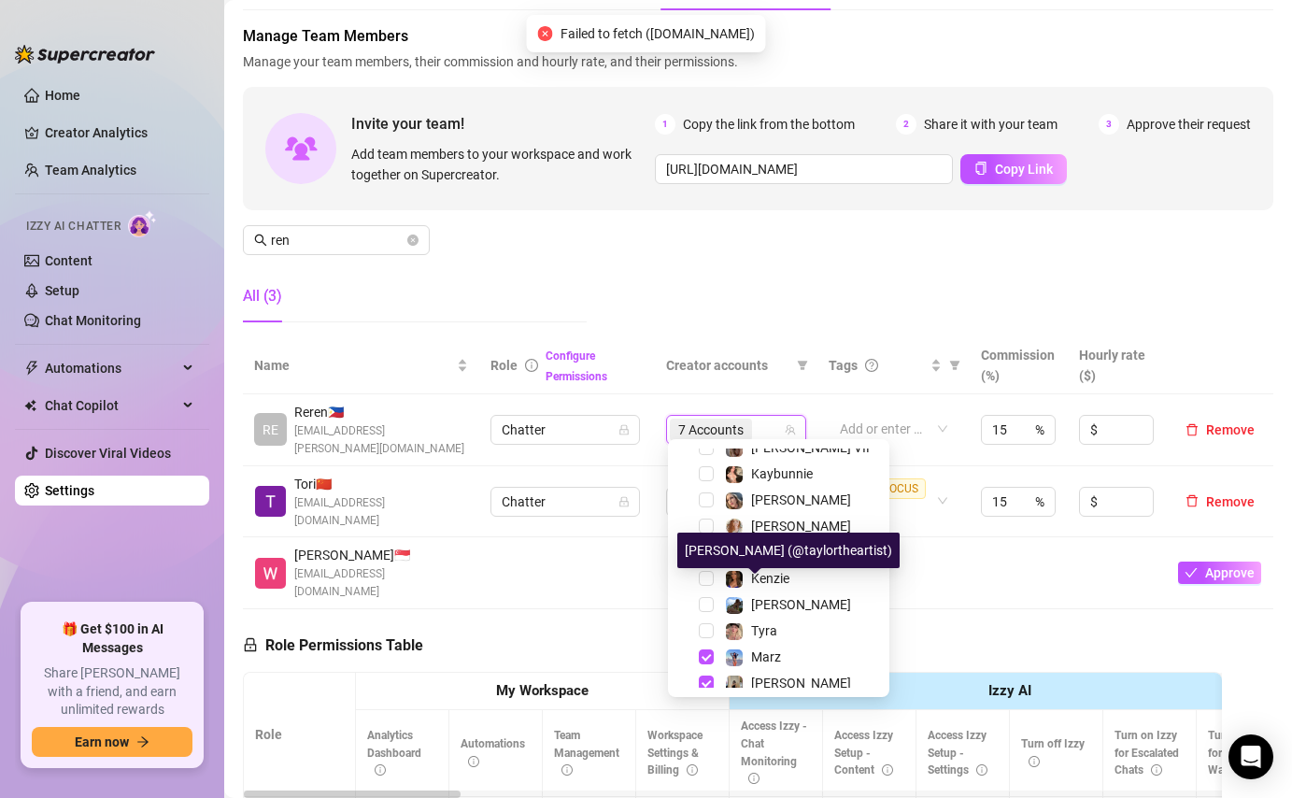
scroll to position [112, 0]
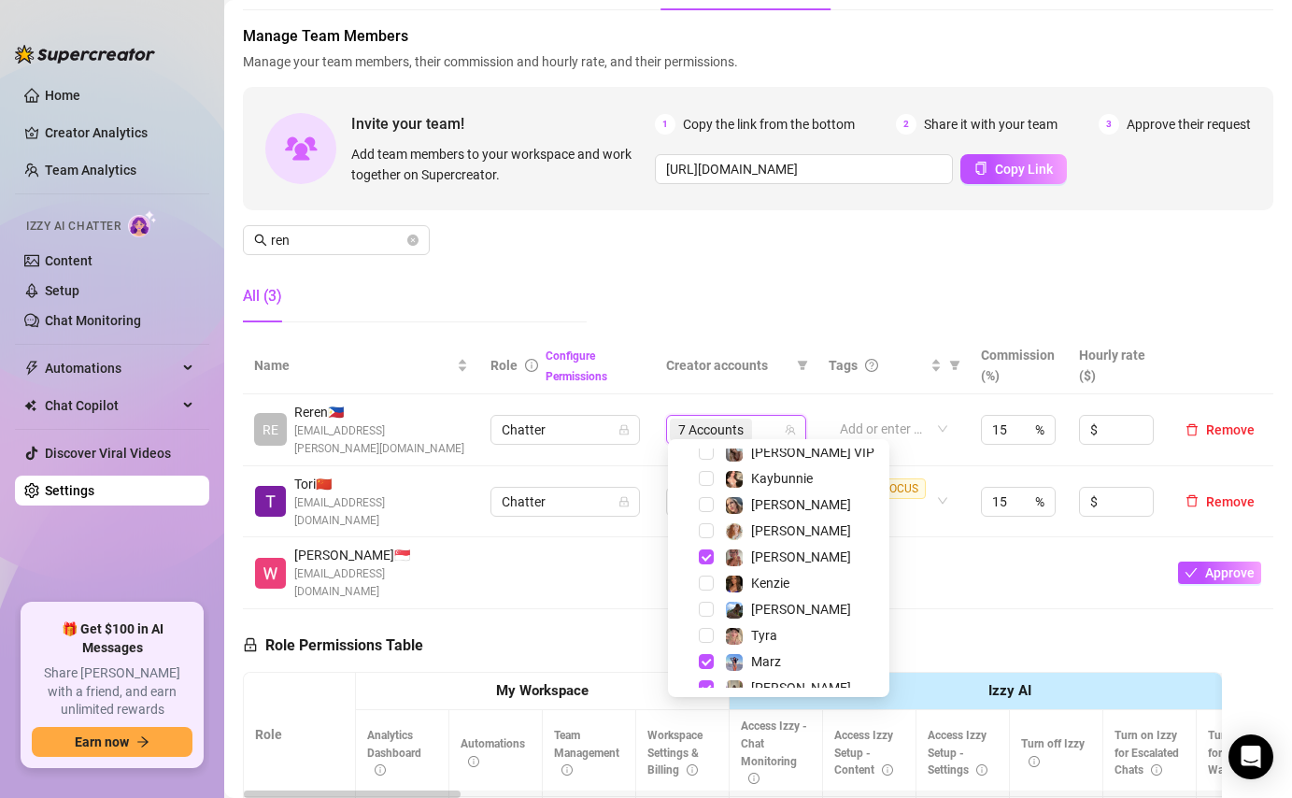
click at [775, 270] on div "Manage Team Members Manage your team members, their commission and hourly rate,…" at bounding box center [758, 181] width 1030 height 312
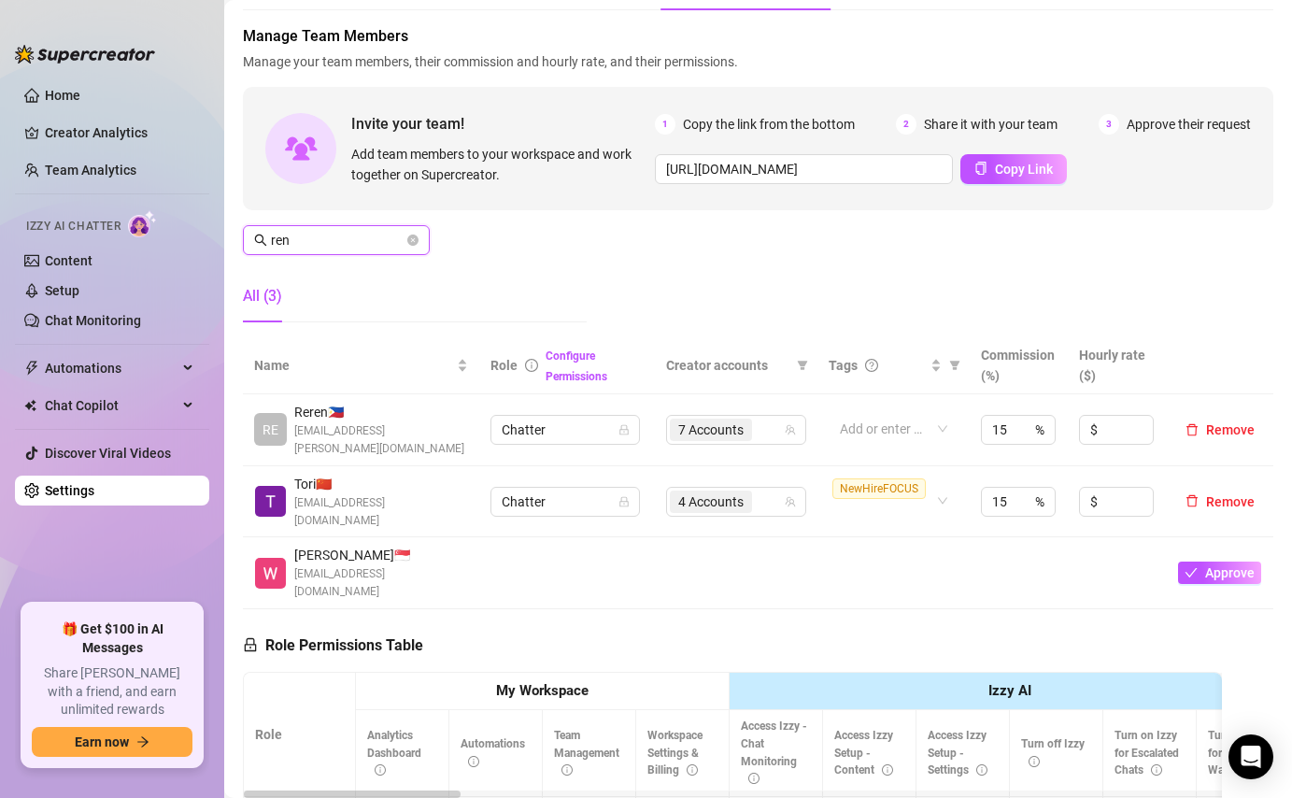
click at [360, 243] on input "ren" at bounding box center [337, 240] width 133 height 21
click at [414, 237] on icon "close-circle" at bounding box center [412, 239] width 11 height 11
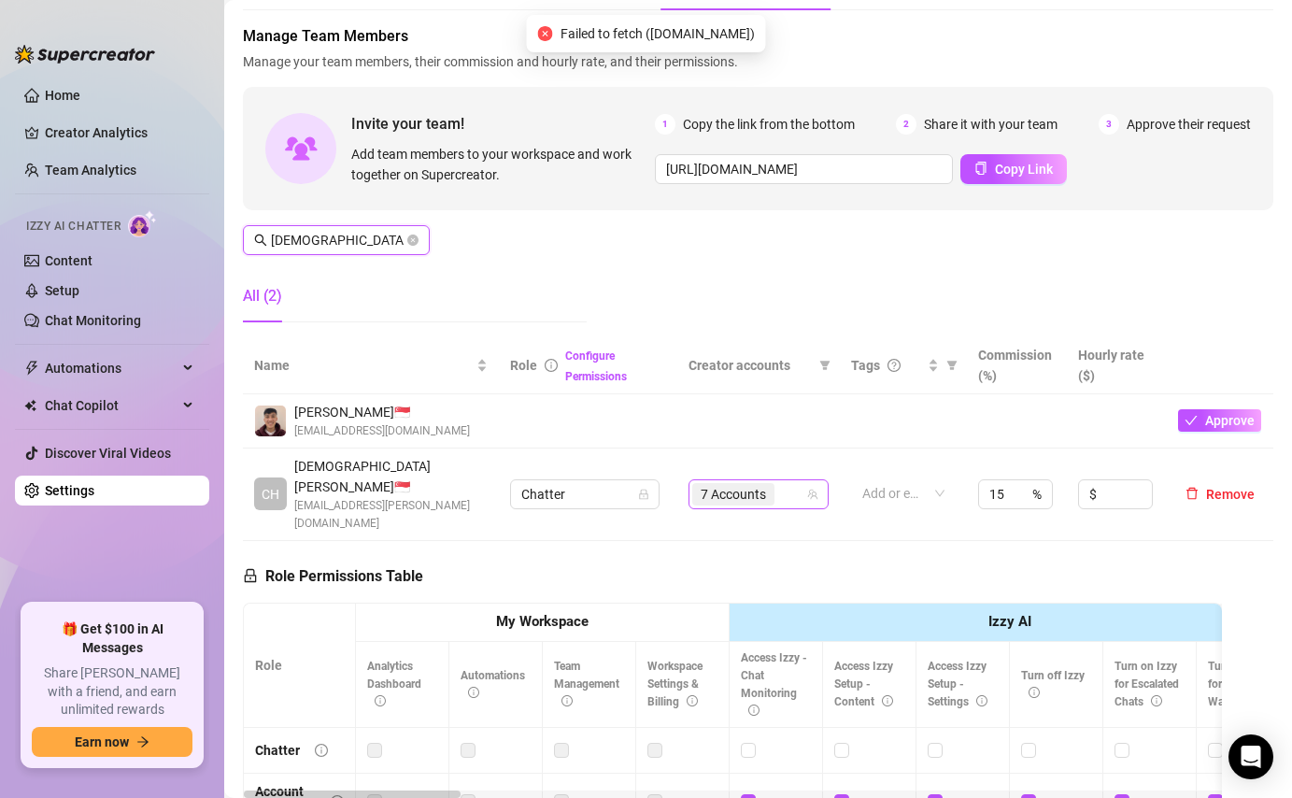
click at [790, 481] on div "7 Accounts" at bounding box center [748, 494] width 113 height 26
type input "[DEMOGRAPHIC_DATA]"
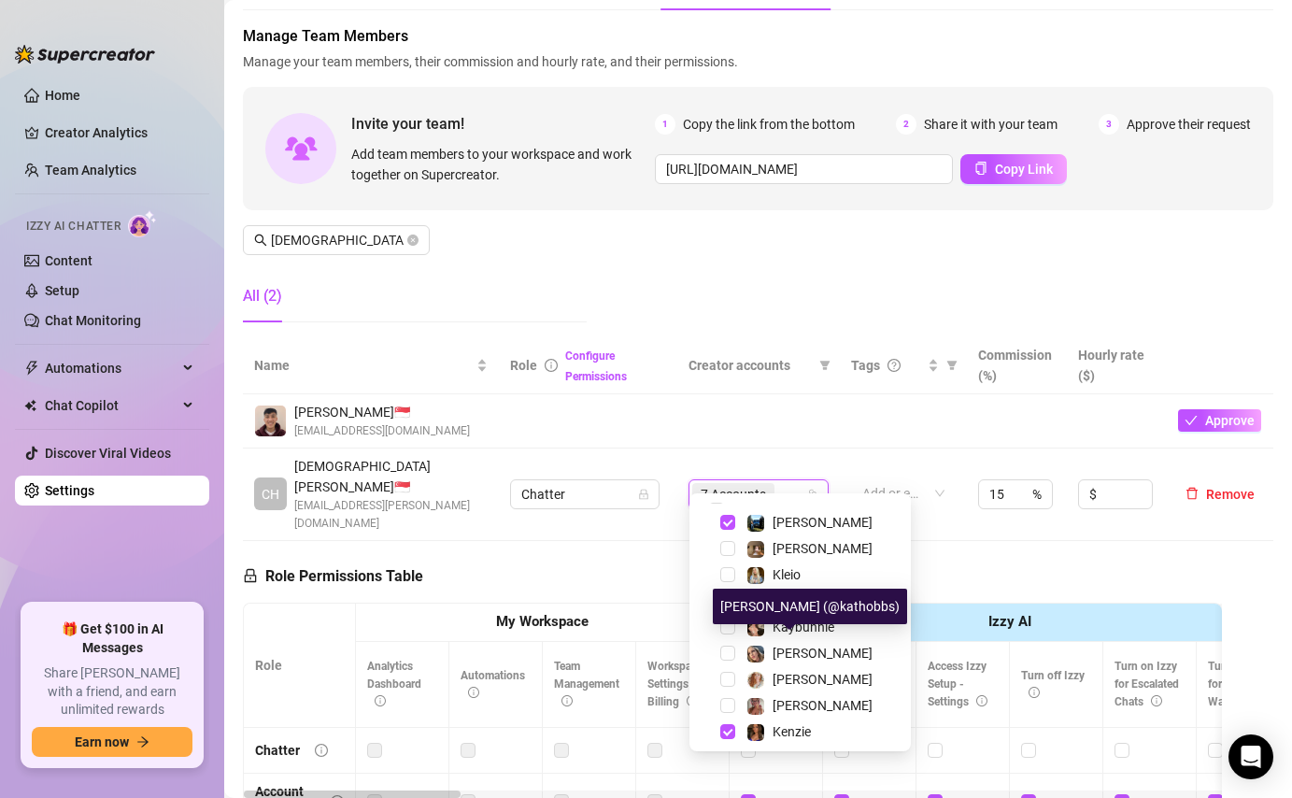
scroll to position [0, 0]
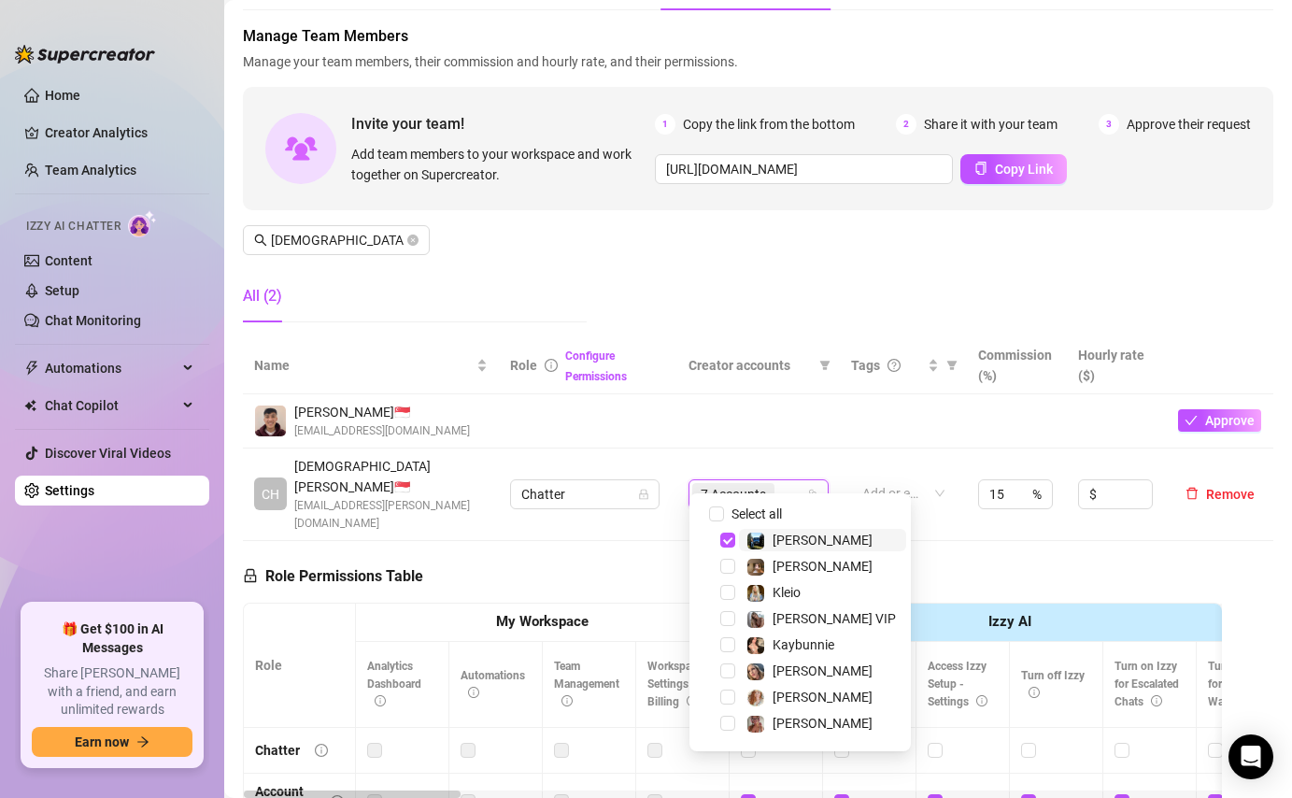
click at [755, 544] on img at bounding box center [755, 540] width 17 height 17
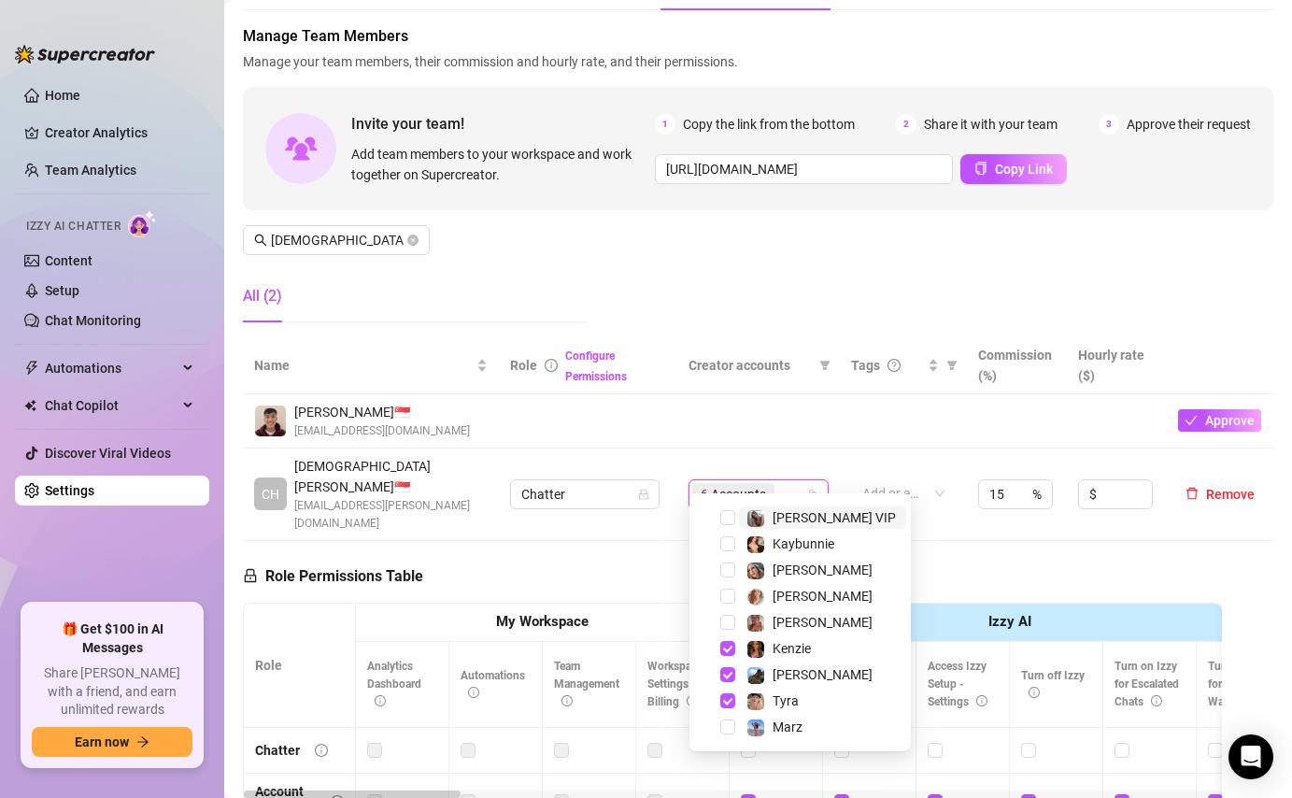
scroll to position [130, 0]
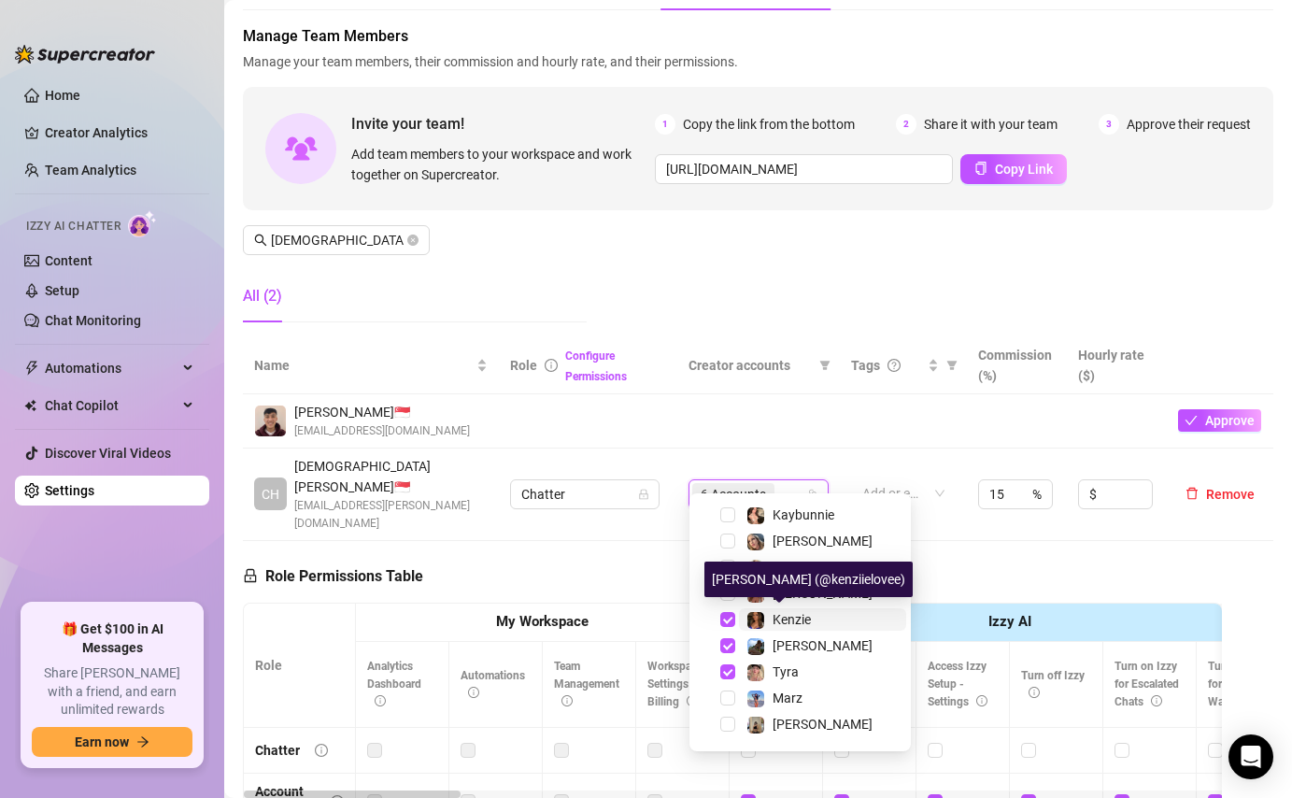
click at [790, 617] on span "Kenzie" at bounding box center [791, 619] width 38 height 15
click at [794, 619] on span "Kenzie" at bounding box center [791, 619] width 38 height 15
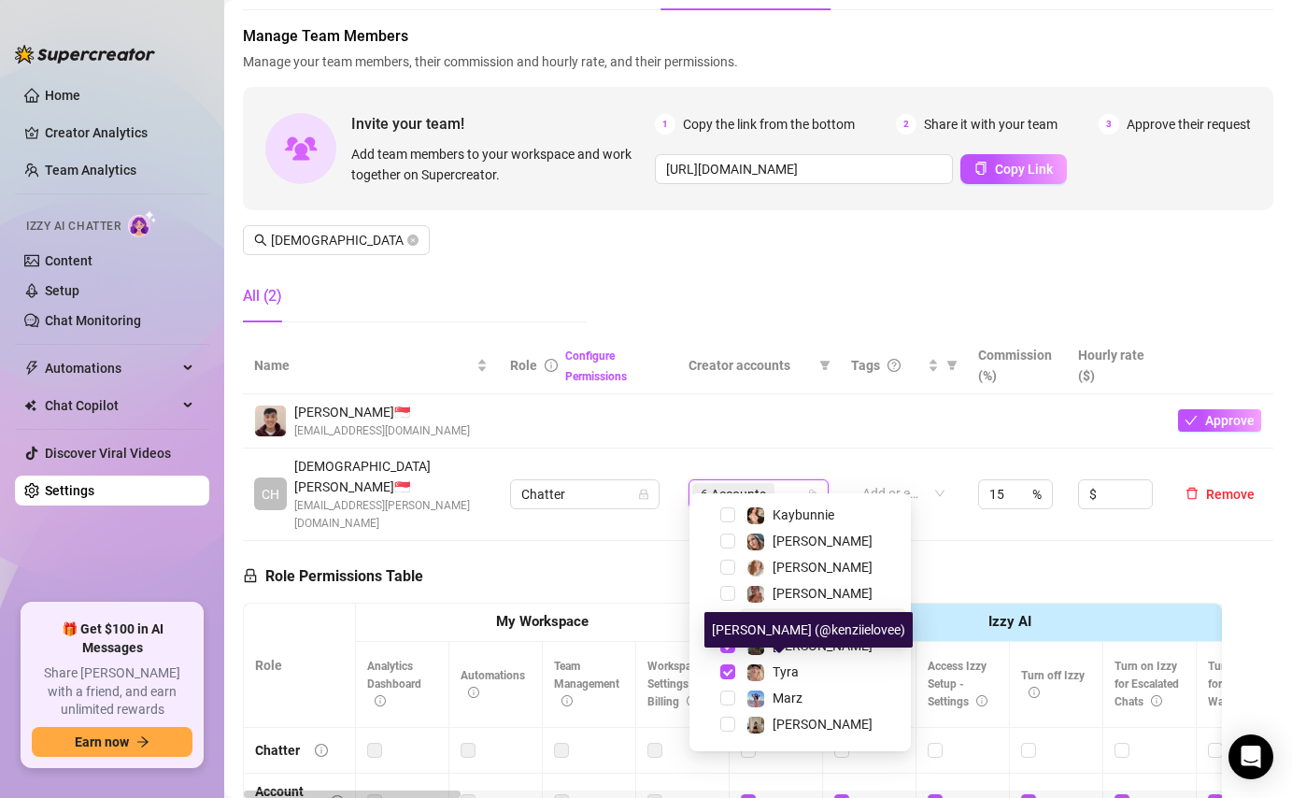
scroll to position [0, 0]
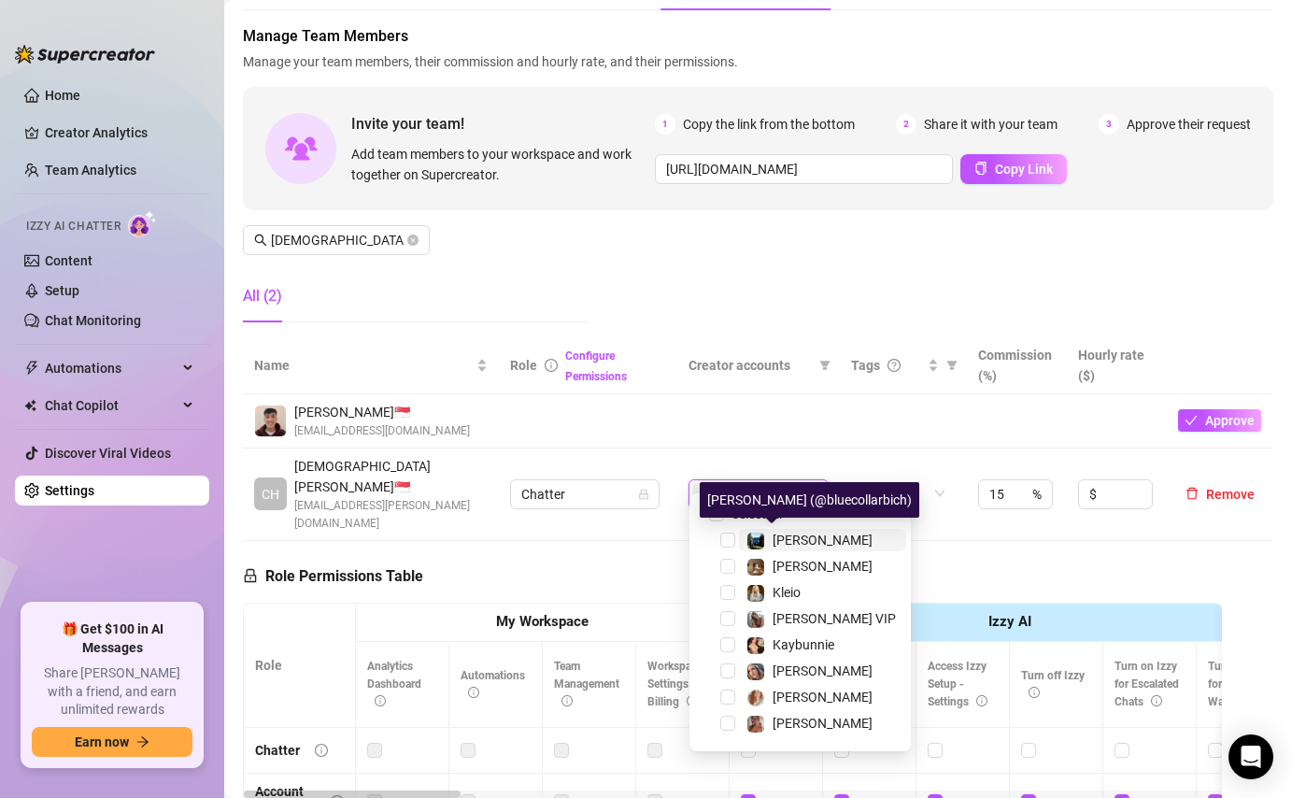
click at [783, 531] on div "[PERSON_NAME]" at bounding box center [822, 540] width 100 height 22
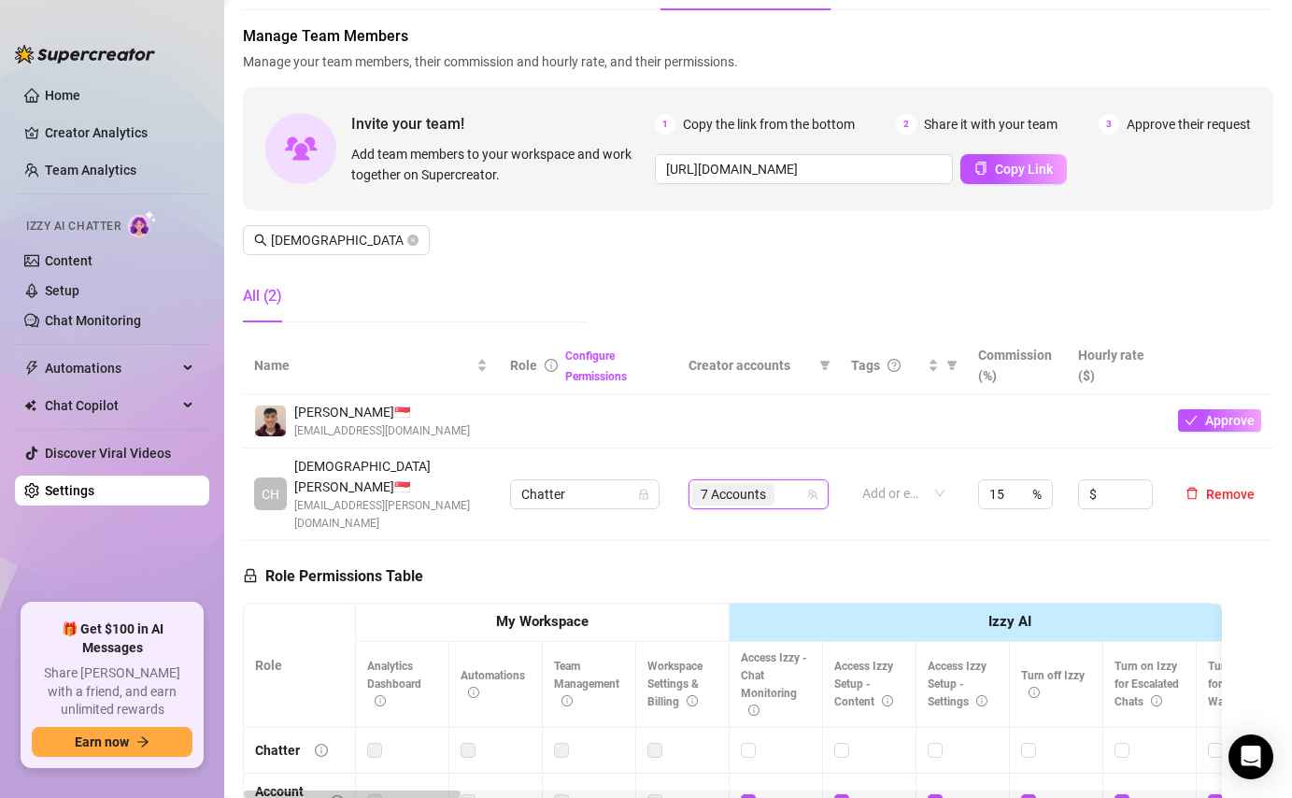
click at [782, 483] on input "search" at bounding box center [780, 494] width 4 height 22
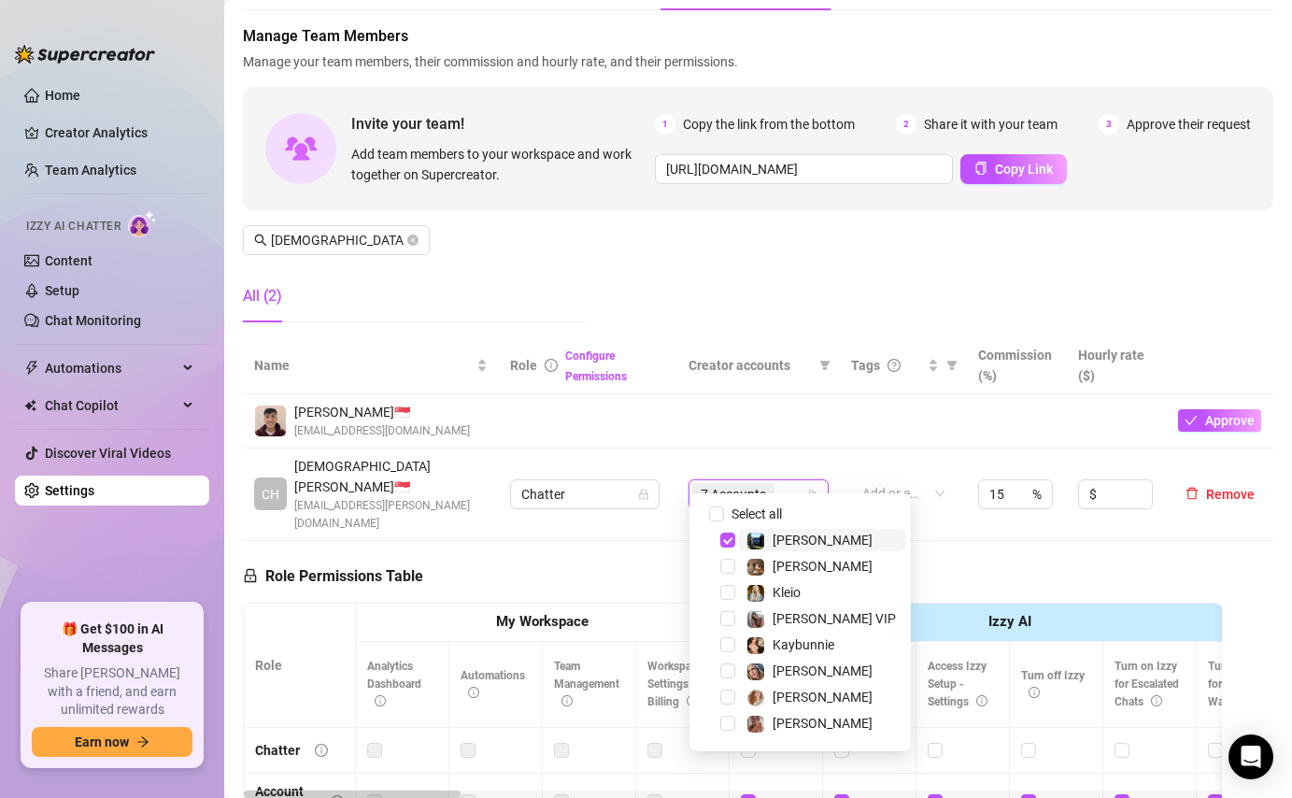
click at [801, 536] on span "[PERSON_NAME]" at bounding box center [822, 540] width 167 height 22
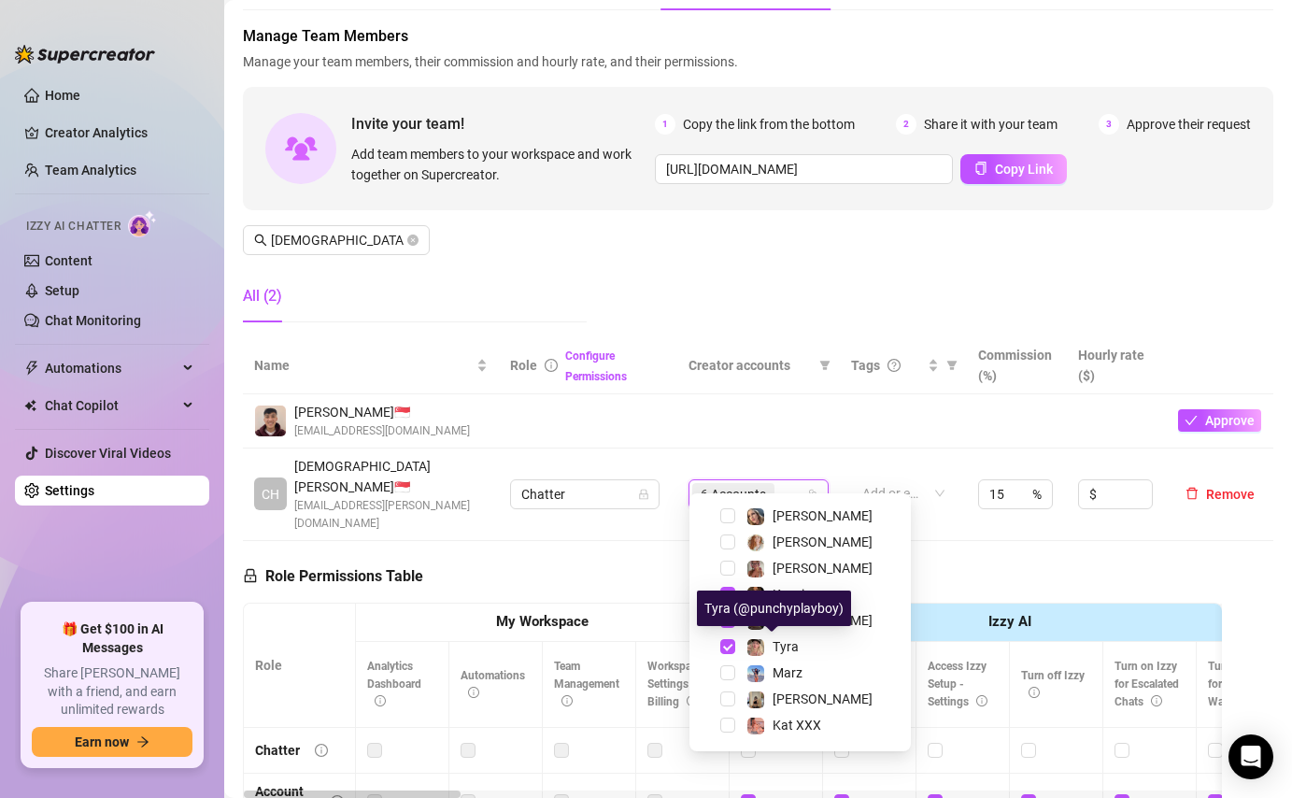
scroll to position [143, 0]
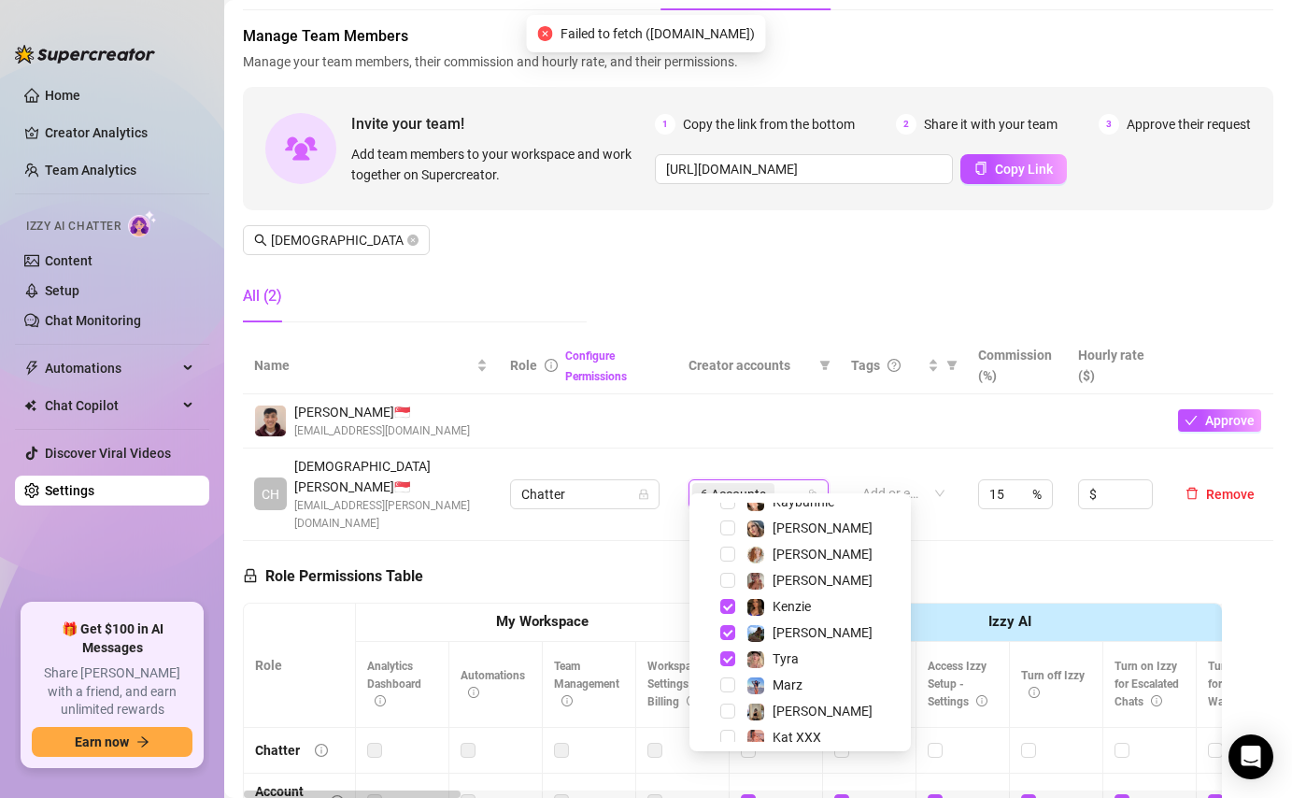
click at [780, 408] on td at bounding box center [758, 421] width 163 height 54
click at [779, 483] on input "search" at bounding box center [780, 494] width 4 height 22
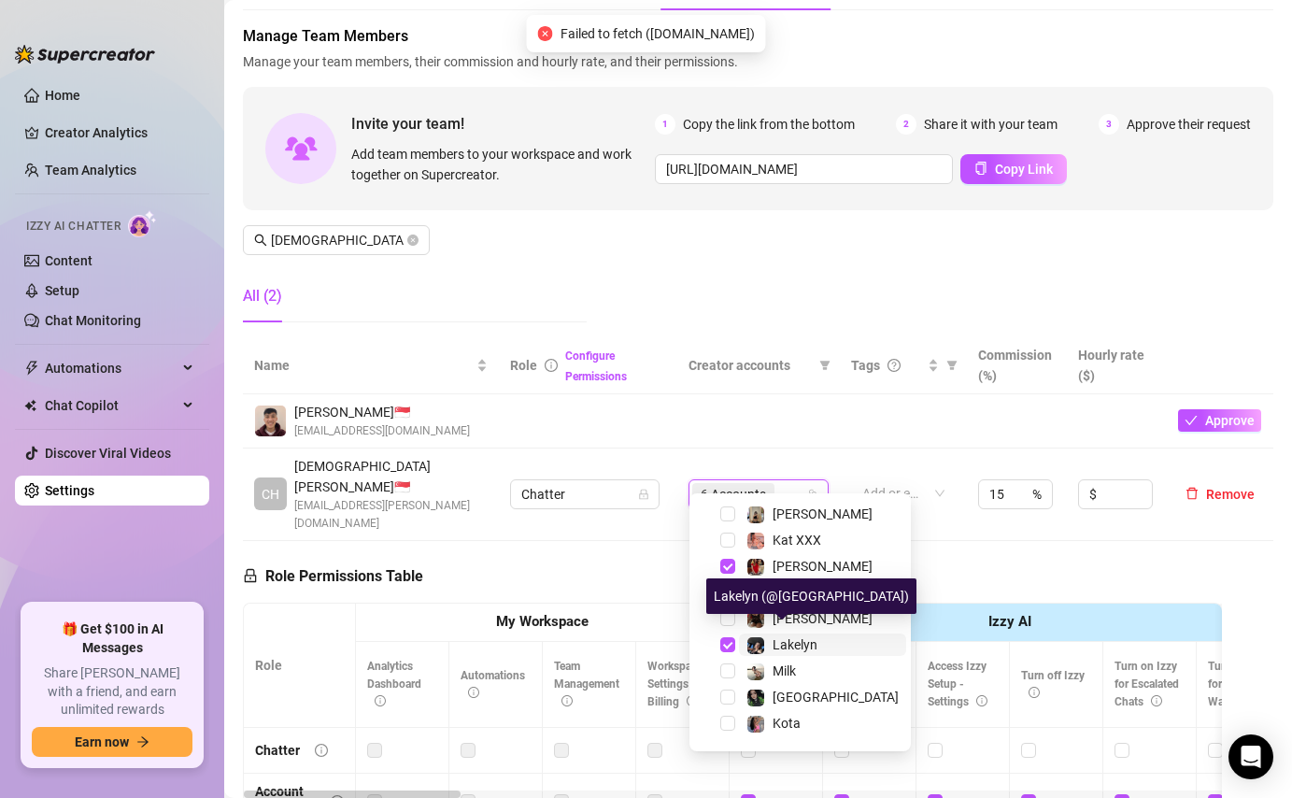
scroll to position [348, 0]
